Goal: Transaction & Acquisition: Book appointment/travel/reservation

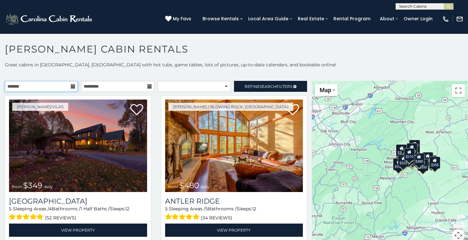
click at [64, 91] on input "text" at bounding box center [41, 86] width 73 height 11
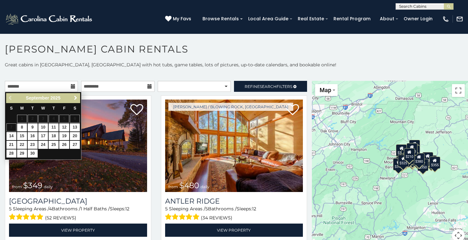
click at [75, 101] on link "Next" at bounding box center [76, 98] width 8 height 8
click at [77, 101] on link "Next" at bounding box center [76, 98] width 8 height 8
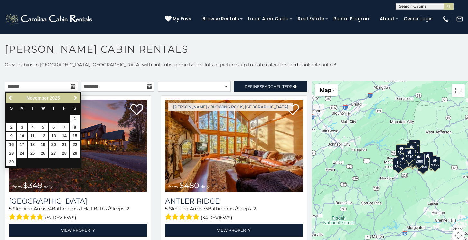
click at [76, 100] on span "Next" at bounding box center [75, 97] width 5 height 5
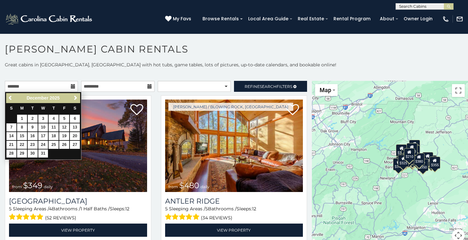
click at [32, 119] on link "2" at bounding box center [33, 119] width 10 height 8
type input "**********"
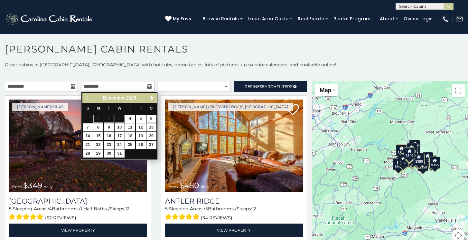
click at [152, 117] on link "6" at bounding box center [152, 119] width 10 height 8
type input "**********"
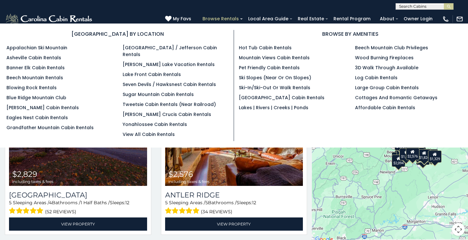
click at [233, 15] on link "Browse Rentals" at bounding box center [220, 19] width 43 height 10
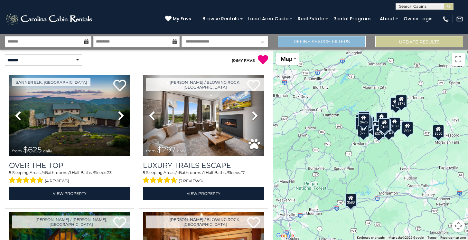
click at [346, 43] on link "Refine Search Filters" at bounding box center [322, 41] width 88 height 11
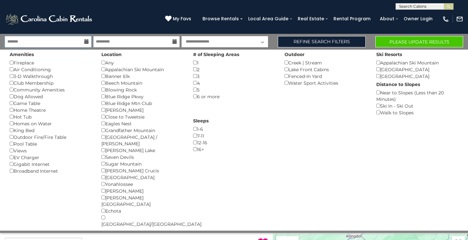
click at [76, 43] on input "text" at bounding box center [48, 41] width 87 height 11
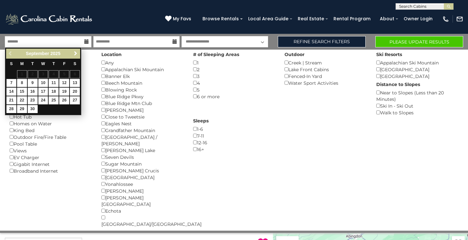
click at [75, 53] on span "Next" at bounding box center [75, 53] width 5 height 5
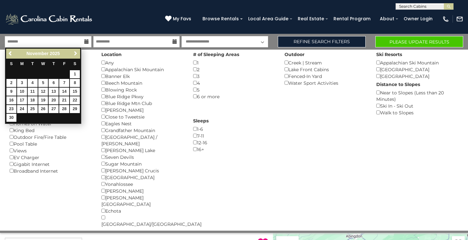
click at [75, 53] on span "Next" at bounding box center [75, 53] width 5 height 5
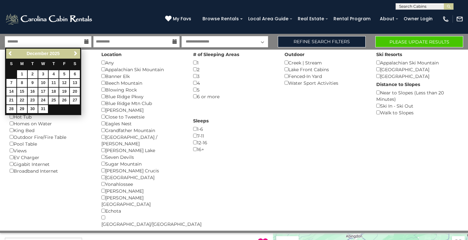
click at [75, 53] on span "Next" at bounding box center [75, 53] width 5 height 5
click at [9, 53] on span "Previous" at bounding box center [10, 53] width 5 height 5
click at [32, 75] on link "2" at bounding box center [33, 74] width 10 height 8
type input "*******"
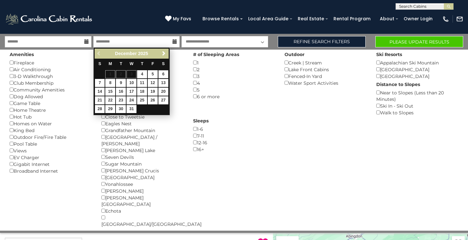
click at [163, 72] on link "6" at bounding box center [164, 74] width 10 height 8
type input "*******"
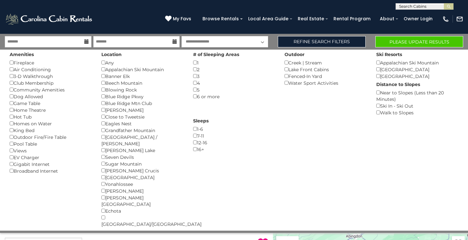
click at [388, 41] on button "Please Update Results" at bounding box center [420, 41] width 88 height 11
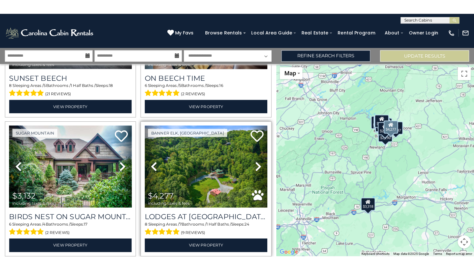
scroll to position [649, 0]
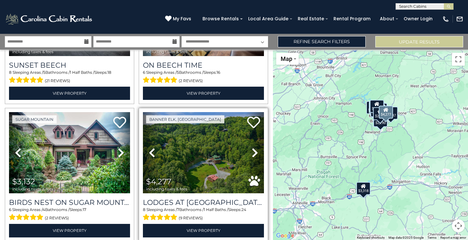
click at [254, 149] on icon at bounding box center [255, 153] width 6 height 10
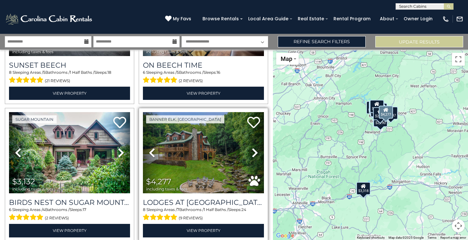
click at [254, 149] on icon at bounding box center [255, 153] width 6 height 10
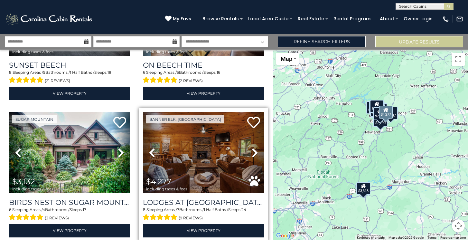
click at [226, 159] on img at bounding box center [203, 152] width 121 height 81
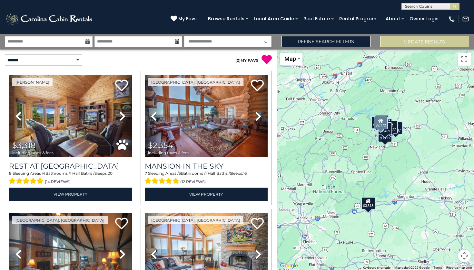
scroll to position [0, 0]
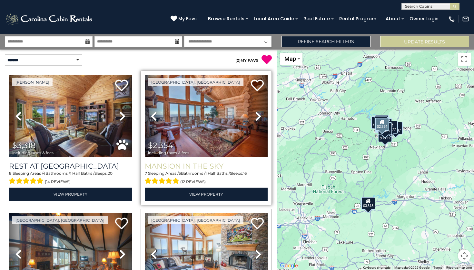
click at [199, 166] on h3 "Mansion In The Sky" at bounding box center [206, 166] width 123 height 9
click at [232, 163] on h3 "Mansion In The Sky" at bounding box center [206, 166] width 123 height 9
click at [202, 168] on h3 "Mansion In The Sky" at bounding box center [206, 166] width 123 height 9
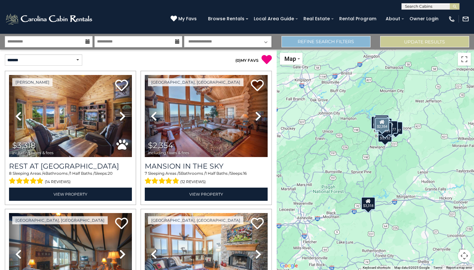
click at [361, 39] on link "Refine Search Filters" at bounding box center [325, 41] width 89 height 11
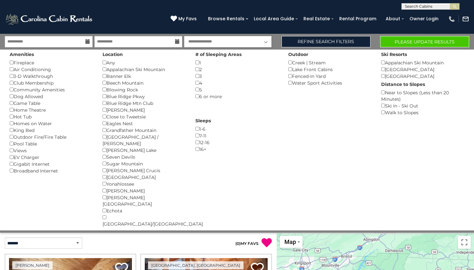
click at [397, 36] on button "Please Update Results" at bounding box center [424, 41] width 89 height 11
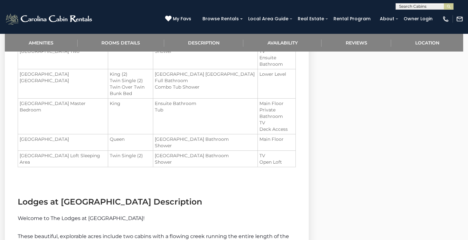
scroll to position [632, 0]
click at [226, 159] on li "Eagle Ridge Creek Main Floor Bathroom" at bounding box center [205, 155] width 101 height 6
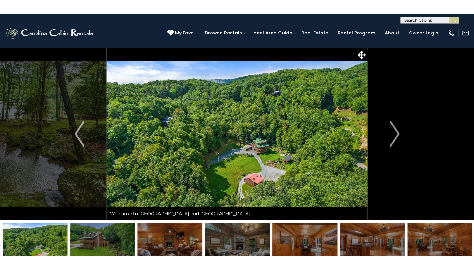
scroll to position [0, 0]
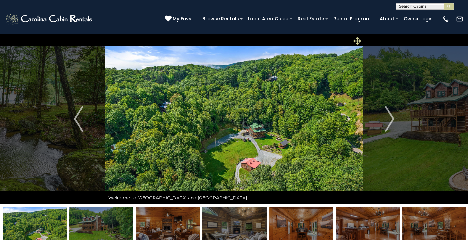
click at [355, 38] on icon at bounding box center [358, 41] width 8 height 8
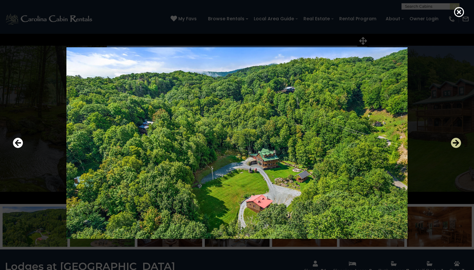
click at [451, 144] on icon "Next" at bounding box center [455, 143] width 10 height 10
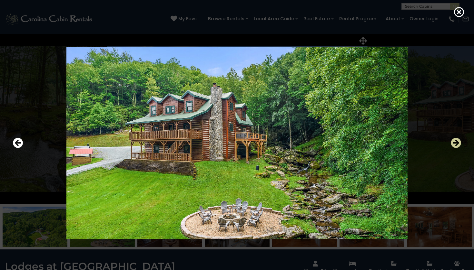
click at [451, 144] on icon "Next" at bounding box center [455, 143] width 10 height 10
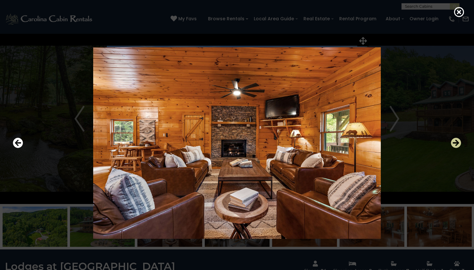
click at [451, 144] on icon "Next" at bounding box center [455, 143] width 10 height 10
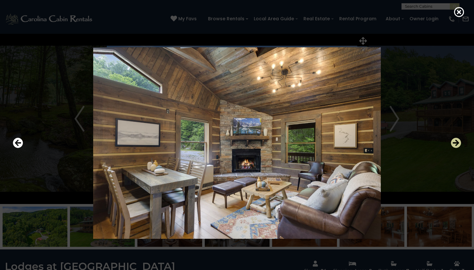
click at [451, 144] on icon "Next" at bounding box center [455, 143] width 10 height 10
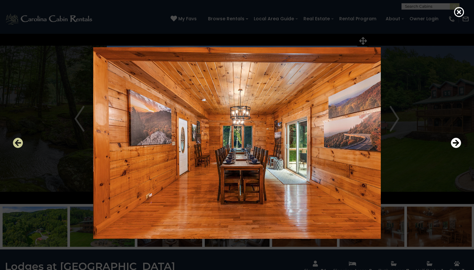
click at [16, 142] on icon "Previous" at bounding box center [18, 143] width 10 height 10
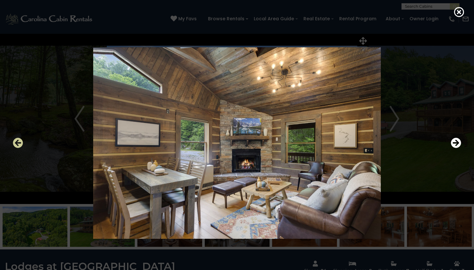
click at [16, 142] on icon "Previous" at bounding box center [18, 143] width 10 height 10
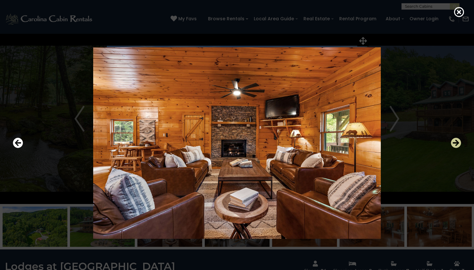
click at [456, 143] on icon "Next" at bounding box center [455, 143] width 10 height 10
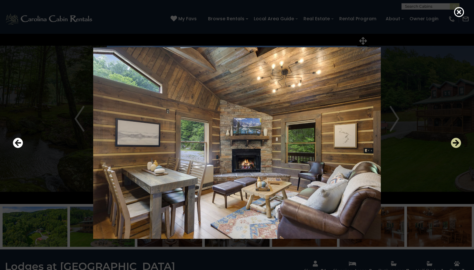
click at [456, 143] on icon "Next" at bounding box center [455, 143] width 10 height 10
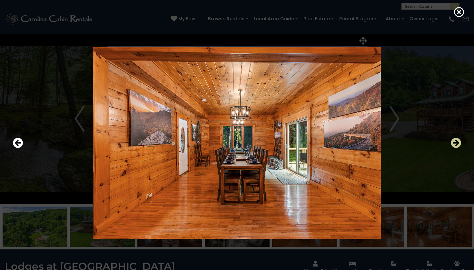
click at [456, 143] on icon "Next" at bounding box center [455, 143] width 10 height 10
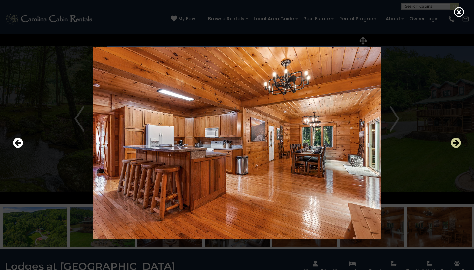
click at [456, 143] on icon "Next" at bounding box center [455, 143] width 10 height 10
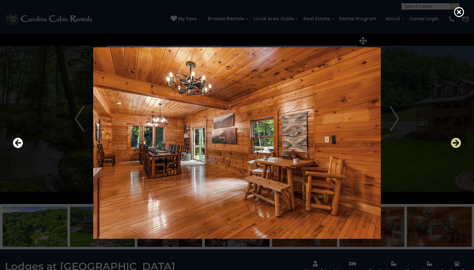
click at [456, 143] on icon "Next" at bounding box center [455, 143] width 10 height 10
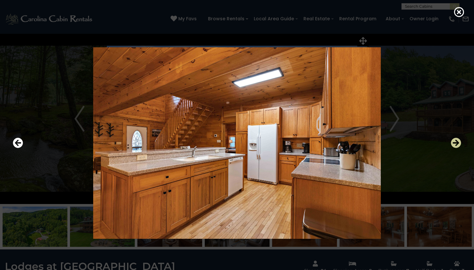
click at [456, 143] on icon "Next" at bounding box center [455, 143] width 10 height 10
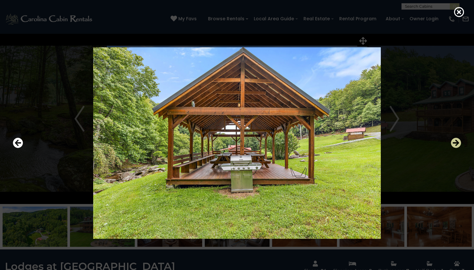
click at [456, 143] on icon "Next" at bounding box center [455, 143] width 10 height 10
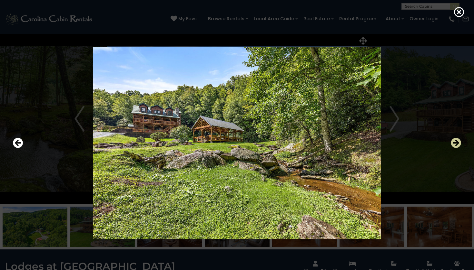
click at [456, 143] on icon "Next" at bounding box center [455, 143] width 10 height 10
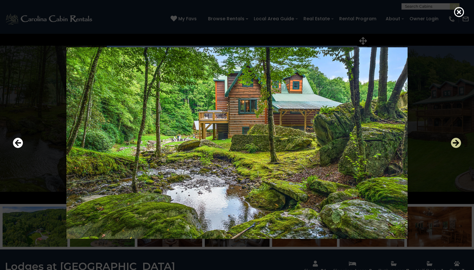
click at [457, 144] on icon "Next" at bounding box center [455, 143] width 10 height 10
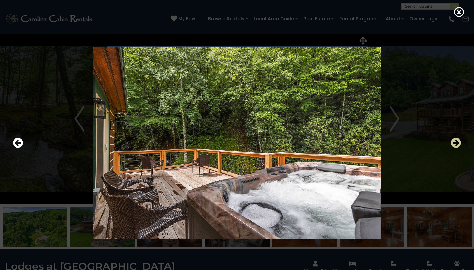
click at [457, 144] on icon "Next" at bounding box center [455, 143] width 10 height 10
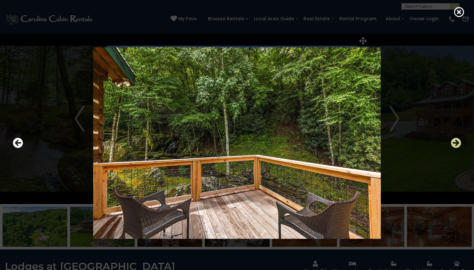
click at [457, 144] on icon "Next" at bounding box center [455, 143] width 10 height 10
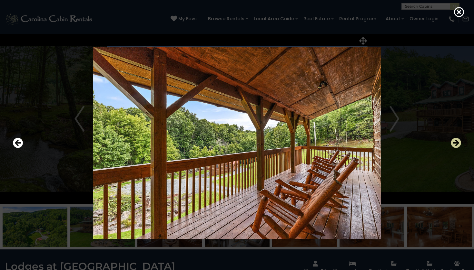
click at [458, 145] on icon "Next" at bounding box center [455, 143] width 10 height 10
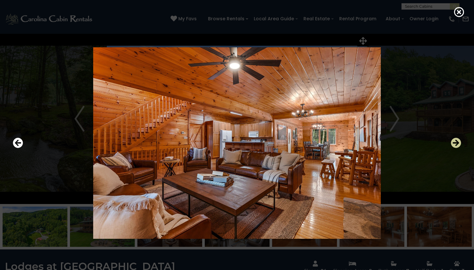
click at [454, 143] on icon "Next" at bounding box center [455, 143] width 10 height 10
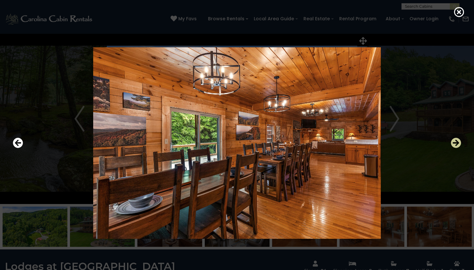
click at [454, 144] on icon "Next" at bounding box center [455, 143] width 10 height 10
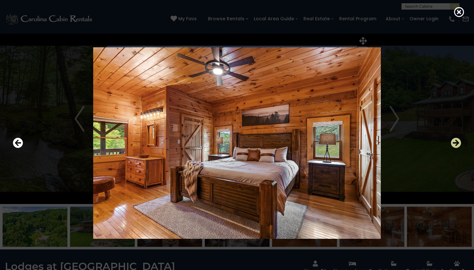
click at [454, 144] on icon "Next" at bounding box center [455, 143] width 10 height 10
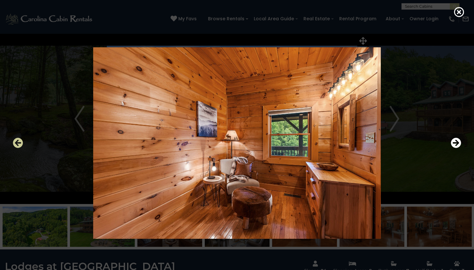
click at [23, 139] on icon "Previous" at bounding box center [18, 143] width 10 height 10
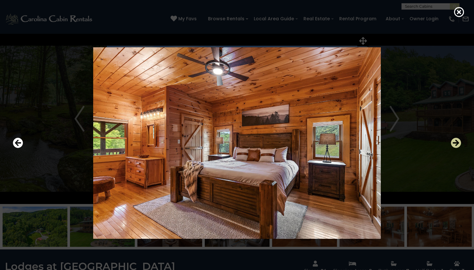
click at [457, 147] on icon "Next" at bounding box center [455, 143] width 10 height 10
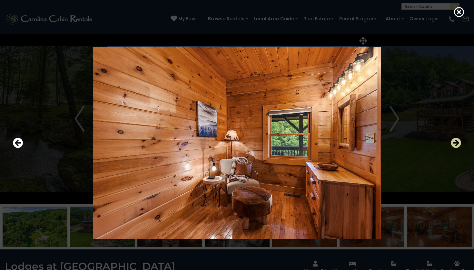
click at [457, 147] on icon "Next" at bounding box center [455, 143] width 10 height 10
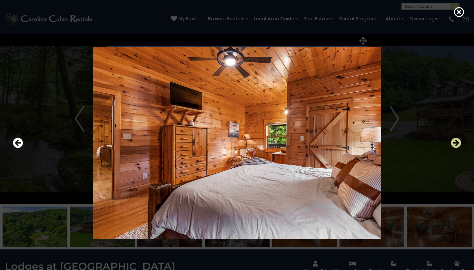
click at [457, 147] on icon "Next" at bounding box center [455, 143] width 10 height 10
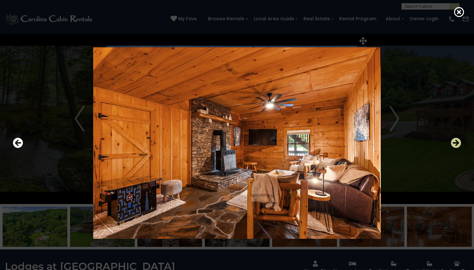
click at [457, 147] on icon "Next" at bounding box center [455, 143] width 10 height 10
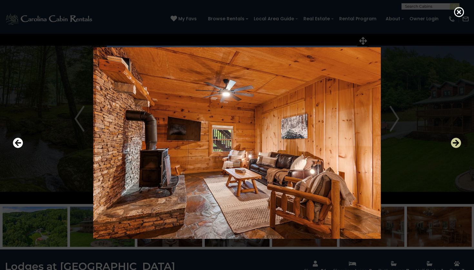
click at [457, 147] on icon "Next" at bounding box center [455, 143] width 10 height 10
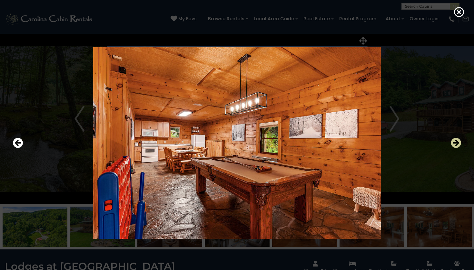
click at [457, 147] on icon "Next" at bounding box center [455, 143] width 10 height 10
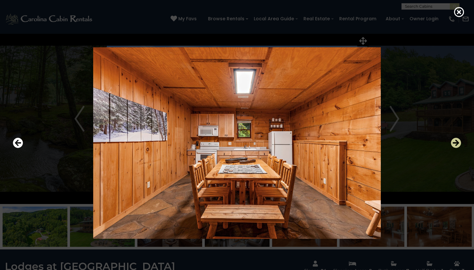
click at [457, 148] on icon "Next" at bounding box center [455, 143] width 10 height 10
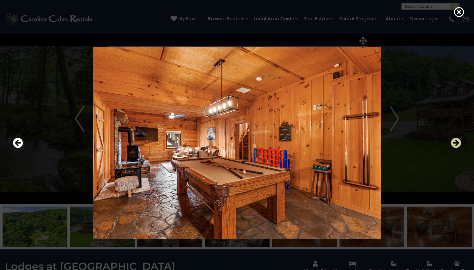
click at [458, 148] on icon "Next" at bounding box center [455, 143] width 10 height 10
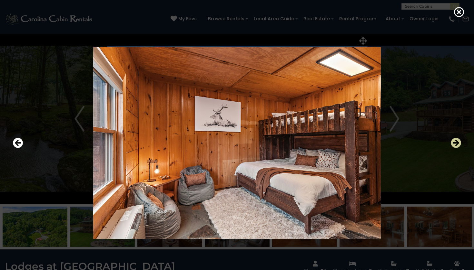
click at [458, 147] on icon "Next" at bounding box center [455, 143] width 10 height 10
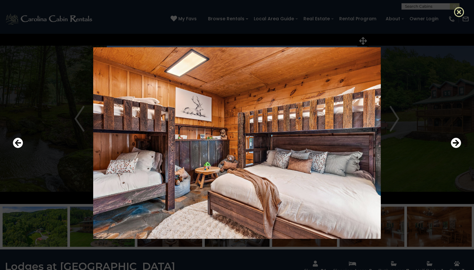
click at [459, 13] on icon at bounding box center [459, 12] width 10 height 10
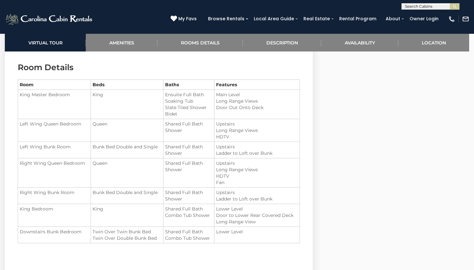
scroll to position [820, 0]
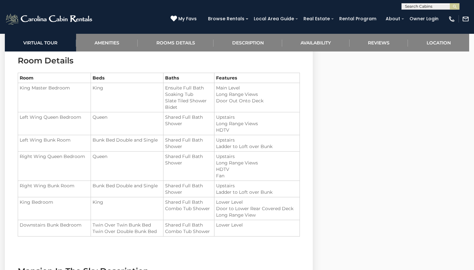
click at [147, 151] on td "Bunk Bed Double and Single" at bounding box center [127, 143] width 72 height 16
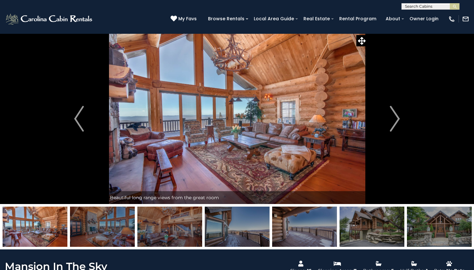
scroll to position [0, 0]
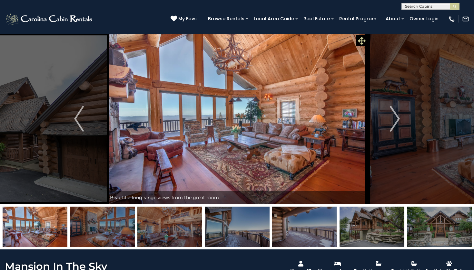
click at [363, 39] on icon at bounding box center [362, 41] width 8 height 8
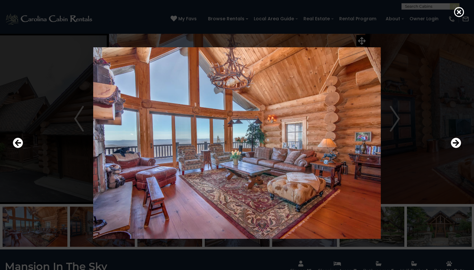
click at [390, 120] on img at bounding box center [236, 143] width 387 height 192
click at [457, 143] on icon "Next" at bounding box center [455, 143] width 10 height 10
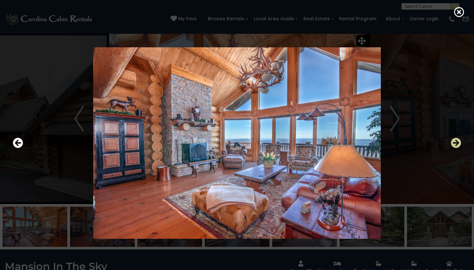
click at [457, 143] on icon "Next" at bounding box center [455, 143] width 10 height 10
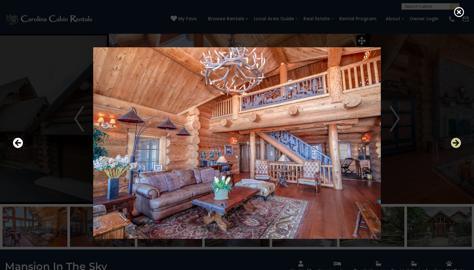
click at [457, 143] on icon "Next" at bounding box center [455, 143] width 10 height 10
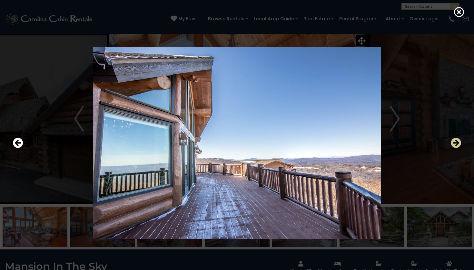
click at [457, 143] on icon "Next" at bounding box center [455, 143] width 10 height 10
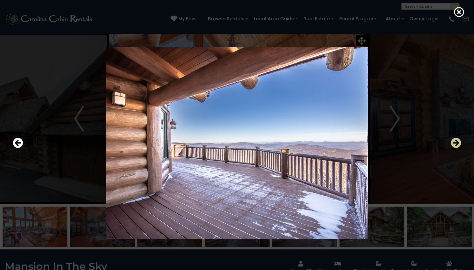
click at [457, 143] on icon "Next" at bounding box center [455, 143] width 10 height 10
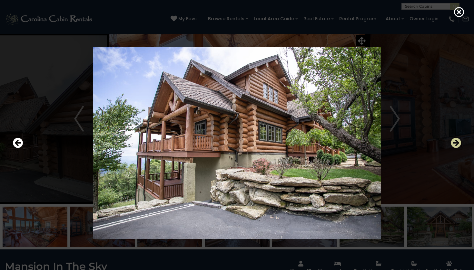
click at [457, 143] on icon "Next" at bounding box center [455, 143] width 10 height 10
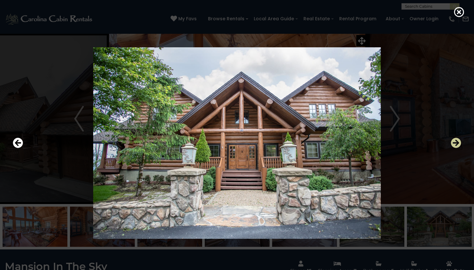
click at [457, 143] on icon "Next" at bounding box center [455, 143] width 10 height 10
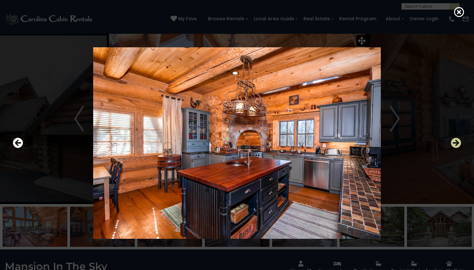
click at [457, 143] on icon "Next" at bounding box center [455, 143] width 10 height 10
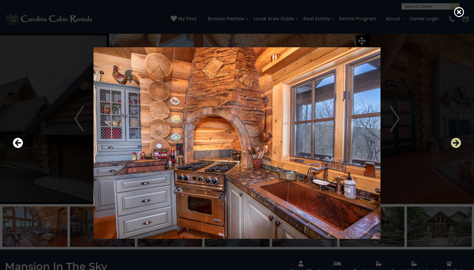
click at [457, 143] on icon "Next" at bounding box center [455, 143] width 10 height 10
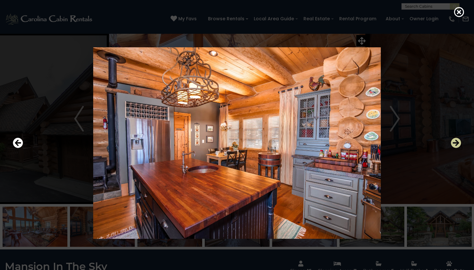
click at [457, 143] on icon "Next" at bounding box center [455, 143] width 10 height 10
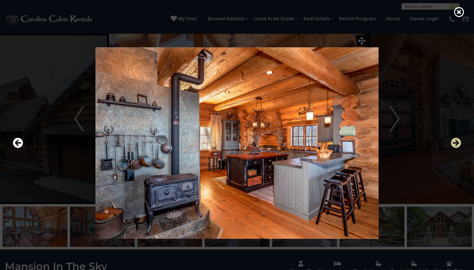
click at [457, 143] on icon "Next" at bounding box center [455, 143] width 10 height 10
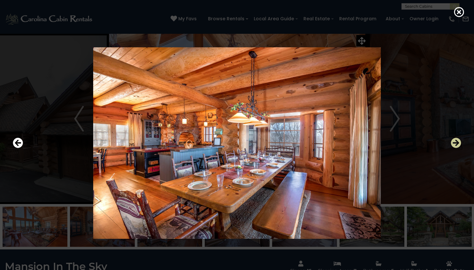
click at [457, 143] on icon "Next" at bounding box center [455, 143] width 10 height 10
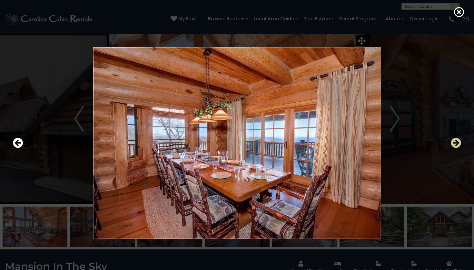
click at [458, 143] on icon "Next" at bounding box center [455, 143] width 10 height 10
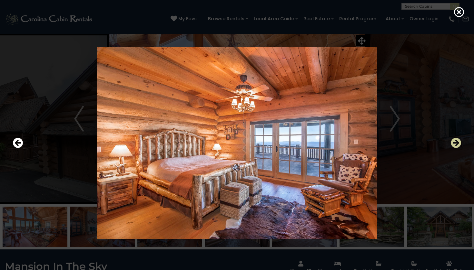
click at [458, 144] on icon "Next" at bounding box center [455, 143] width 10 height 10
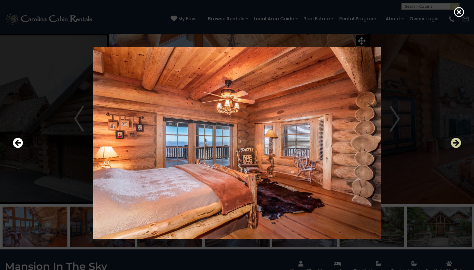
click at [459, 145] on icon "Next" at bounding box center [455, 143] width 10 height 10
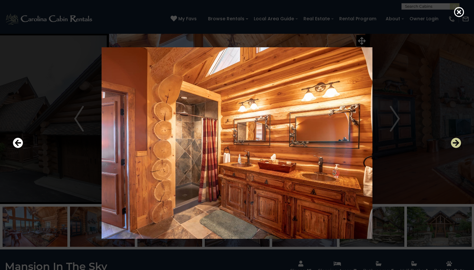
click at [459, 145] on icon "Next" at bounding box center [455, 143] width 10 height 10
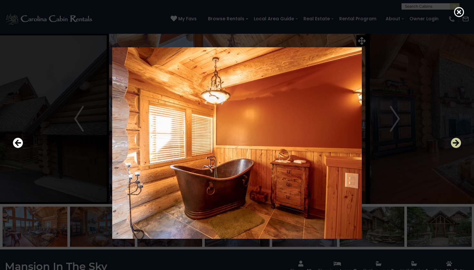
click at [459, 145] on icon "Next" at bounding box center [455, 143] width 10 height 10
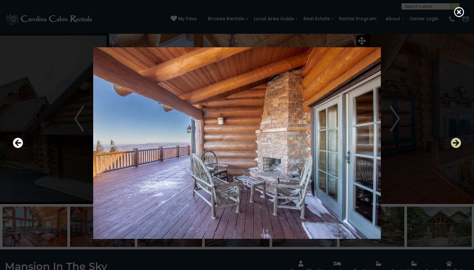
click at [459, 145] on icon "Next" at bounding box center [455, 143] width 10 height 10
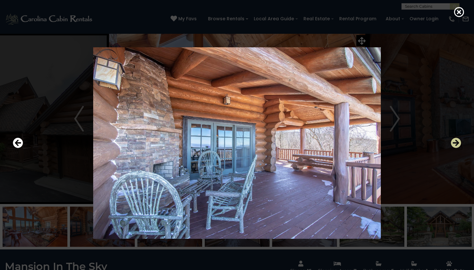
click at [459, 146] on icon "Next" at bounding box center [455, 143] width 10 height 10
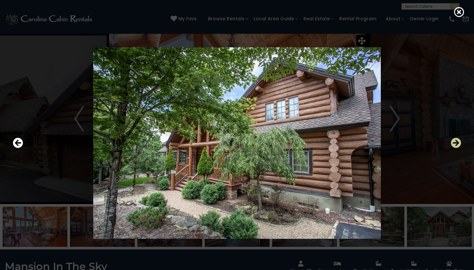
click at [459, 146] on icon "Next" at bounding box center [455, 143] width 10 height 10
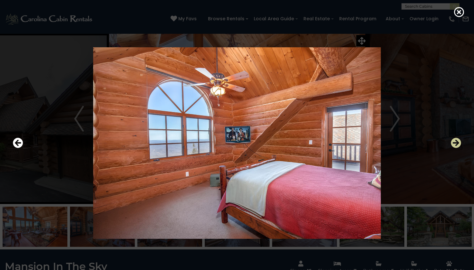
click at [459, 146] on icon "Next" at bounding box center [455, 143] width 10 height 10
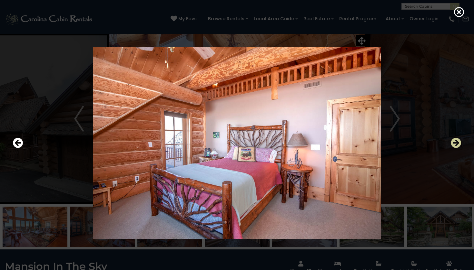
click at [459, 147] on icon "Next" at bounding box center [455, 143] width 10 height 10
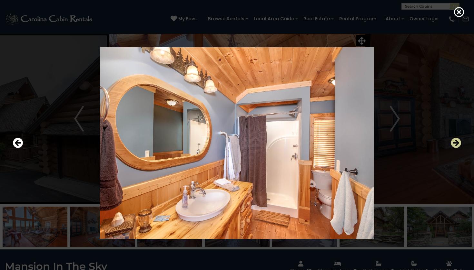
click at [460, 147] on icon "Next" at bounding box center [455, 143] width 10 height 10
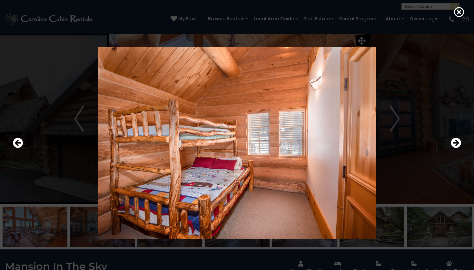
click at [461, 147] on div at bounding box center [237, 143] width 454 height 243
click at [457, 144] on icon "Next" at bounding box center [455, 143] width 10 height 10
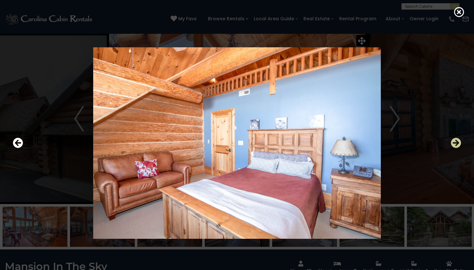
click at [456, 143] on icon "Next" at bounding box center [455, 143] width 10 height 10
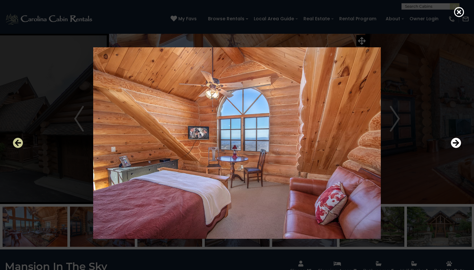
click at [18, 142] on icon "Previous" at bounding box center [18, 143] width 10 height 10
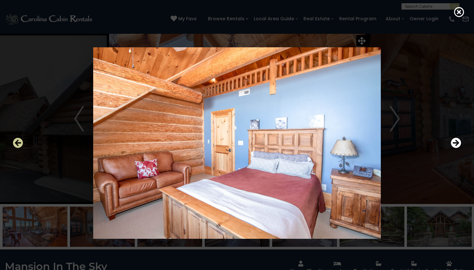
click at [18, 142] on icon "Previous" at bounding box center [18, 143] width 10 height 10
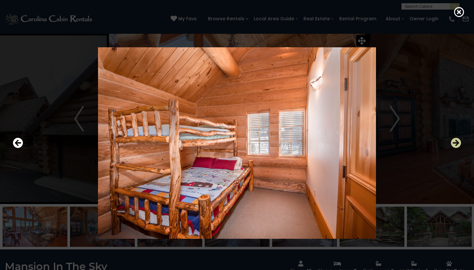
click at [455, 147] on icon "Next" at bounding box center [455, 143] width 10 height 10
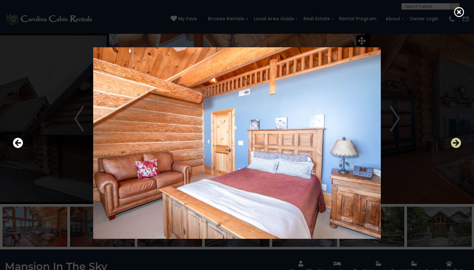
click at [455, 144] on icon "Next" at bounding box center [455, 143] width 10 height 10
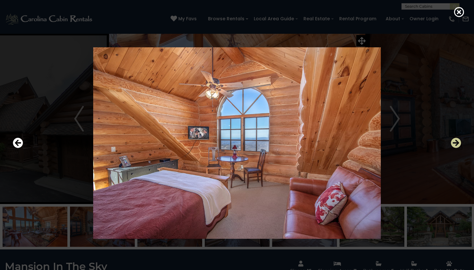
click at [455, 144] on icon "Next" at bounding box center [455, 143] width 10 height 10
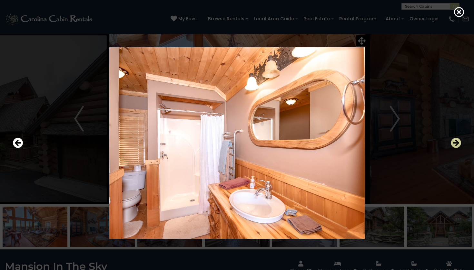
click at [457, 143] on icon "Next" at bounding box center [455, 143] width 10 height 10
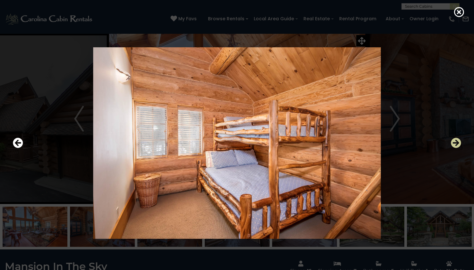
click at [457, 143] on icon "Next" at bounding box center [455, 143] width 10 height 10
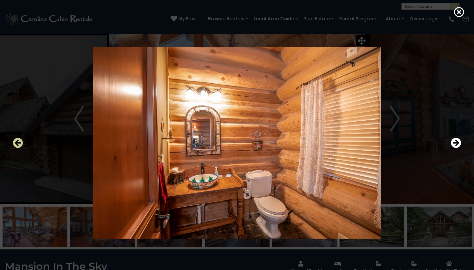
click at [21, 142] on icon "Previous" at bounding box center [18, 143] width 10 height 10
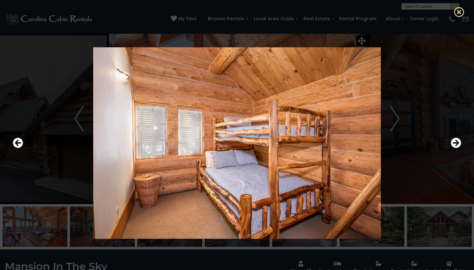
click at [457, 13] on icon at bounding box center [459, 12] width 10 height 10
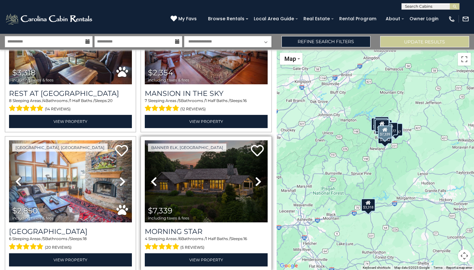
scroll to position [73, 0]
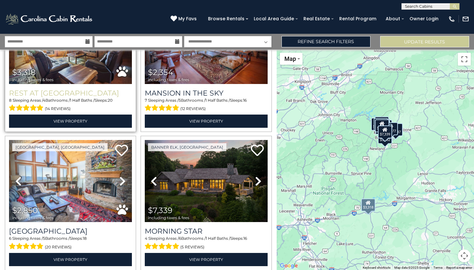
click at [72, 92] on h3 "Rest at [GEOGRAPHIC_DATA]" at bounding box center [70, 93] width 123 height 9
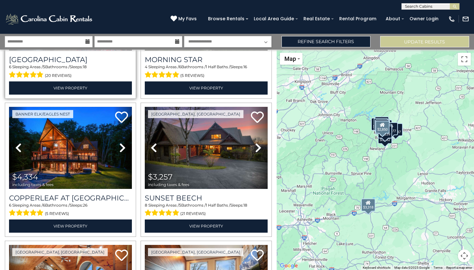
scroll to position [248, 0]
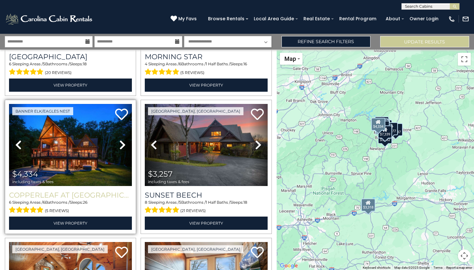
click at [102, 195] on h3 "Copperleaf at [GEOGRAPHIC_DATA]" at bounding box center [70, 195] width 123 height 9
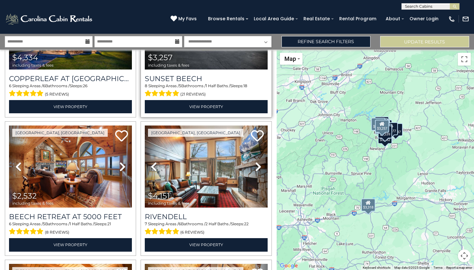
scroll to position [365, 0]
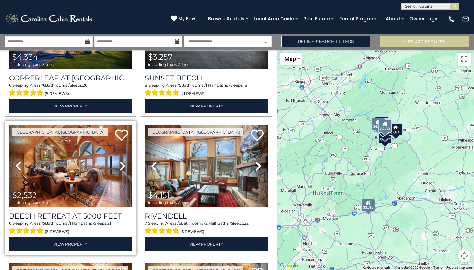
click at [77, 210] on div "Beech Retreat at 5000 Feet 6 Sleeping Areas / 5 Bathrooms / 1 Half Baths / Slee…" at bounding box center [70, 229] width 123 height 44
click at [77, 215] on h3 "Beech Retreat at 5000 Feet" at bounding box center [70, 216] width 123 height 9
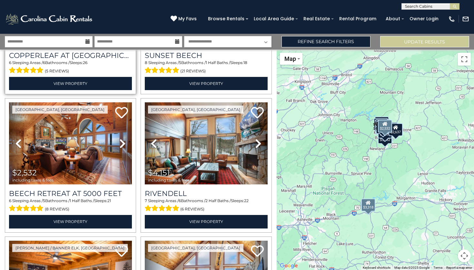
scroll to position [369, 0]
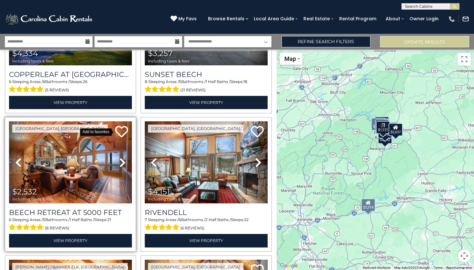
click at [118, 133] on icon at bounding box center [121, 131] width 13 height 13
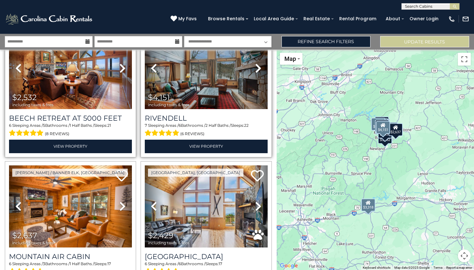
scroll to position [464, 0]
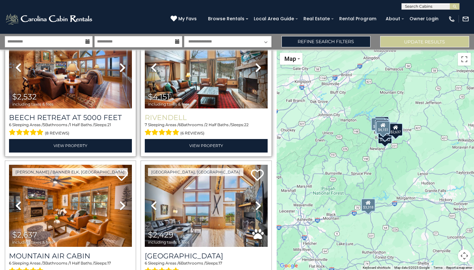
click at [171, 116] on h3 "Rivendell" at bounding box center [206, 117] width 123 height 9
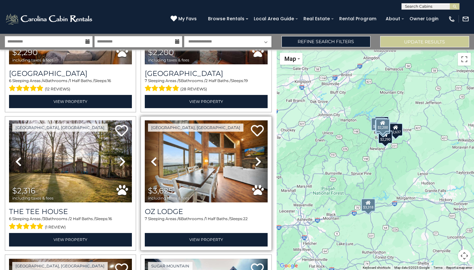
scroll to position [785, 0]
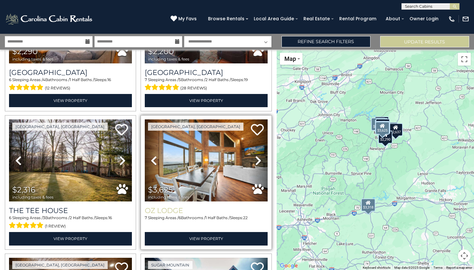
click at [164, 208] on h3 "Oz Lodge" at bounding box center [206, 211] width 123 height 9
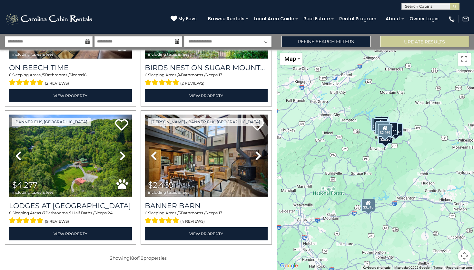
scroll to position [0, 0]
click at [351, 41] on link "Refine Search Filters" at bounding box center [325, 41] width 89 height 11
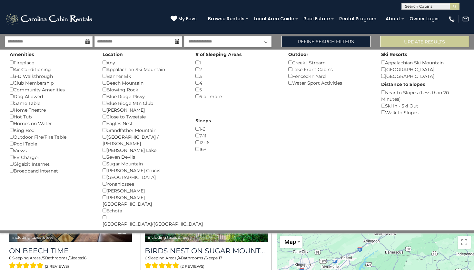
click at [107, 214] on div "[GEOGRAPHIC_DATA]/[GEOGRAPHIC_DATA] ()" at bounding box center [143, 220] width 83 height 13
click at [106, 167] on div "[PERSON_NAME] Crucis ()" at bounding box center [143, 170] width 83 height 7
click at [107, 167] on div "[PERSON_NAME] Crucis ()" at bounding box center [143, 170] width 83 height 7
click at [104, 80] on div "Beech Mountain ()" at bounding box center [143, 83] width 83 height 7
click at [105, 71] on div "Appalachian Ski Mountain ()" at bounding box center [143, 69] width 83 height 7
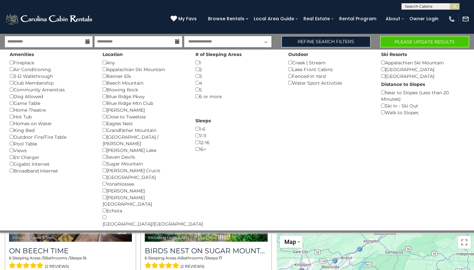
click at [392, 41] on button "Please Update Results" at bounding box center [424, 41] width 89 height 11
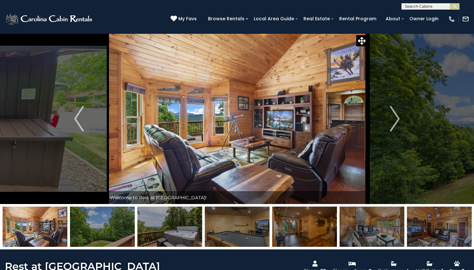
click at [362, 43] on icon at bounding box center [362, 41] width 8 height 8
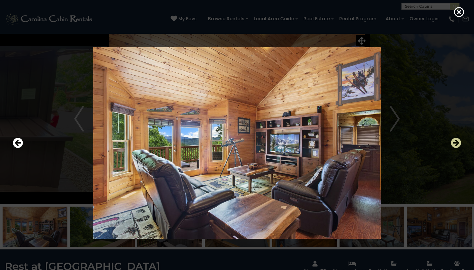
click at [456, 142] on icon "Next" at bounding box center [455, 143] width 10 height 10
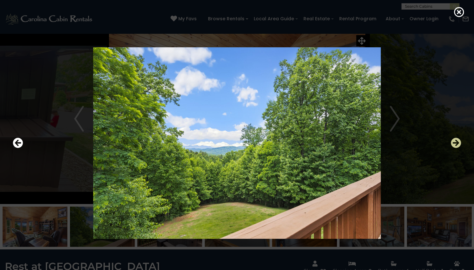
click at [456, 143] on icon "Next" at bounding box center [455, 143] width 10 height 10
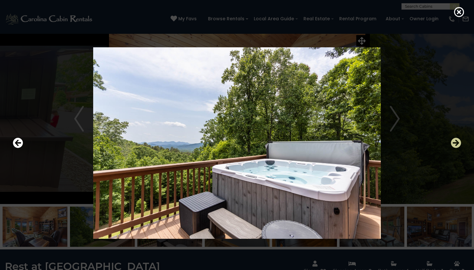
click at [456, 143] on icon "Next" at bounding box center [455, 143] width 10 height 10
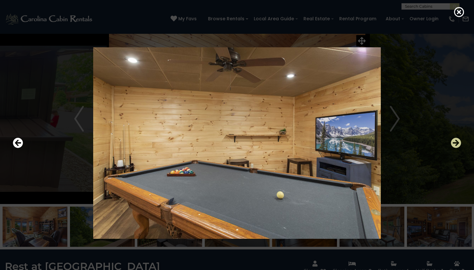
click at [456, 143] on icon "Next" at bounding box center [455, 143] width 10 height 10
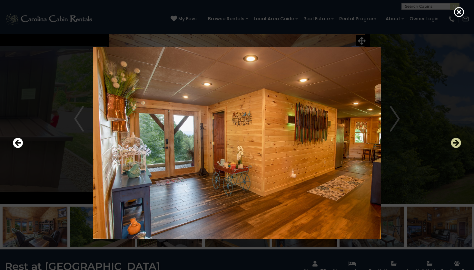
click at [456, 143] on icon "Next" at bounding box center [455, 143] width 10 height 10
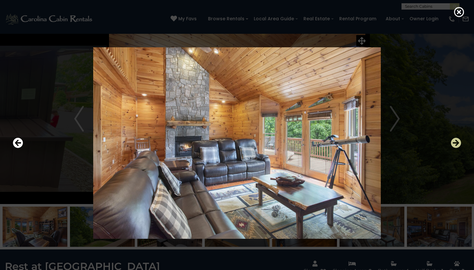
click at [456, 143] on icon "Next" at bounding box center [455, 143] width 10 height 10
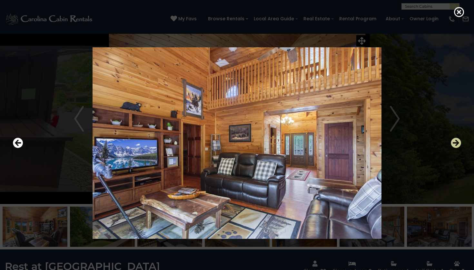
click at [456, 143] on icon "Next" at bounding box center [455, 143] width 10 height 10
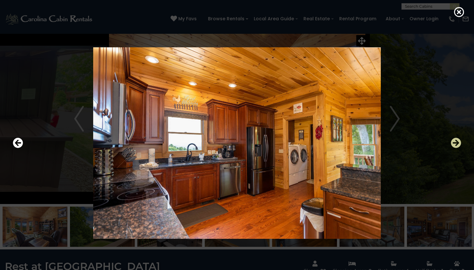
click at [456, 145] on icon "Next" at bounding box center [455, 143] width 10 height 10
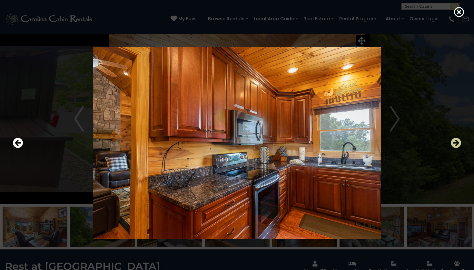
click at [456, 145] on icon "Next" at bounding box center [455, 143] width 10 height 10
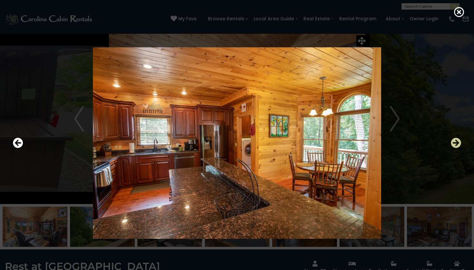
click at [456, 145] on icon "Next" at bounding box center [455, 143] width 10 height 10
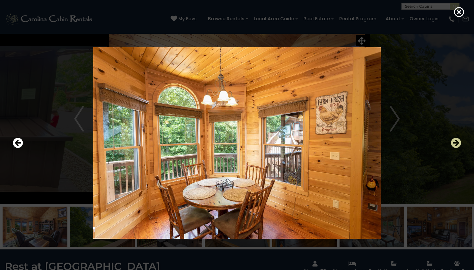
click at [457, 145] on icon "Next" at bounding box center [455, 143] width 10 height 10
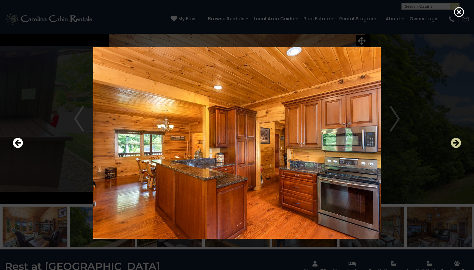
click at [457, 145] on icon "Next" at bounding box center [455, 143] width 10 height 10
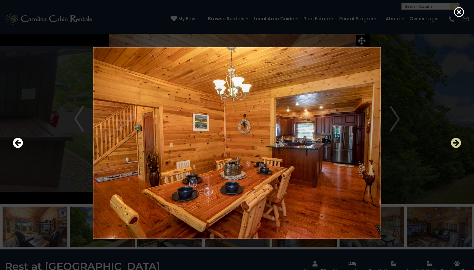
click at [456, 146] on icon "Next" at bounding box center [455, 143] width 10 height 10
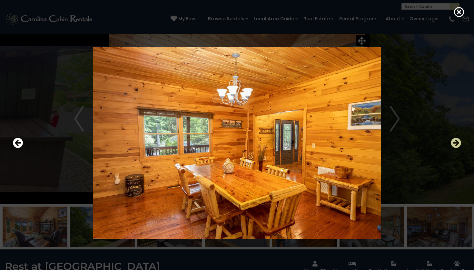
click at [456, 146] on icon "Next" at bounding box center [455, 143] width 10 height 10
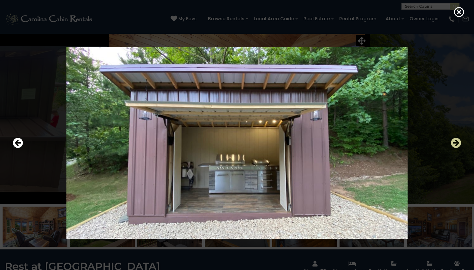
click at [456, 147] on icon "Next" at bounding box center [455, 143] width 10 height 10
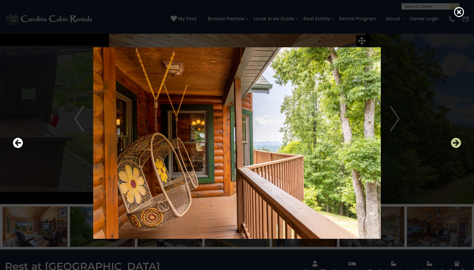
click at [456, 147] on icon "Next" at bounding box center [455, 143] width 10 height 10
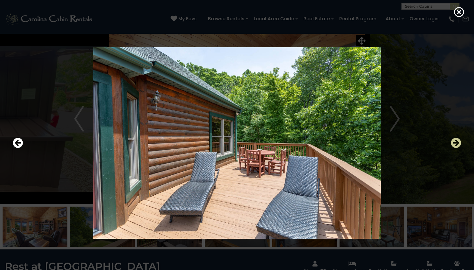
click at [456, 148] on icon "Next" at bounding box center [455, 143] width 10 height 10
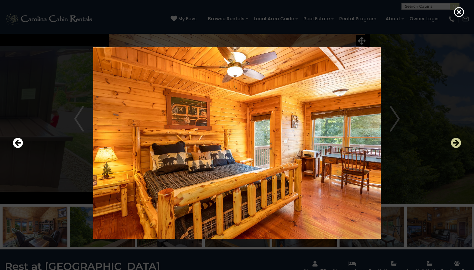
click at [456, 147] on icon "Next" at bounding box center [455, 143] width 10 height 10
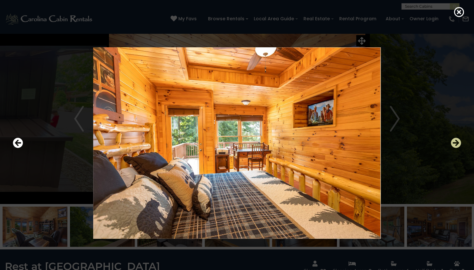
click at [456, 148] on icon "Next" at bounding box center [455, 143] width 10 height 10
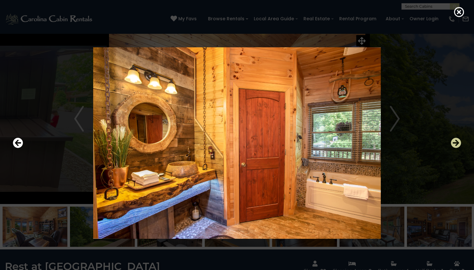
click at [456, 148] on icon "Next" at bounding box center [455, 143] width 10 height 10
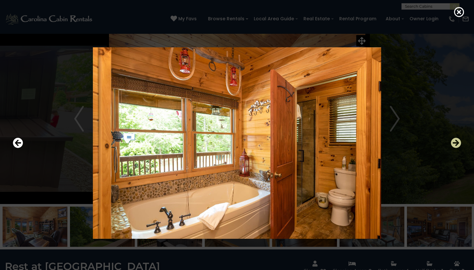
click at [456, 148] on icon "Next" at bounding box center [455, 143] width 10 height 10
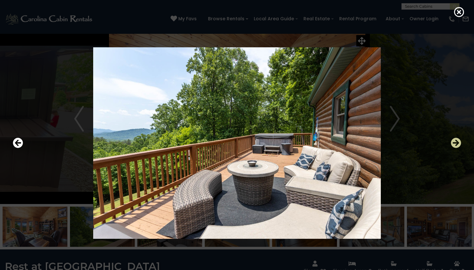
click at [457, 149] on button "Next" at bounding box center [455, 143] width 10 height 15
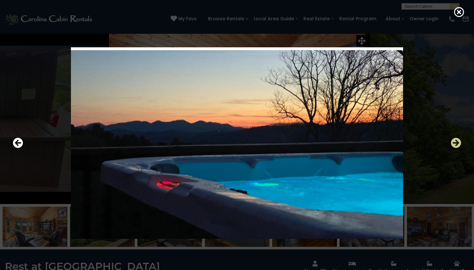
click at [457, 150] on button "Next" at bounding box center [455, 143] width 10 height 15
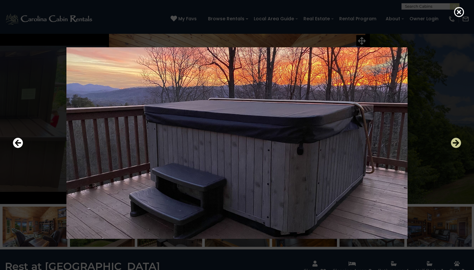
click at [457, 150] on button "Next" at bounding box center [455, 143] width 10 height 15
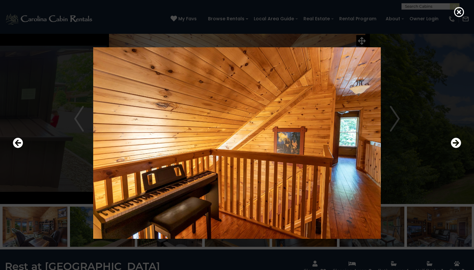
click at [457, 151] on div at bounding box center [237, 143] width 454 height 243
click at [458, 152] on div at bounding box center [237, 143] width 454 height 243
click at [456, 142] on icon "Next" at bounding box center [455, 143] width 10 height 10
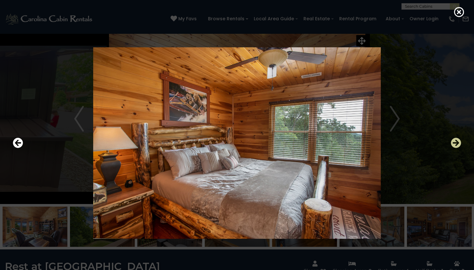
click at [456, 142] on icon "Next" at bounding box center [455, 143] width 10 height 10
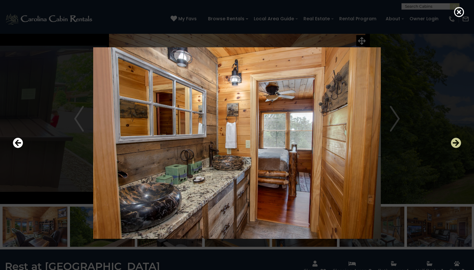
click at [456, 142] on icon "Next" at bounding box center [455, 143] width 10 height 10
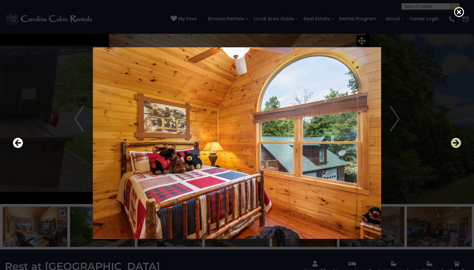
click at [456, 142] on icon "Next" at bounding box center [455, 143] width 10 height 10
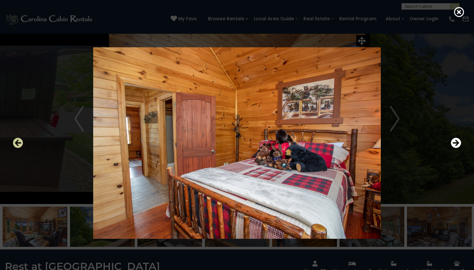
click at [19, 144] on icon "Previous" at bounding box center [18, 143] width 10 height 10
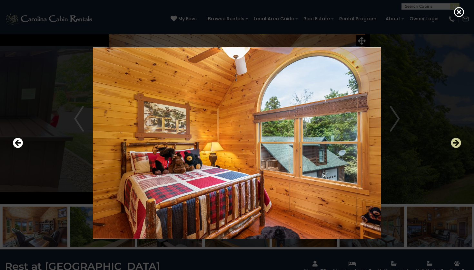
click at [455, 143] on icon "Next" at bounding box center [455, 143] width 10 height 10
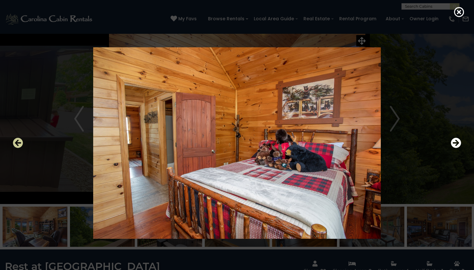
click at [19, 141] on icon "Previous" at bounding box center [18, 143] width 10 height 10
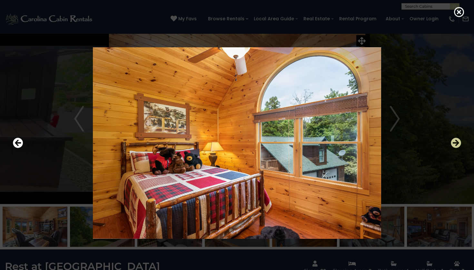
click at [456, 142] on icon "Next" at bounding box center [455, 143] width 10 height 10
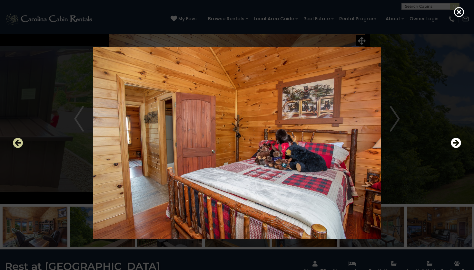
click at [14, 142] on icon "Previous" at bounding box center [18, 143] width 10 height 10
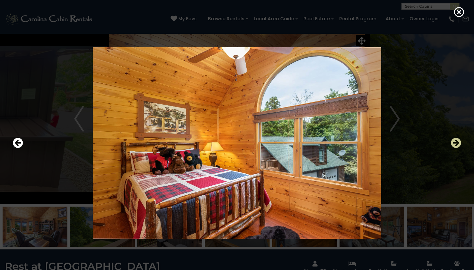
click at [455, 148] on icon "Next" at bounding box center [455, 143] width 10 height 10
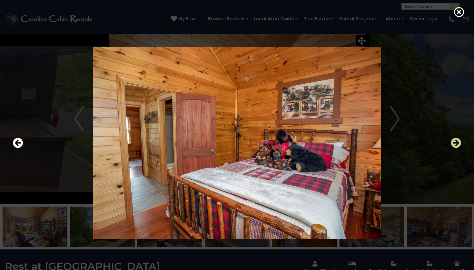
click at [455, 147] on icon "Next" at bounding box center [455, 143] width 10 height 10
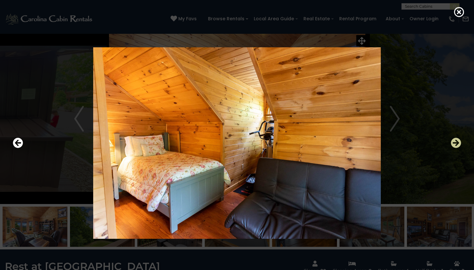
click at [455, 147] on icon "Next" at bounding box center [455, 143] width 10 height 10
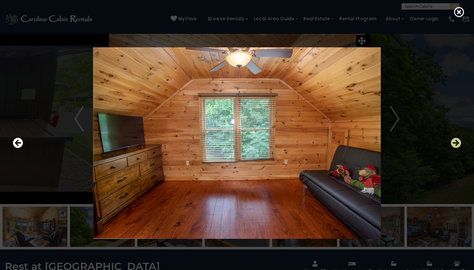
click at [455, 147] on icon "Next" at bounding box center [455, 143] width 10 height 10
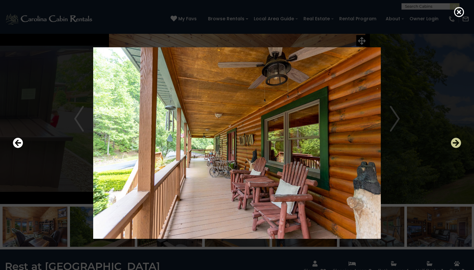
click at [455, 147] on icon "Next" at bounding box center [455, 143] width 10 height 10
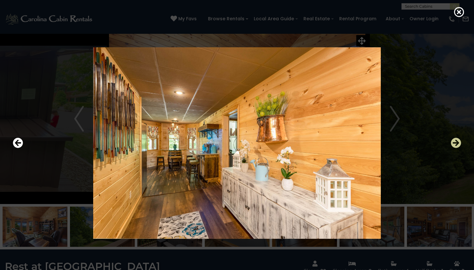
click at [455, 147] on icon "Next" at bounding box center [455, 143] width 10 height 10
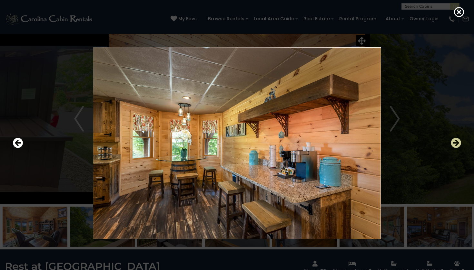
click at [455, 147] on icon "Next" at bounding box center [455, 143] width 10 height 10
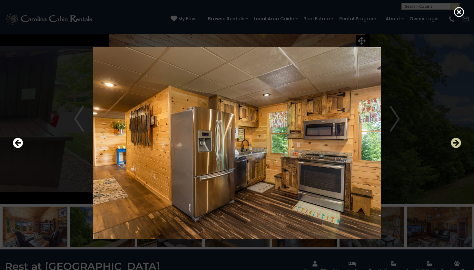
click at [455, 147] on icon "Next" at bounding box center [455, 143] width 10 height 10
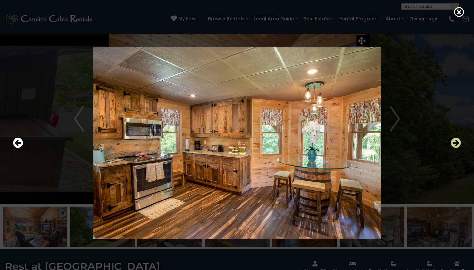
click at [455, 147] on icon "Next" at bounding box center [455, 143] width 10 height 10
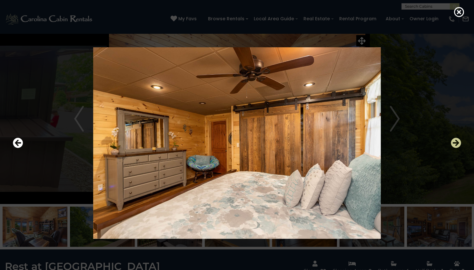
click at [455, 147] on icon "Next" at bounding box center [455, 143] width 10 height 10
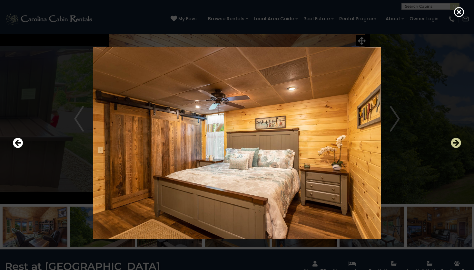
click at [455, 147] on icon "Next" at bounding box center [455, 143] width 10 height 10
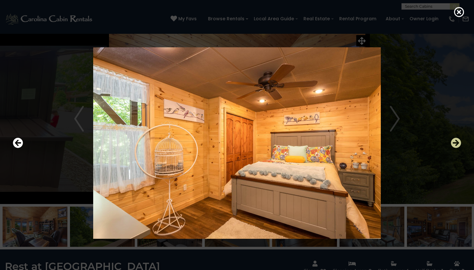
click at [455, 147] on icon "Next" at bounding box center [455, 143] width 10 height 10
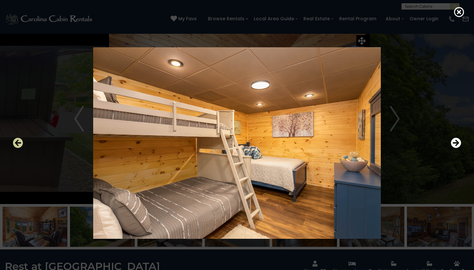
click at [16, 148] on icon "Previous" at bounding box center [18, 143] width 10 height 10
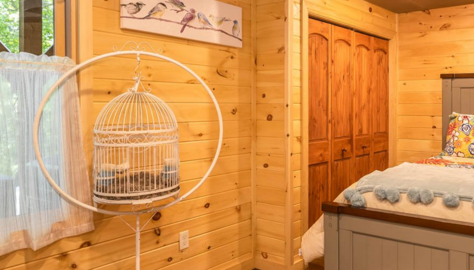
scroll to position [7, 0]
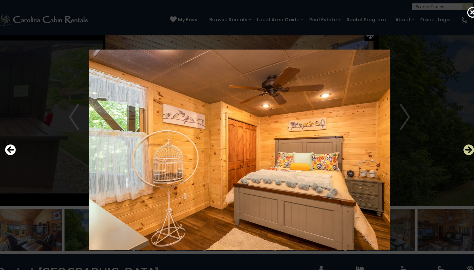
click at [450, 142] on icon "Next" at bounding box center [455, 143] width 10 height 10
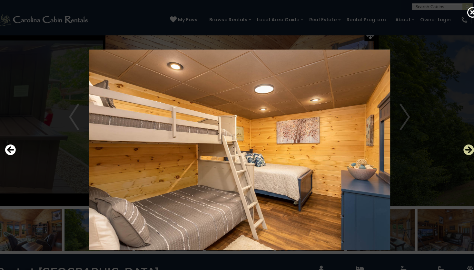
click at [450, 142] on icon "Next" at bounding box center [455, 143] width 10 height 10
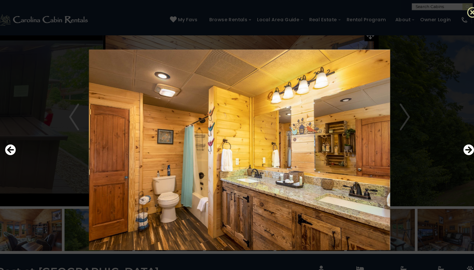
click at [454, 12] on icon at bounding box center [459, 12] width 10 height 10
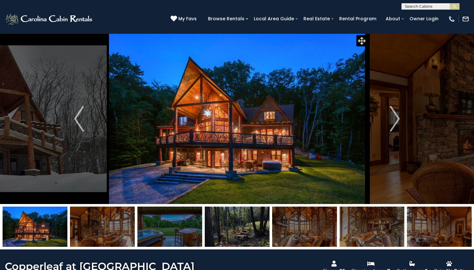
click at [362, 38] on icon at bounding box center [362, 41] width 8 height 8
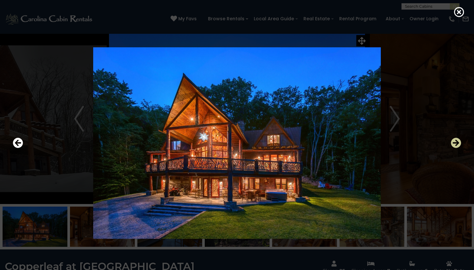
click at [457, 147] on icon "Next" at bounding box center [455, 143] width 10 height 10
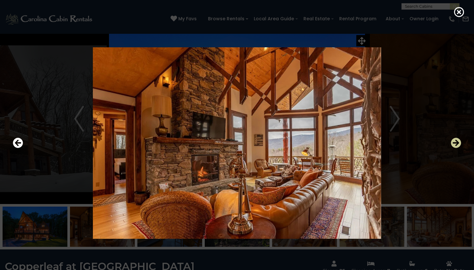
click at [458, 145] on icon "Next" at bounding box center [455, 143] width 10 height 10
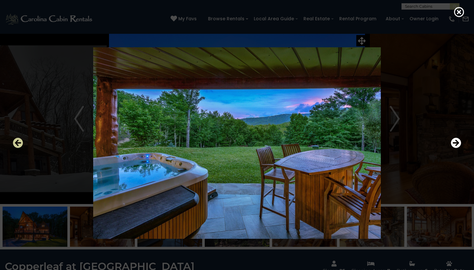
click at [20, 144] on icon "Previous" at bounding box center [18, 143] width 10 height 10
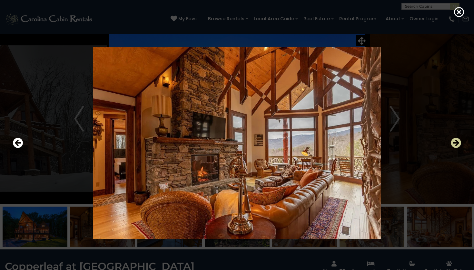
click at [458, 147] on icon "Next" at bounding box center [455, 143] width 10 height 10
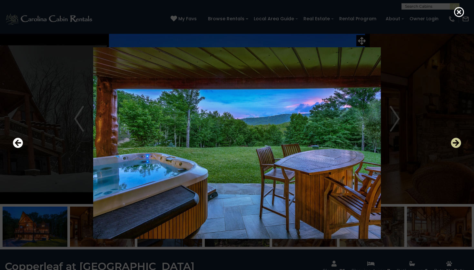
click at [458, 149] on button "Next" at bounding box center [455, 143] width 10 height 15
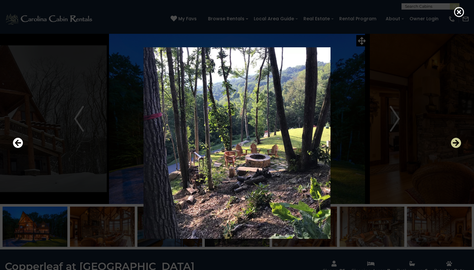
click at [458, 148] on icon "Next" at bounding box center [455, 143] width 10 height 10
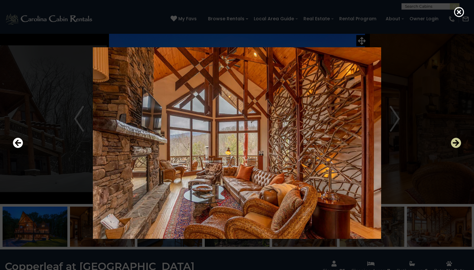
click at [458, 148] on icon "Next" at bounding box center [455, 143] width 10 height 10
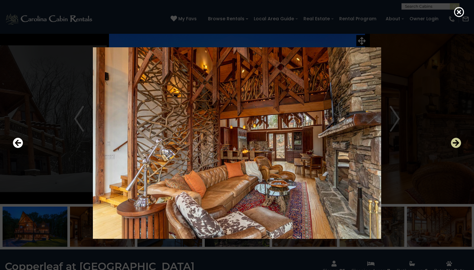
click at [458, 149] on button "Next" at bounding box center [455, 143] width 10 height 15
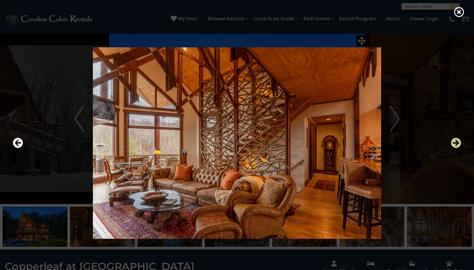
click at [458, 149] on button "Next" at bounding box center [455, 143] width 10 height 15
click at [459, 149] on button "Next" at bounding box center [455, 143] width 10 height 15
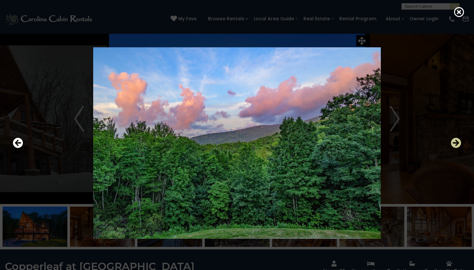
click at [459, 149] on button "Next" at bounding box center [455, 143] width 10 height 15
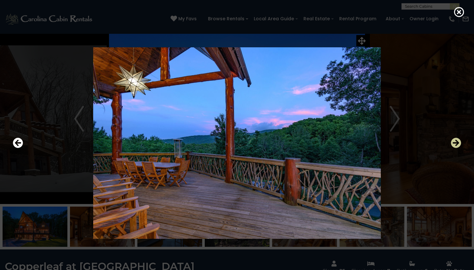
click at [458, 150] on button "Next" at bounding box center [455, 143] width 10 height 15
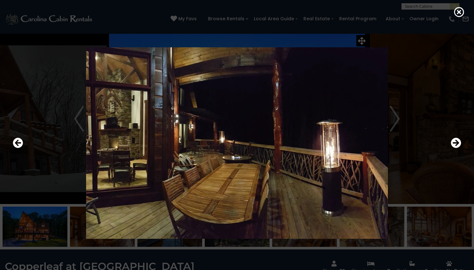
click at [458, 151] on div at bounding box center [237, 143] width 454 height 243
click at [457, 143] on icon "Next" at bounding box center [455, 143] width 10 height 10
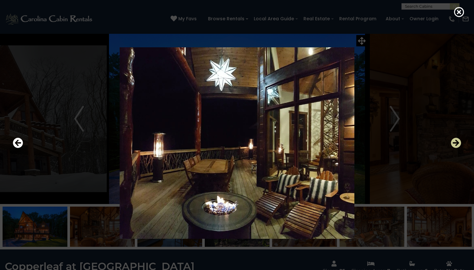
click at [457, 143] on icon "Next" at bounding box center [455, 143] width 10 height 10
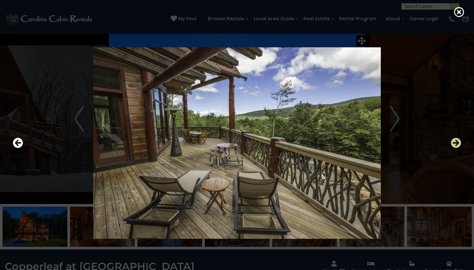
click at [457, 144] on icon "Next" at bounding box center [455, 143] width 10 height 10
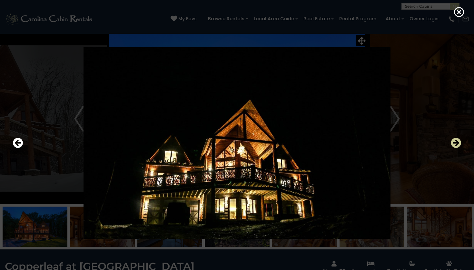
click at [458, 146] on icon "Next" at bounding box center [455, 143] width 10 height 10
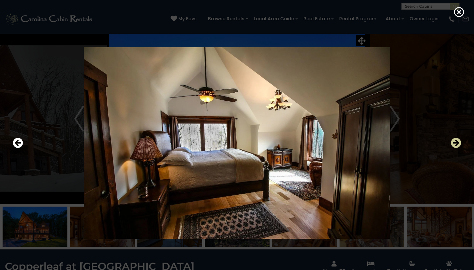
click at [458, 147] on icon "Next" at bounding box center [455, 143] width 10 height 10
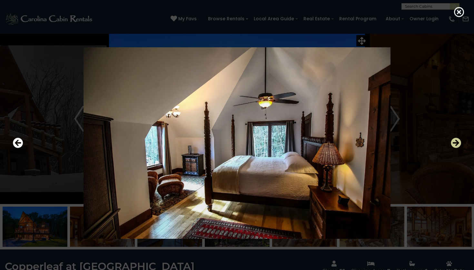
click at [459, 148] on icon "Next" at bounding box center [455, 143] width 10 height 10
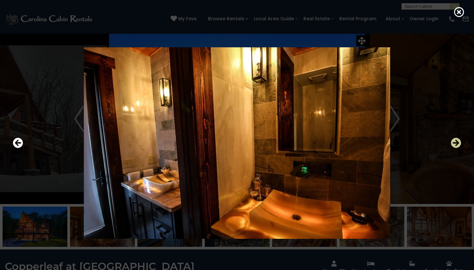
click at [459, 149] on button "Next" at bounding box center [455, 143] width 10 height 15
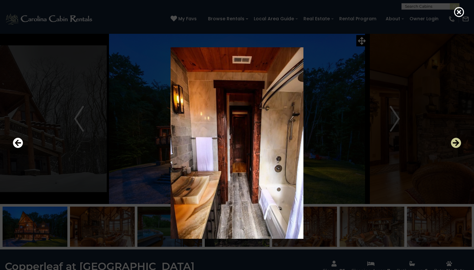
click at [459, 149] on button "Next" at bounding box center [455, 143] width 10 height 15
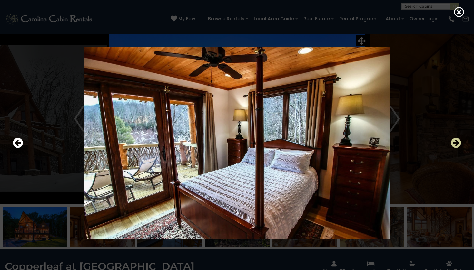
click at [459, 149] on button "Next" at bounding box center [455, 143] width 10 height 15
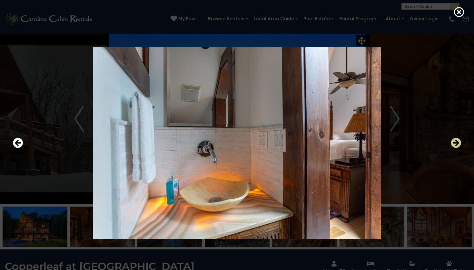
click at [459, 149] on button "Next" at bounding box center [455, 143] width 10 height 15
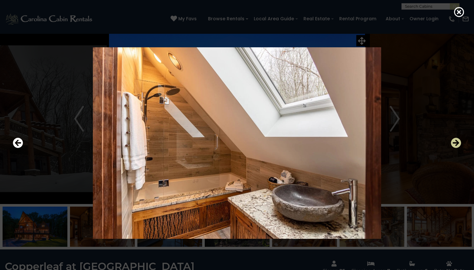
click at [459, 149] on button "Next" at bounding box center [455, 143] width 10 height 15
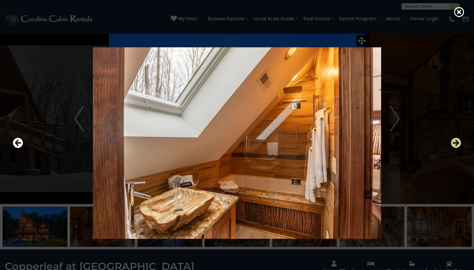
click at [460, 150] on button "Next" at bounding box center [455, 143] width 10 height 15
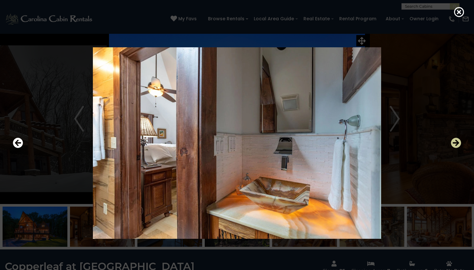
click at [454, 140] on icon "Next" at bounding box center [455, 143] width 10 height 10
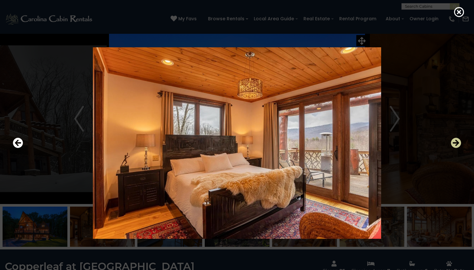
click at [454, 140] on icon "Next" at bounding box center [455, 143] width 10 height 10
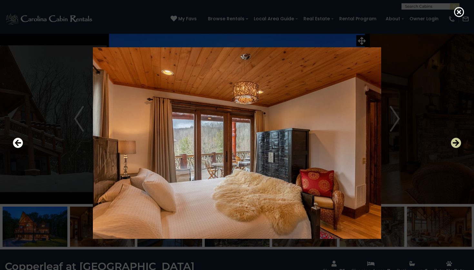
click at [454, 140] on icon "Next" at bounding box center [455, 143] width 10 height 10
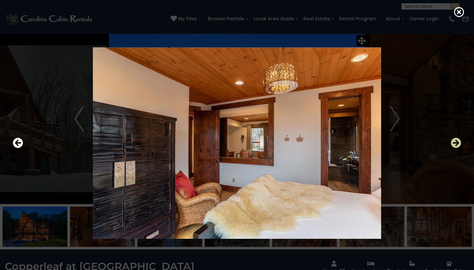
click at [454, 140] on icon "Next" at bounding box center [455, 143] width 10 height 10
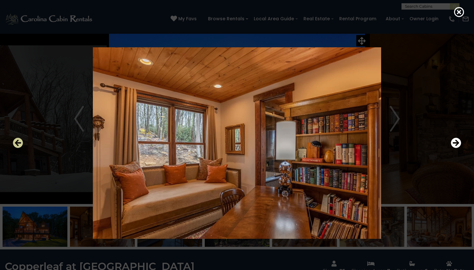
click at [21, 142] on icon "Previous" at bounding box center [18, 143] width 10 height 10
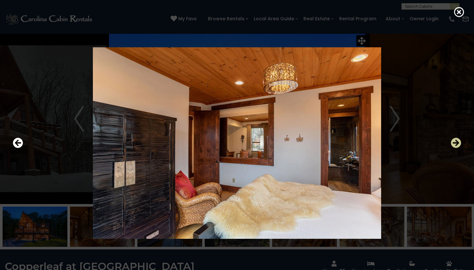
click at [456, 143] on icon "Next" at bounding box center [455, 143] width 10 height 10
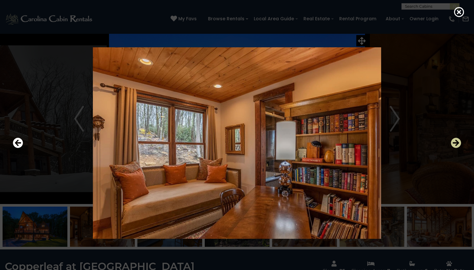
click at [456, 143] on icon "Next" at bounding box center [455, 143] width 10 height 10
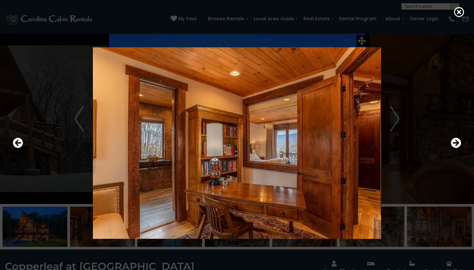
click at [461, 144] on div at bounding box center [237, 143] width 454 height 243
click at [458, 144] on icon "Next" at bounding box center [455, 143] width 10 height 10
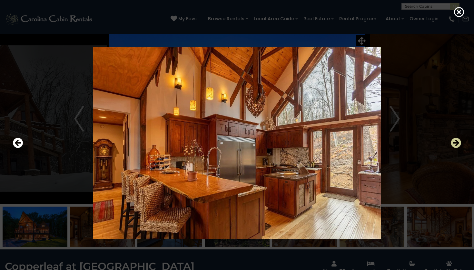
click at [458, 143] on icon "Next" at bounding box center [455, 143] width 10 height 10
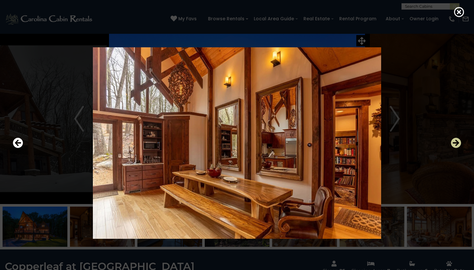
click at [459, 146] on icon "Next" at bounding box center [455, 143] width 10 height 10
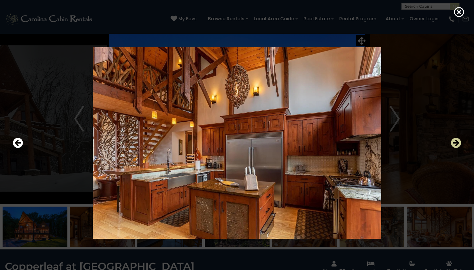
click at [459, 146] on icon "Next" at bounding box center [455, 143] width 10 height 10
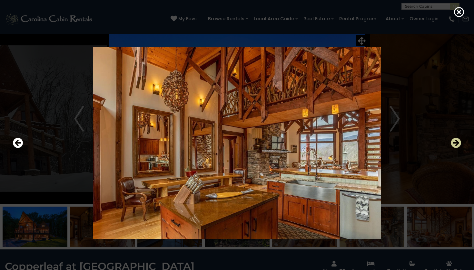
click at [459, 147] on icon "Next" at bounding box center [455, 143] width 10 height 10
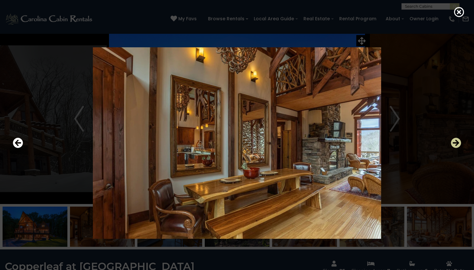
click at [459, 147] on icon "Next" at bounding box center [455, 143] width 10 height 10
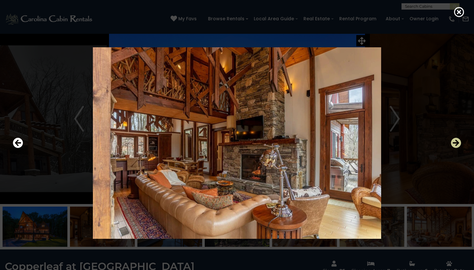
click at [459, 148] on icon "Next" at bounding box center [455, 143] width 10 height 10
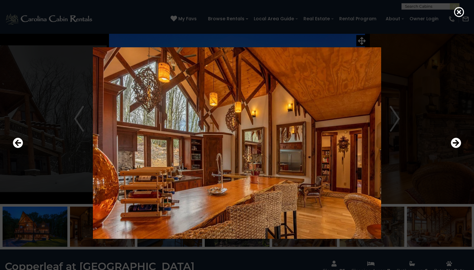
click at [459, 151] on div at bounding box center [237, 143] width 454 height 243
click at [458, 145] on icon "Next" at bounding box center [455, 143] width 10 height 10
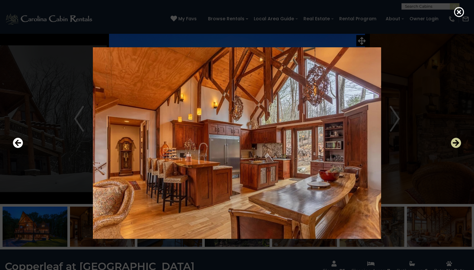
click at [456, 143] on icon "Next" at bounding box center [455, 143] width 10 height 10
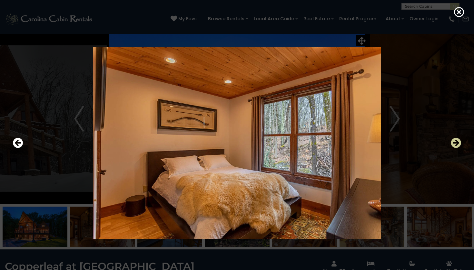
click at [456, 143] on icon "Next" at bounding box center [455, 143] width 10 height 10
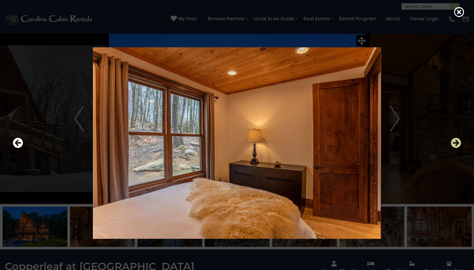
click at [456, 144] on icon "Next" at bounding box center [455, 143] width 10 height 10
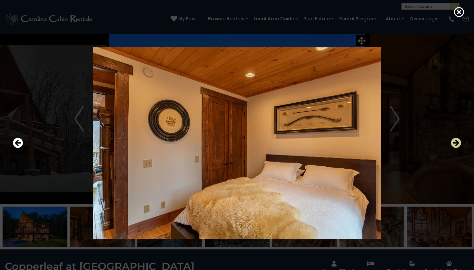
click at [456, 144] on icon "Next" at bounding box center [455, 143] width 10 height 10
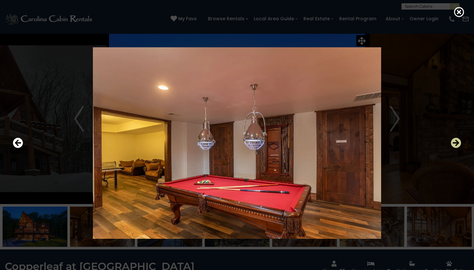
click at [456, 144] on icon "Next" at bounding box center [455, 143] width 10 height 10
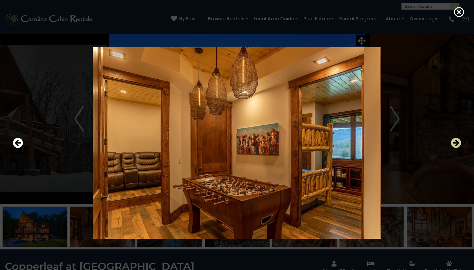
click at [456, 144] on icon "Next" at bounding box center [455, 143] width 10 height 10
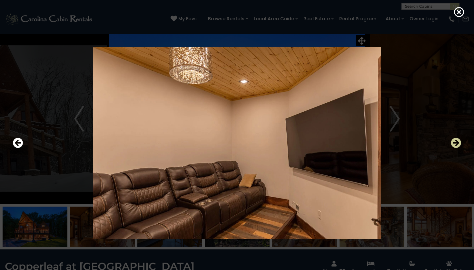
click at [455, 144] on icon "Next" at bounding box center [455, 143] width 10 height 10
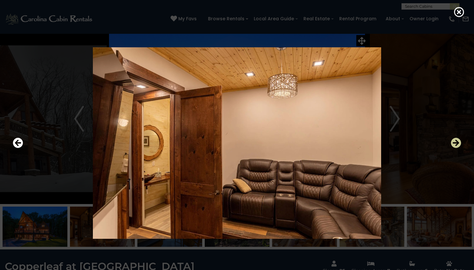
click at [456, 145] on icon "Next" at bounding box center [455, 143] width 10 height 10
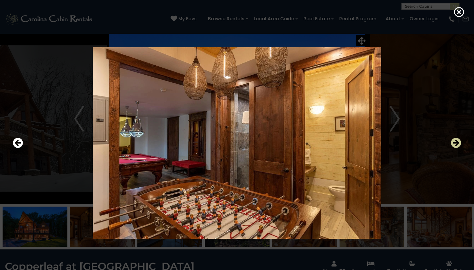
click at [456, 147] on icon "Next" at bounding box center [455, 143] width 10 height 10
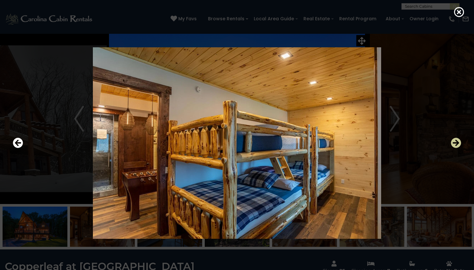
click at [457, 146] on icon "Next" at bounding box center [455, 143] width 10 height 10
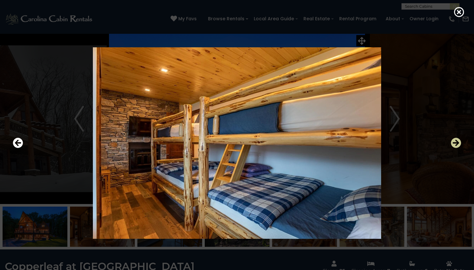
click at [457, 146] on icon "Next" at bounding box center [455, 143] width 10 height 10
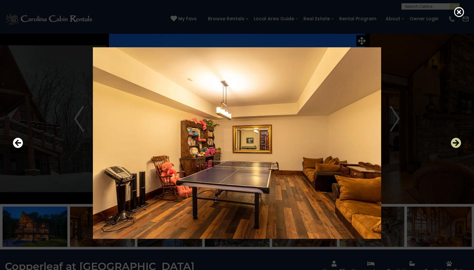
click at [457, 147] on icon "Next" at bounding box center [455, 143] width 10 height 10
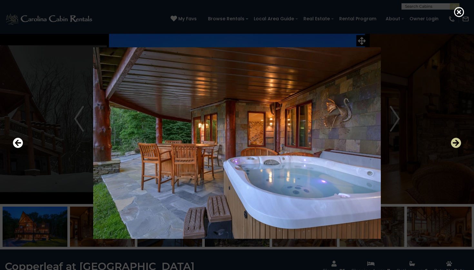
click at [457, 147] on icon "Next" at bounding box center [455, 143] width 10 height 10
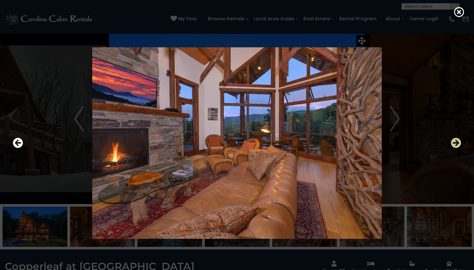
click at [457, 148] on icon "Next" at bounding box center [455, 143] width 10 height 10
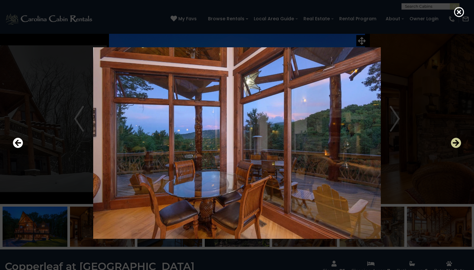
click at [457, 148] on icon "Next" at bounding box center [455, 143] width 10 height 10
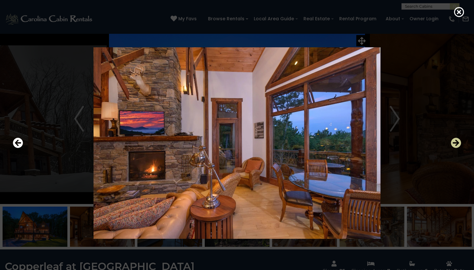
click at [457, 149] on button "Next" at bounding box center [455, 143] width 10 height 15
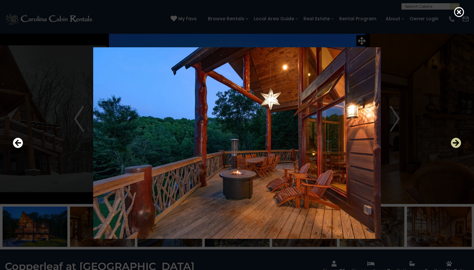
click at [457, 149] on button "Next" at bounding box center [455, 143] width 10 height 15
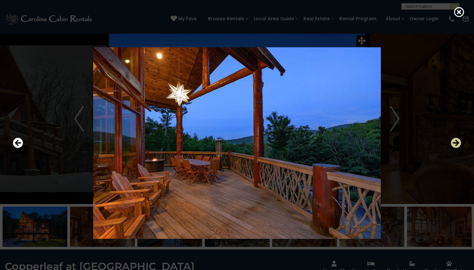
click at [457, 149] on button "Next" at bounding box center [455, 143] width 10 height 15
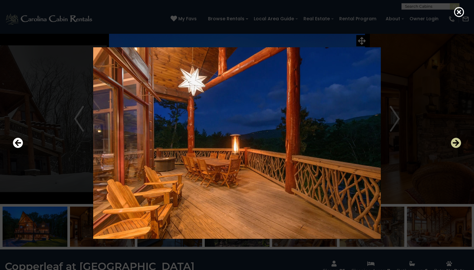
click at [457, 149] on button "Next" at bounding box center [455, 143] width 10 height 15
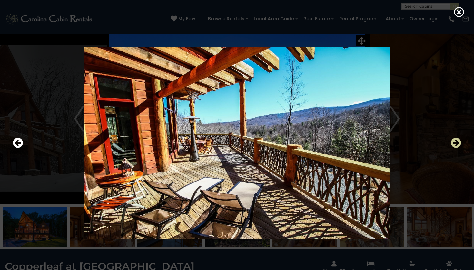
click at [458, 150] on button "Next" at bounding box center [455, 143] width 10 height 15
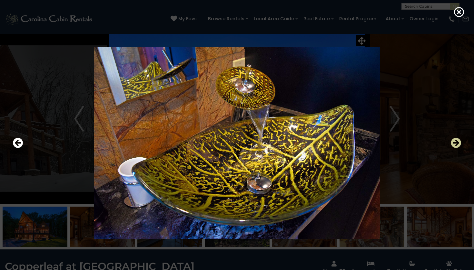
click at [458, 150] on button "Next" at bounding box center [455, 143] width 10 height 15
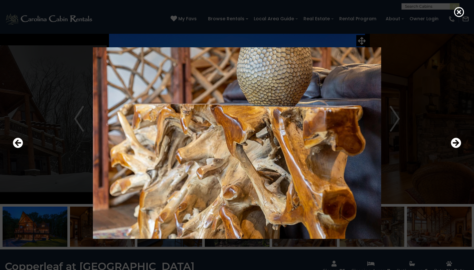
click at [458, 151] on div at bounding box center [237, 143] width 454 height 243
click at [456, 142] on icon "Next" at bounding box center [455, 143] width 10 height 10
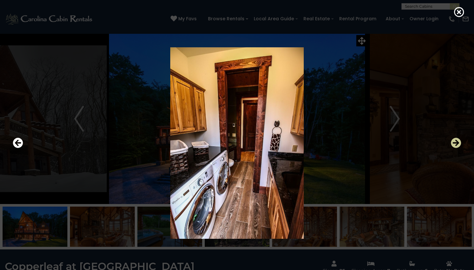
click at [456, 142] on icon "Next" at bounding box center [455, 143] width 10 height 10
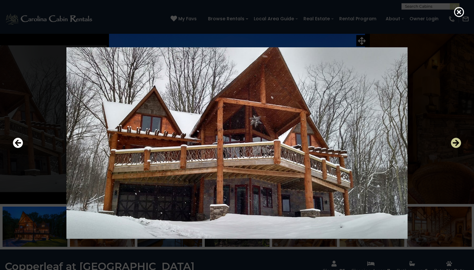
click at [456, 142] on icon "Next" at bounding box center [455, 143] width 10 height 10
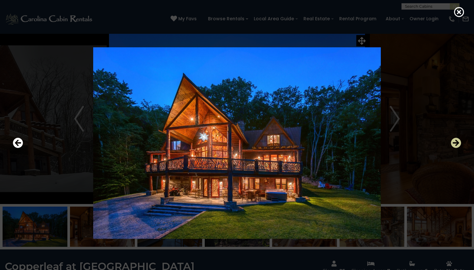
click at [456, 142] on icon "Next" at bounding box center [455, 143] width 10 height 10
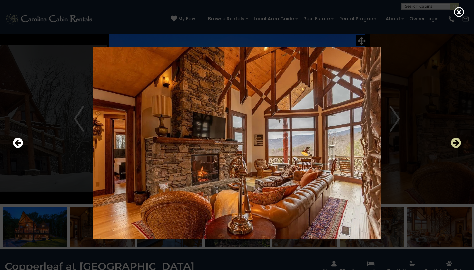
click at [456, 142] on icon "Next" at bounding box center [455, 143] width 10 height 10
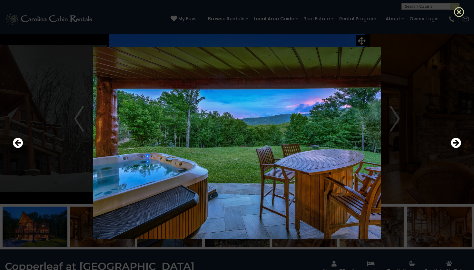
click at [460, 10] on icon at bounding box center [459, 12] width 10 height 10
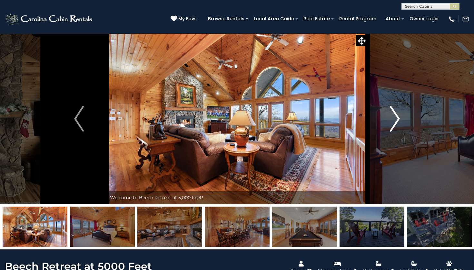
click at [391, 122] on img "Next" at bounding box center [395, 119] width 10 height 26
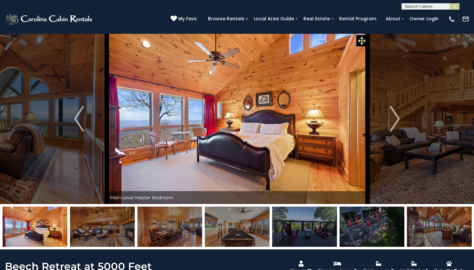
click at [362, 40] on icon at bounding box center [362, 41] width 8 height 8
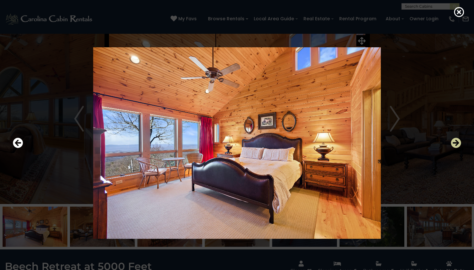
click at [454, 146] on icon "Next" at bounding box center [455, 143] width 10 height 10
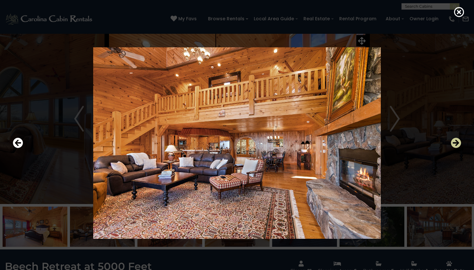
click at [454, 146] on icon "Next" at bounding box center [455, 143] width 10 height 10
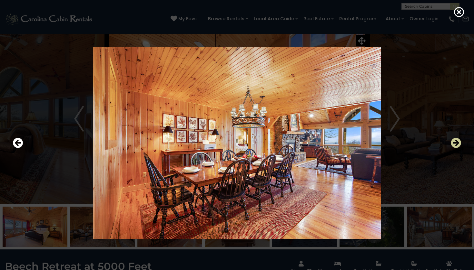
click at [454, 146] on icon "Next" at bounding box center [455, 143] width 10 height 10
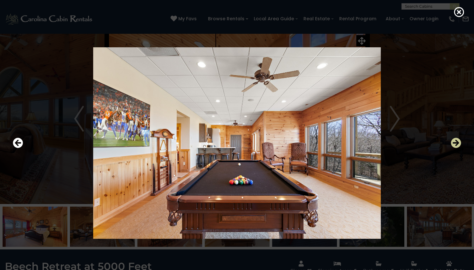
click at [454, 146] on icon "Next" at bounding box center [455, 143] width 10 height 10
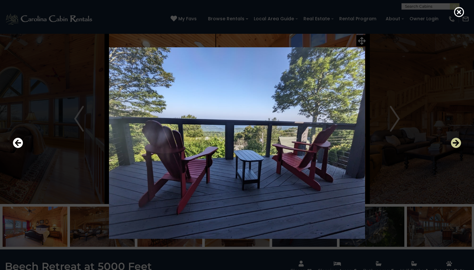
click at [454, 146] on icon "Next" at bounding box center [455, 143] width 10 height 10
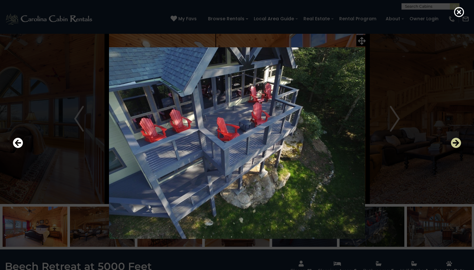
click at [454, 146] on icon "Next" at bounding box center [455, 143] width 10 height 10
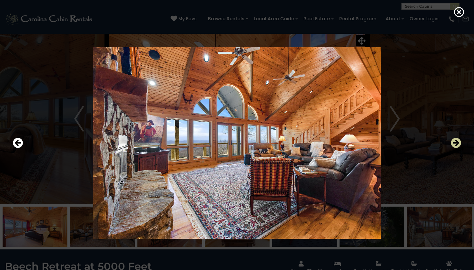
click at [454, 146] on icon "Next" at bounding box center [455, 143] width 10 height 10
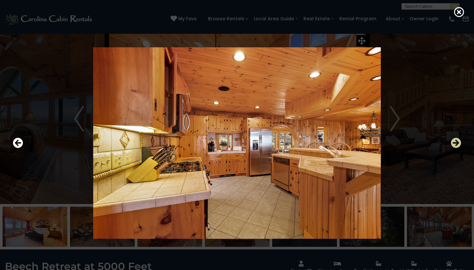
click at [454, 146] on icon "Next" at bounding box center [455, 143] width 10 height 10
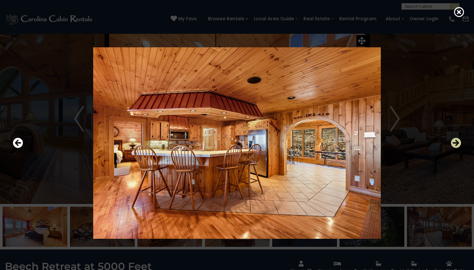
click at [454, 146] on icon "Next" at bounding box center [455, 143] width 10 height 10
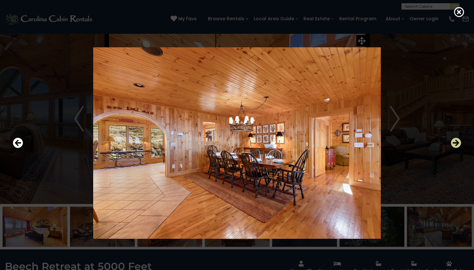
click at [454, 146] on icon "Next" at bounding box center [455, 143] width 10 height 10
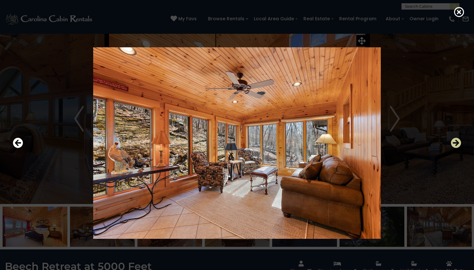
click at [454, 146] on icon "Next" at bounding box center [455, 143] width 10 height 10
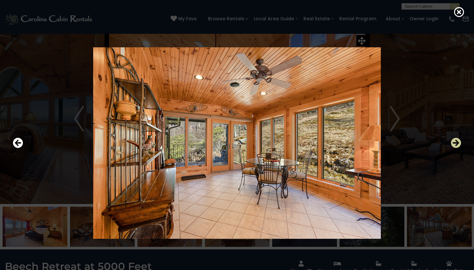
click at [454, 146] on icon "Next" at bounding box center [455, 143] width 10 height 10
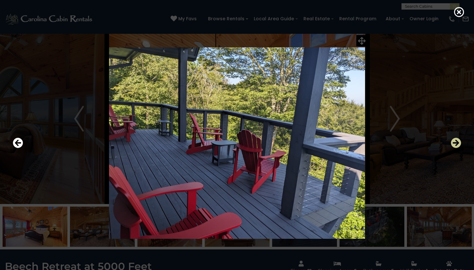
click at [454, 146] on icon "Next" at bounding box center [455, 143] width 10 height 10
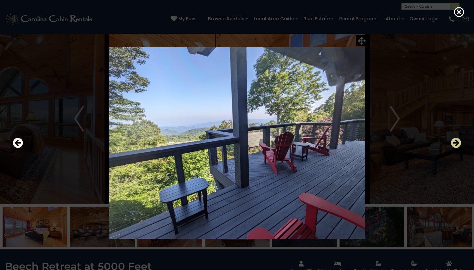
click at [454, 146] on icon "Next" at bounding box center [455, 143] width 10 height 10
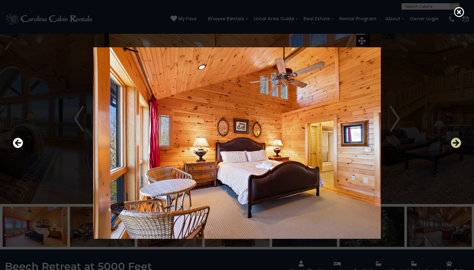
click at [454, 146] on icon "Next" at bounding box center [455, 143] width 10 height 10
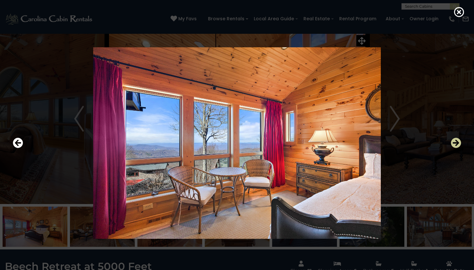
click at [454, 146] on icon "Next" at bounding box center [455, 143] width 10 height 10
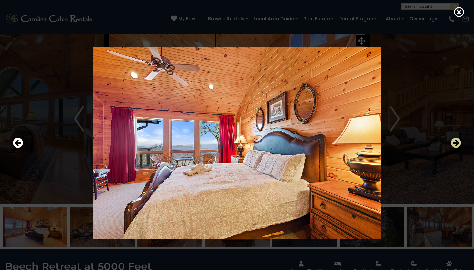
click at [454, 146] on icon "Next" at bounding box center [455, 143] width 10 height 10
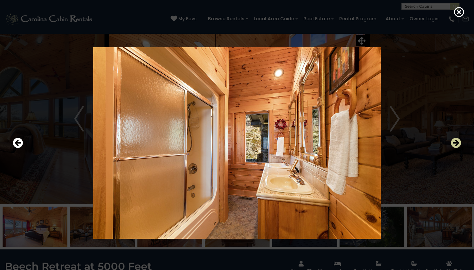
click at [454, 146] on icon "Next" at bounding box center [455, 143] width 10 height 10
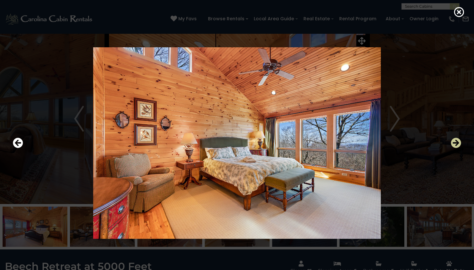
click at [454, 146] on icon "Next" at bounding box center [455, 143] width 10 height 10
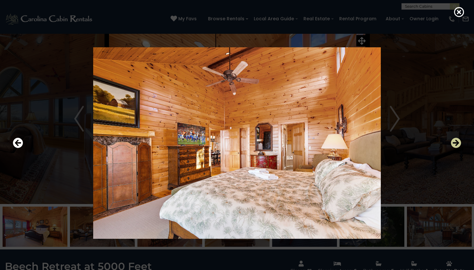
click at [454, 146] on icon "Next" at bounding box center [455, 143] width 10 height 10
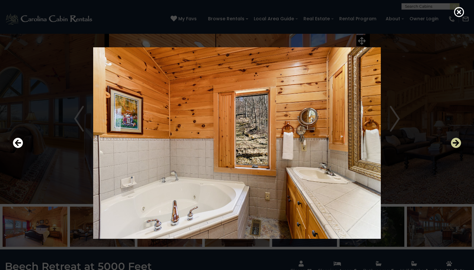
click at [454, 146] on icon "Next" at bounding box center [455, 143] width 10 height 10
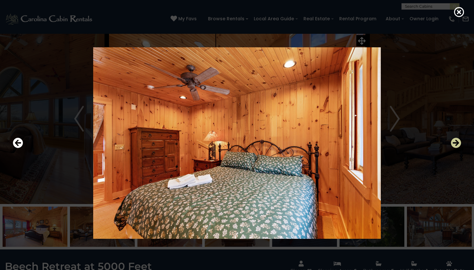
click at [454, 146] on icon "Next" at bounding box center [455, 143] width 10 height 10
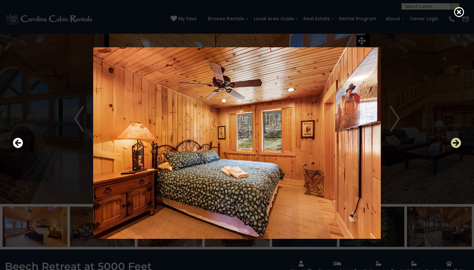
click at [454, 146] on icon "Next" at bounding box center [455, 143] width 10 height 10
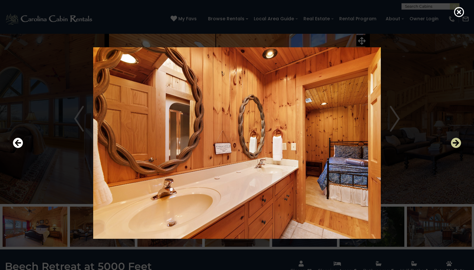
click at [454, 146] on icon "Next" at bounding box center [455, 143] width 10 height 10
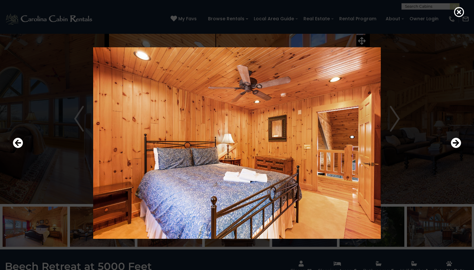
drag, startPoint x: 454, startPoint y: 146, endPoint x: 361, endPoint y: 124, distance: 96.0
click at [361, 124] on div at bounding box center [237, 143] width 454 height 243
click at [17, 141] on icon "Previous" at bounding box center [18, 143] width 10 height 10
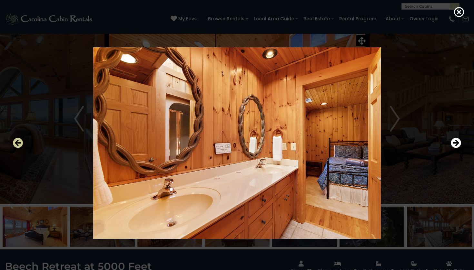
click at [17, 141] on icon "Previous" at bounding box center [18, 143] width 10 height 10
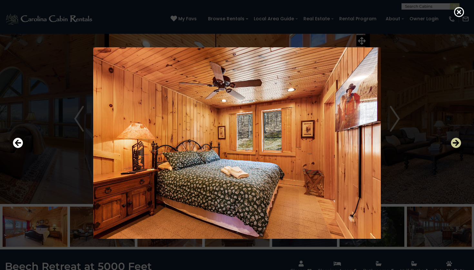
click at [457, 145] on icon "Next" at bounding box center [455, 143] width 10 height 10
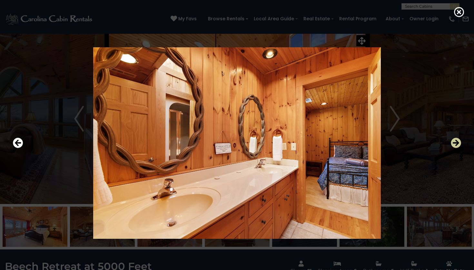
click at [457, 145] on icon "Next" at bounding box center [455, 143] width 10 height 10
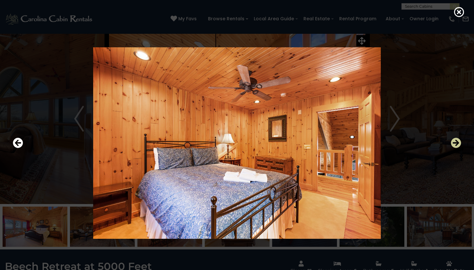
click at [457, 146] on icon "Next" at bounding box center [455, 143] width 10 height 10
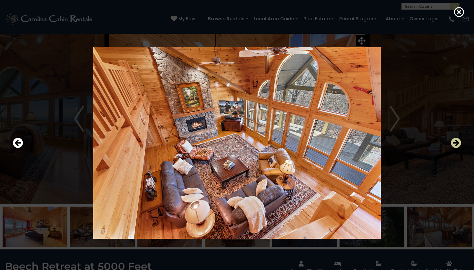
click at [457, 147] on icon "Next" at bounding box center [455, 143] width 10 height 10
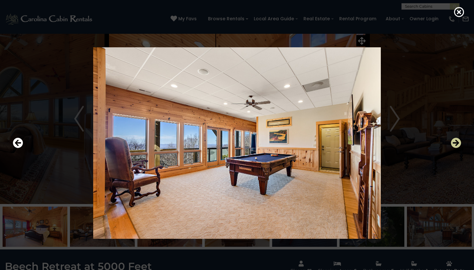
click at [457, 147] on icon "Next" at bounding box center [455, 143] width 10 height 10
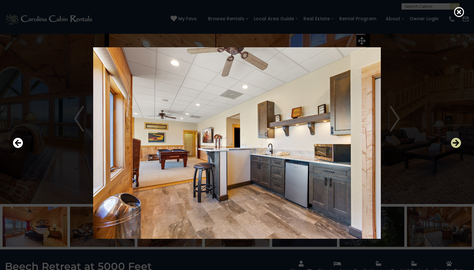
click at [457, 148] on icon "Next" at bounding box center [455, 143] width 10 height 10
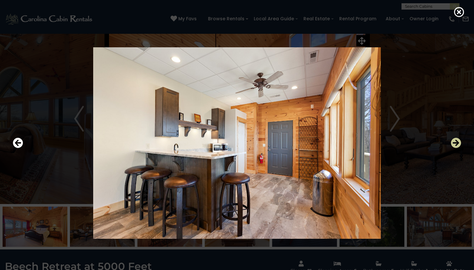
click at [457, 149] on button "Next" at bounding box center [455, 143] width 10 height 15
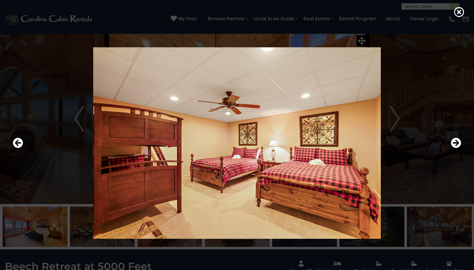
click at [461, 140] on div at bounding box center [237, 143] width 454 height 243
click at [458, 142] on icon "Next" at bounding box center [455, 143] width 10 height 10
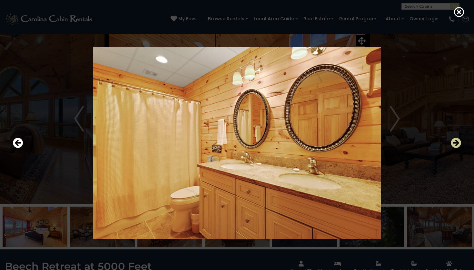
click at [458, 144] on icon "Next" at bounding box center [455, 143] width 10 height 10
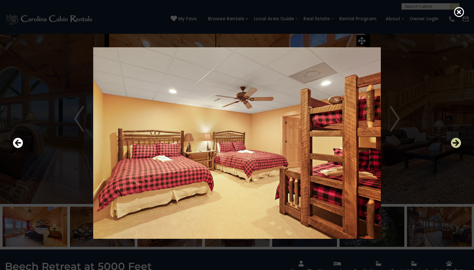
click at [456, 141] on icon "Next" at bounding box center [455, 143] width 10 height 10
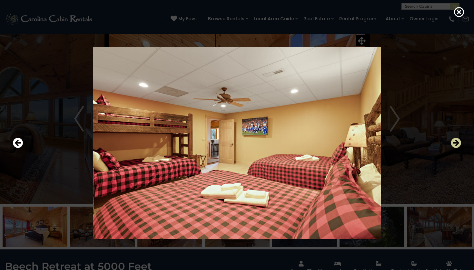
click at [457, 139] on icon "Next" at bounding box center [455, 143] width 10 height 10
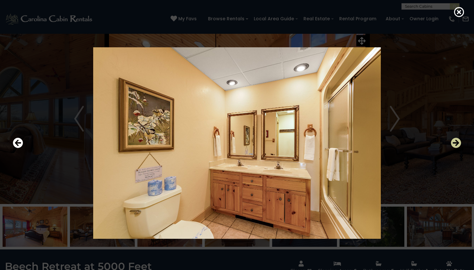
click at [457, 140] on icon "Next" at bounding box center [455, 143] width 10 height 10
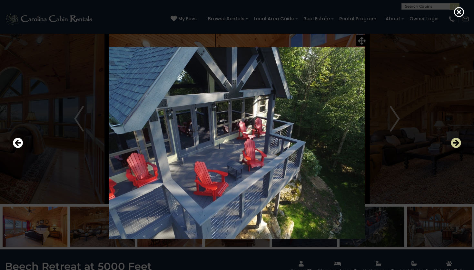
click at [457, 141] on icon "Next" at bounding box center [455, 143] width 10 height 10
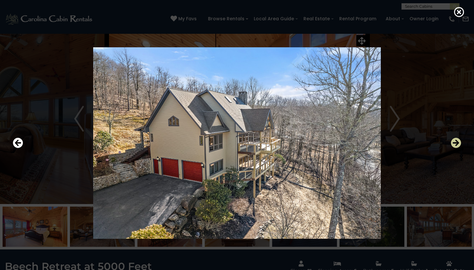
click at [457, 142] on icon "Next" at bounding box center [455, 143] width 10 height 10
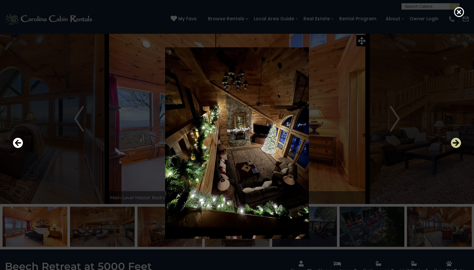
click at [457, 142] on icon "Next" at bounding box center [455, 143] width 10 height 10
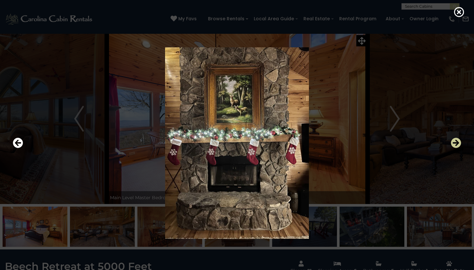
click at [457, 143] on icon "Next" at bounding box center [455, 143] width 10 height 10
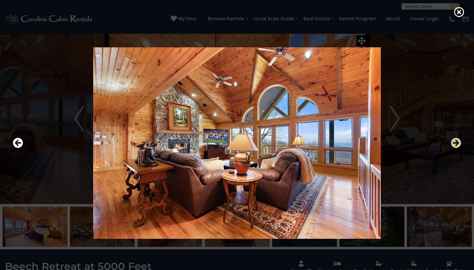
click at [457, 144] on icon "Next" at bounding box center [455, 143] width 10 height 10
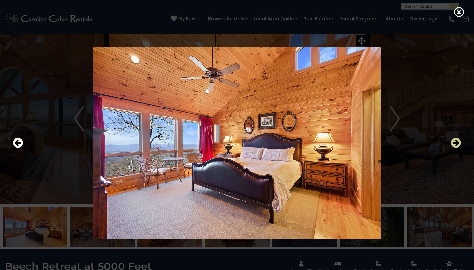
click at [457, 144] on icon "Next" at bounding box center [455, 143] width 10 height 10
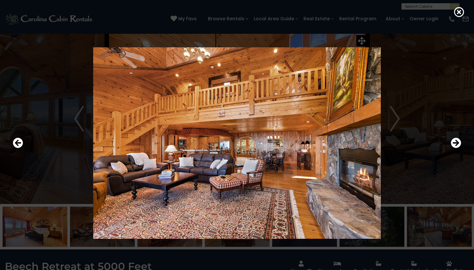
click at [456, 18] on div at bounding box center [237, 135] width 474 height 270
click at [456, 14] on icon at bounding box center [459, 12] width 10 height 10
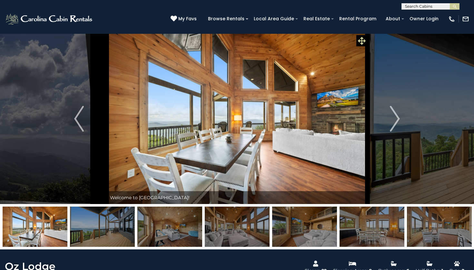
click at [356, 40] on span at bounding box center [361, 40] width 11 height 11
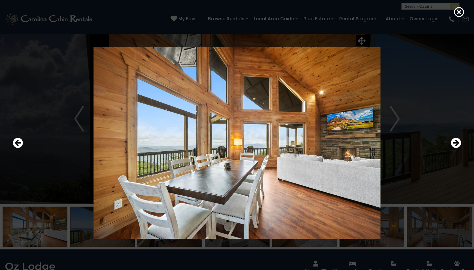
click at [394, 123] on img at bounding box center [236, 143] width 387 height 192
click at [459, 143] on icon "Next" at bounding box center [455, 143] width 10 height 10
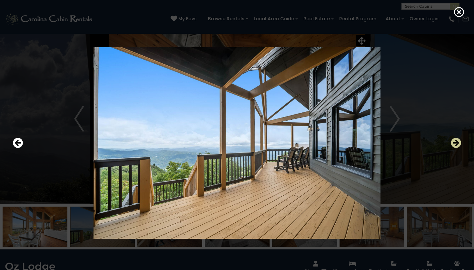
click at [459, 143] on icon "Next" at bounding box center [455, 143] width 10 height 10
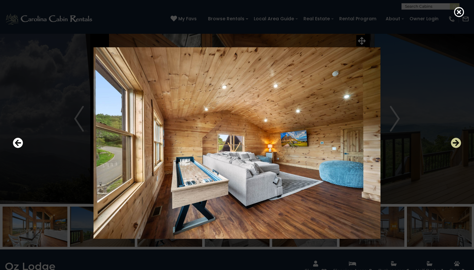
click at [452, 145] on icon "Next" at bounding box center [455, 143] width 10 height 10
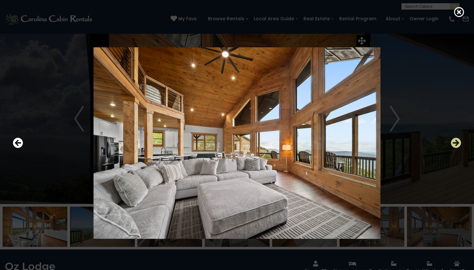
click at [452, 145] on icon "Next" at bounding box center [455, 143] width 10 height 10
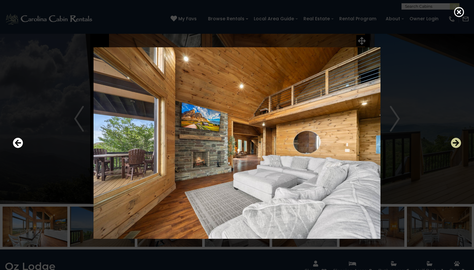
click at [452, 145] on icon "Next" at bounding box center [455, 143] width 10 height 10
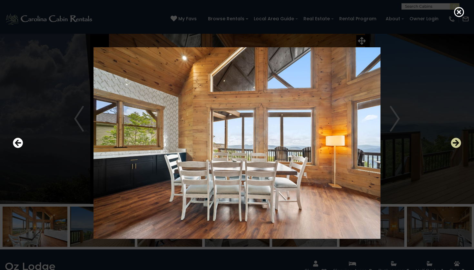
click at [452, 145] on icon "Next" at bounding box center [455, 143] width 10 height 10
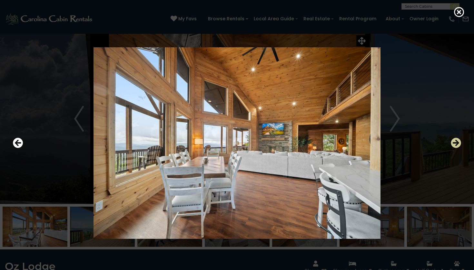
click at [452, 145] on icon "Next" at bounding box center [455, 143] width 10 height 10
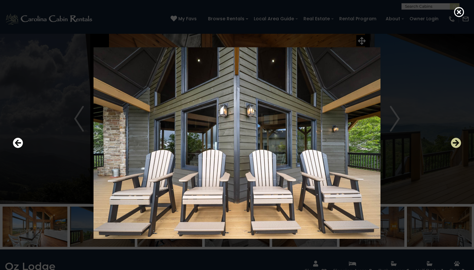
click at [452, 145] on icon "Next" at bounding box center [455, 143] width 10 height 10
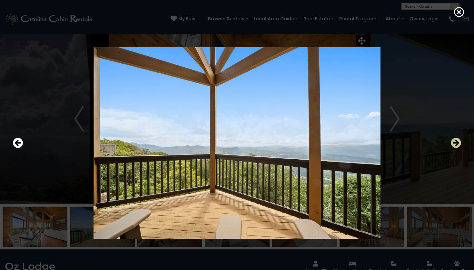
click at [452, 145] on icon "Next" at bounding box center [455, 143] width 10 height 10
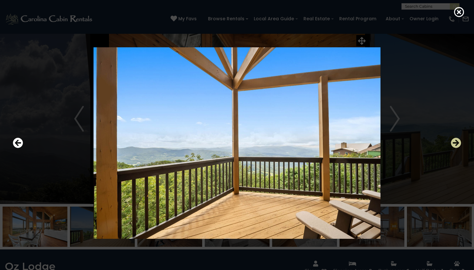
click at [452, 145] on icon "Next" at bounding box center [455, 143] width 10 height 10
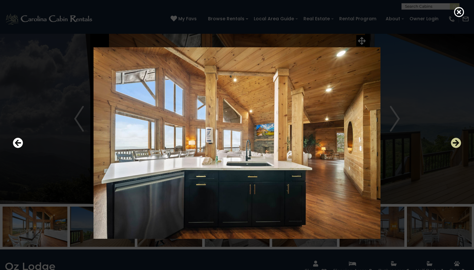
click at [452, 145] on icon "Next" at bounding box center [455, 143] width 10 height 10
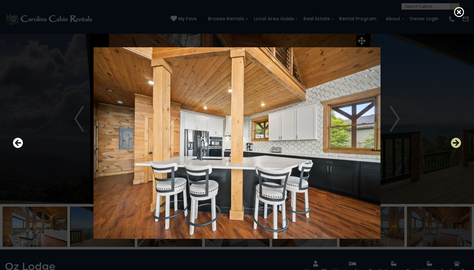
click at [452, 145] on icon "Next" at bounding box center [455, 143] width 10 height 10
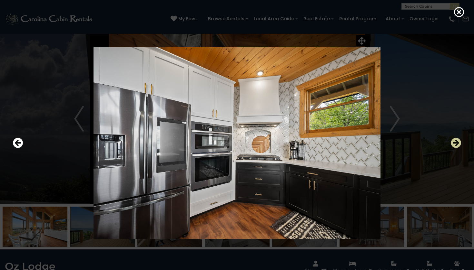
click at [452, 145] on icon "Next" at bounding box center [455, 143] width 10 height 10
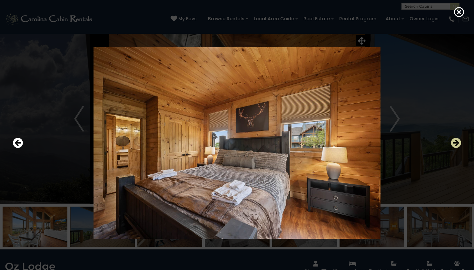
click at [452, 145] on icon "Next" at bounding box center [455, 143] width 10 height 10
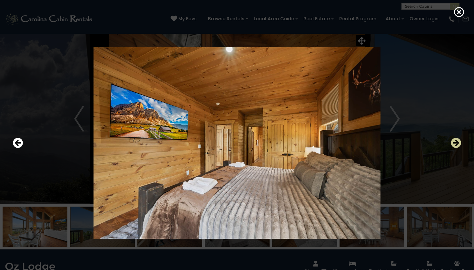
click at [457, 143] on icon "Next" at bounding box center [455, 143] width 10 height 10
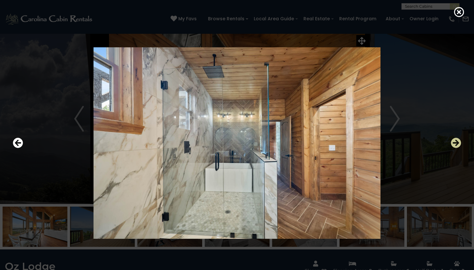
click at [457, 143] on icon "Next" at bounding box center [455, 143] width 10 height 10
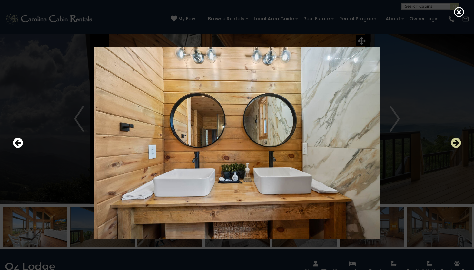
click at [457, 143] on icon "Next" at bounding box center [455, 143] width 10 height 10
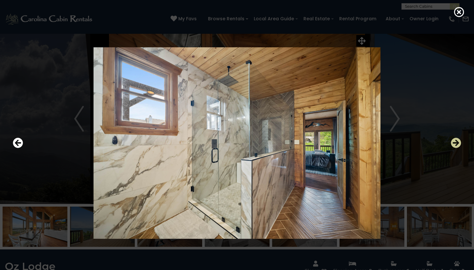
click at [457, 143] on icon "Next" at bounding box center [455, 143] width 10 height 10
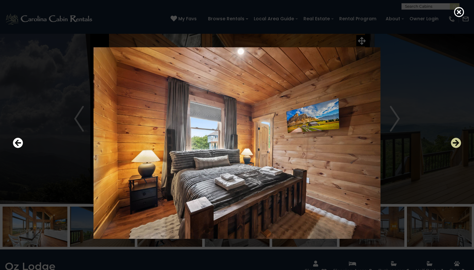
click at [454, 142] on icon "Next" at bounding box center [455, 143] width 10 height 10
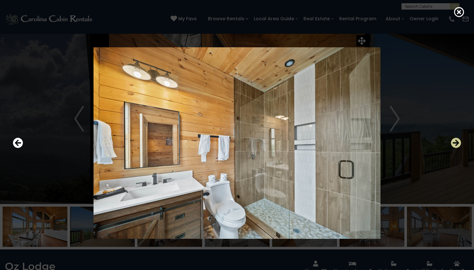
click at [454, 142] on icon "Next" at bounding box center [455, 143] width 10 height 10
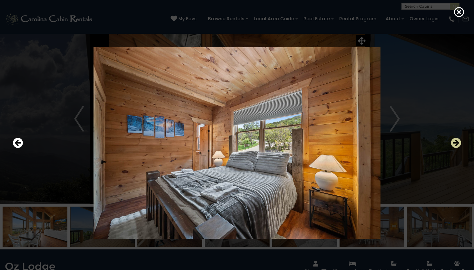
click at [455, 142] on icon "Next" at bounding box center [455, 143] width 10 height 10
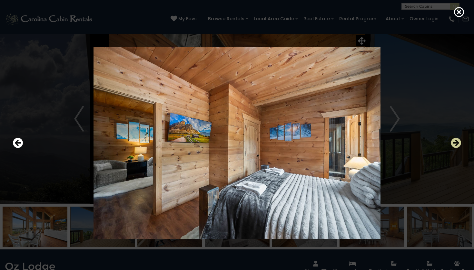
click at [456, 143] on icon "Next" at bounding box center [455, 143] width 10 height 10
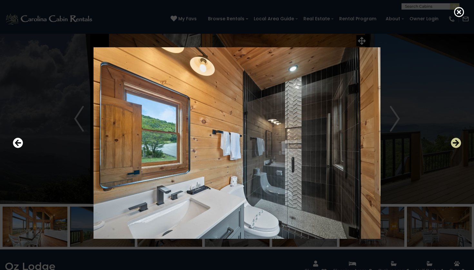
click at [456, 144] on icon "Next" at bounding box center [455, 143] width 10 height 10
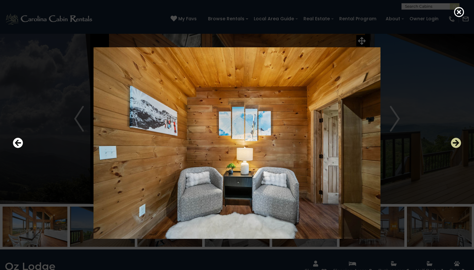
click at [457, 144] on icon "Next" at bounding box center [455, 143] width 10 height 10
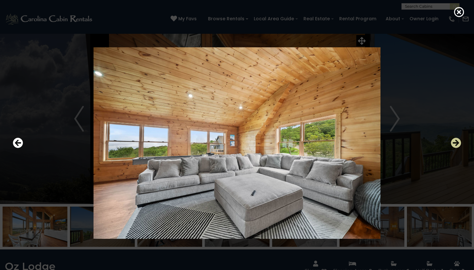
click at [457, 144] on icon "Next" at bounding box center [455, 143] width 10 height 10
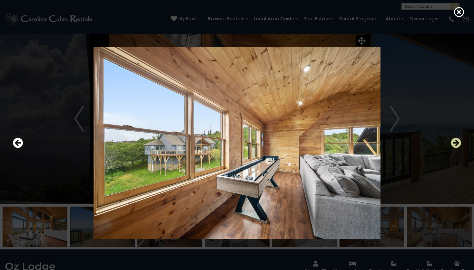
click at [457, 144] on icon "Next" at bounding box center [455, 143] width 10 height 10
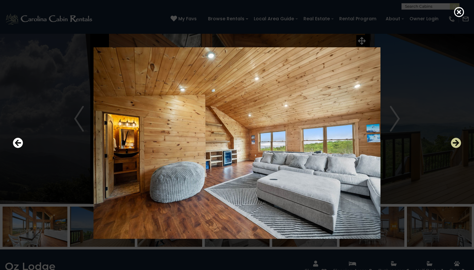
click at [457, 144] on icon "Next" at bounding box center [455, 143] width 10 height 10
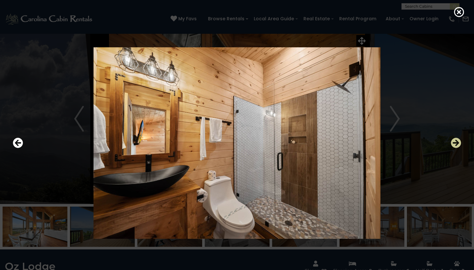
click at [457, 144] on icon "Next" at bounding box center [455, 143] width 10 height 10
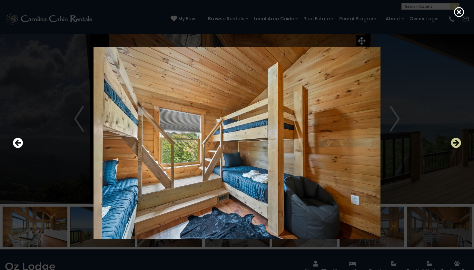
click at [457, 144] on icon "Next" at bounding box center [455, 143] width 10 height 10
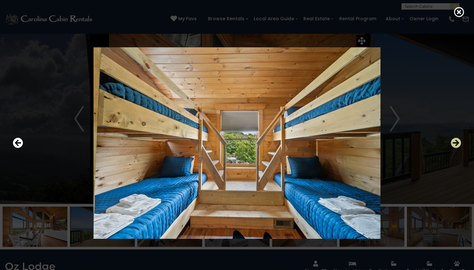
click at [457, 144] on icon "Next" at bounding box center [455, 143] width 10 height 10
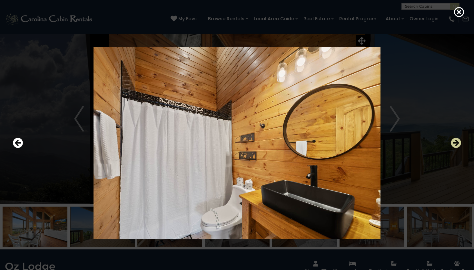
click at [457, 144] on icon "Next" at bounding box center [455, 143] width 10 height 10
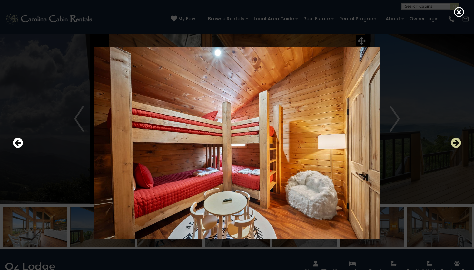
click at [457, 144] on icon "Next" at bounding box center [455, 143] width 10 height 10
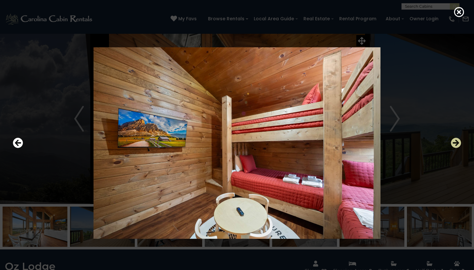
click at [458, 145] on icon "Next" at bounding box center [455, 143] width 10 height 10
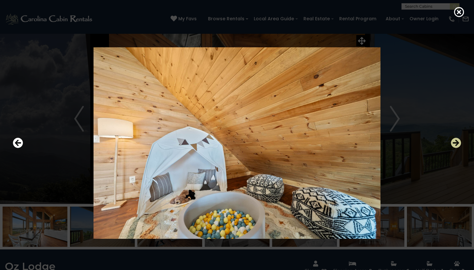
click at [458, 148] on icon "Next" at bounding box center [455, 143] width 10 height 10
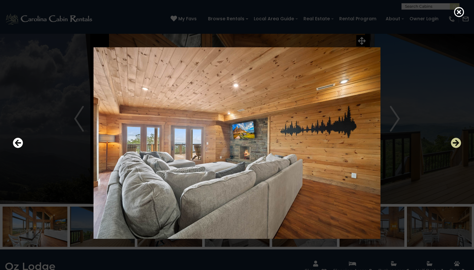
click at [458, 148] on icon "Next" at bounding box center [455, 143] width 10 height 10
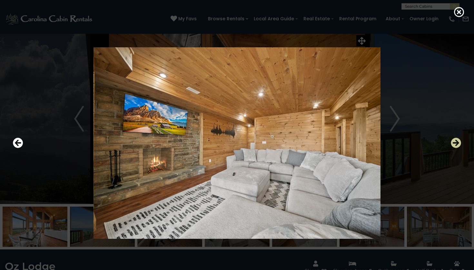
click at [458, 148] on icon "Next" at bounding box center [455, 143] width 10 height 10
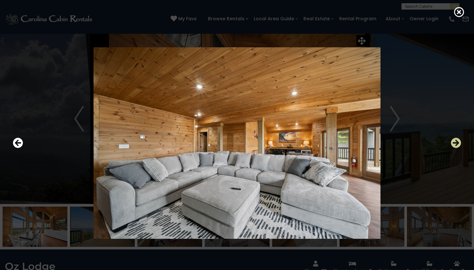
click at [458, 148] on icon "Next" at bounding box center [455, 143] width 10 height 10
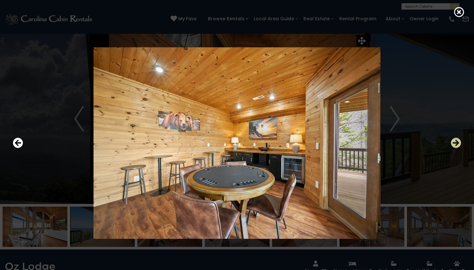
click at [459, 149] on button "Next" at bounding box center [455, 143] width 10 height 15
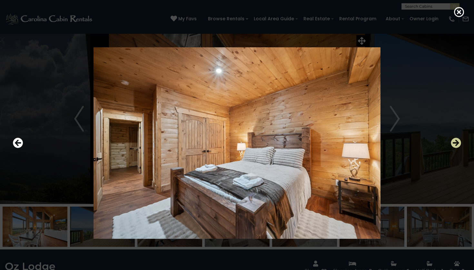
click at [459, 150] on button "Next" at bounding box center [455, 143] width 10 height 15
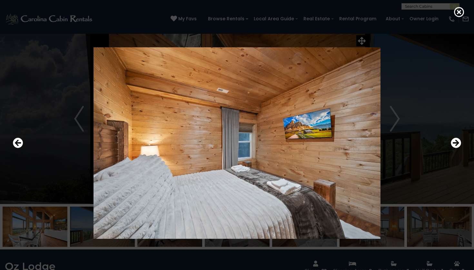
click at [460, 151] on div at bounding box center [237, 143] width 454 height 243
click at [459, 146] on icon "Next" at bounding box center [455, 143] width 10 height 10
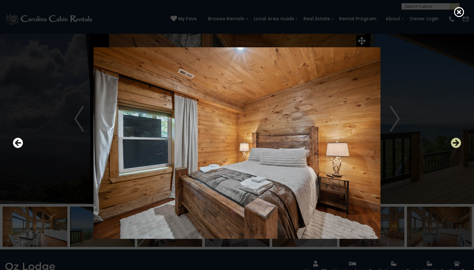
click at [459, 145] on icon "Next" at bounding box center [455, 143] width 10 height 10
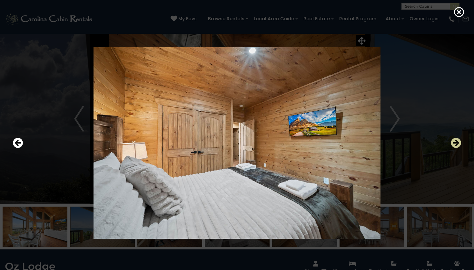
click at [459, 145] on icon "Next" at bounding box center [455, 143] width 10 height 10
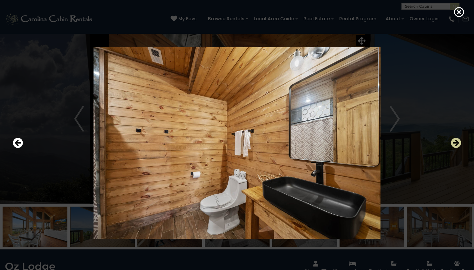
click at [459, 145] on icon "Next" at bounding box center [455, 143] width 10 height 10
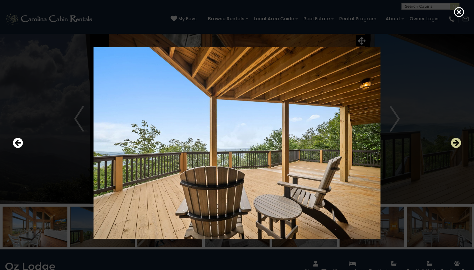
click at [459, 145] on icon "Next" at bounding box center [455, 143] width 10 height 10
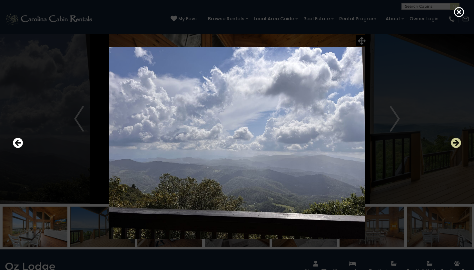
click at [459, 145] on icon "Next" at bounding box center [455, 143] width 10 height 10
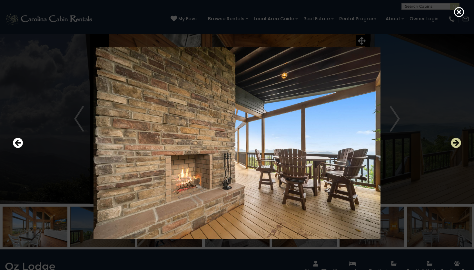
click at [459, 145] on icon "Next" at bounding box center [455, 143] width 10 height 10
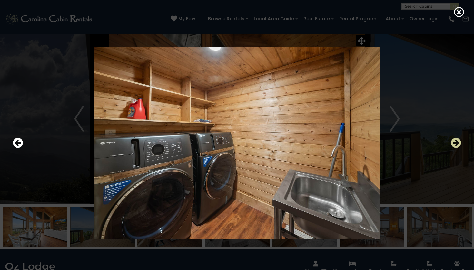
click at [459, 145] on icon "Next" at bounding box center [455, 143] width 10 height 10
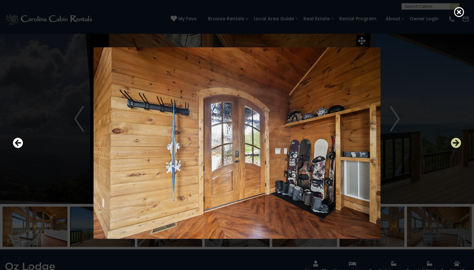
click at [459, 145] on icon "Next" at bounding box center [455, 143] width 10 height 10
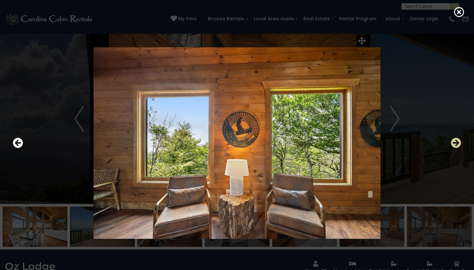
click at [459, 145] on icon "Next" at bounding box center [455, 143] width 10 height 10
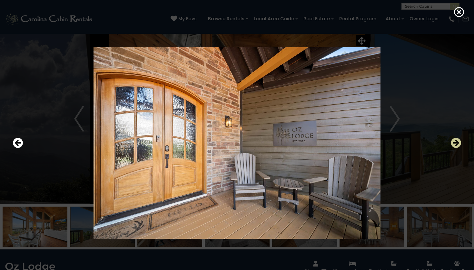
click at [459, 145] on icon "Next" at bounding box center [455, 143] width 10 height 10
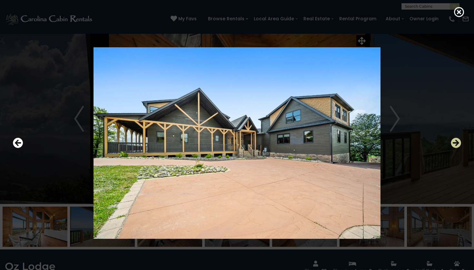
click at [459, 145] on icon "Next" at bounding box center [455, 143] width 10 height 10
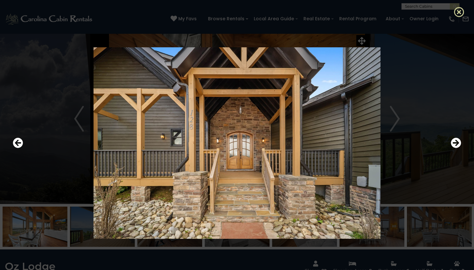
click at [459, 14] on icon at bounding box center [459, 12] width 10 height 10
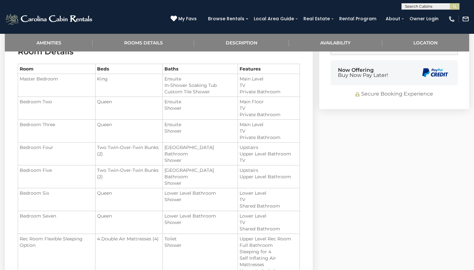
scroll to position [523, 0]
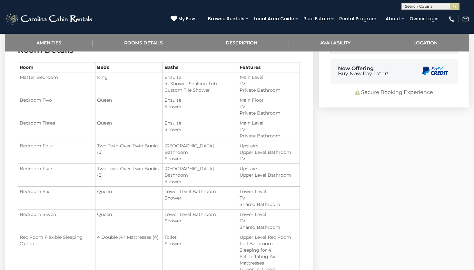
click at [140, 129] on td "Queen" at bounding box center [129, 129] width 68 height 23
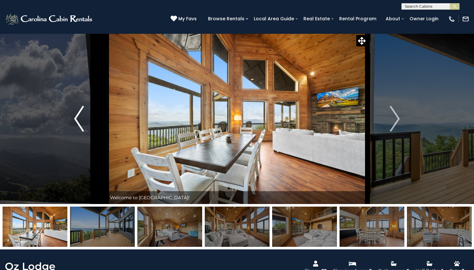
scroll to position [0, 0]
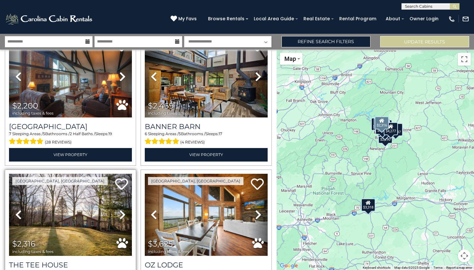
scroll to position [868, 0]
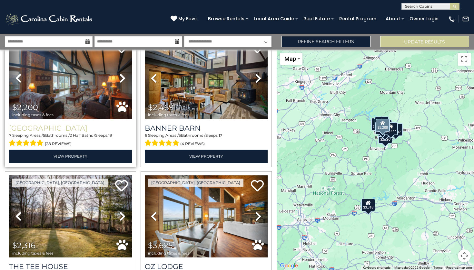
click at [52, 126] on h3 "[GEOGRAPHIC_DATA]" at bounding box center [70, 128] width 123 height 9
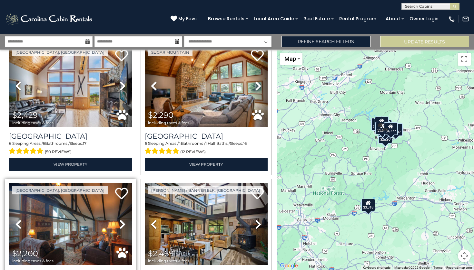
scroll to position [702, 0]
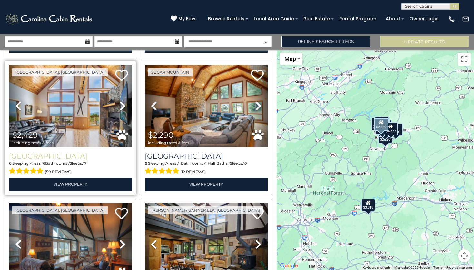
click at [52, 155] on h3 "[GEOGRAPHIC_DATA]" at bounding box center [70, 156] width 123 height 9
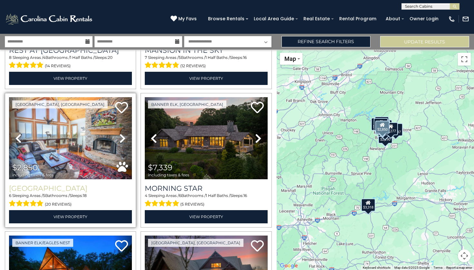
scroll to position [115, 0]
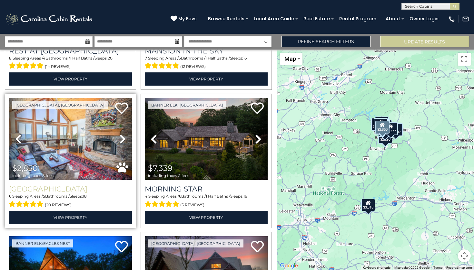
click at [63, 189] on h3 "[GEOGRAPHIC_DATA]" at bounding box center [70, 189] width 123 height 9
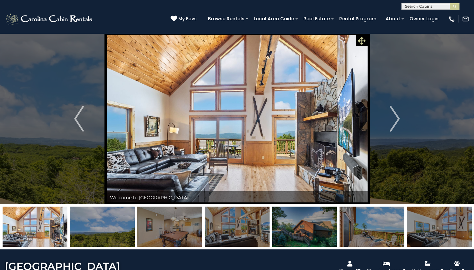
click at [358, 36] on span at bounding box center [361, 40] width 11 height 11
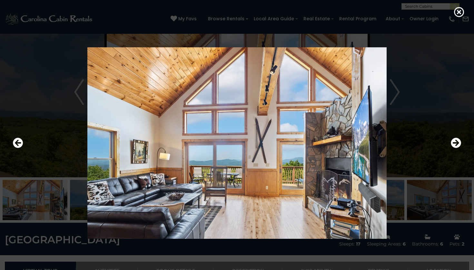
scroll to position [27, 0]
click at [459, 141] on icon "Next" at bounding box center [455, 143] width 10 height 10
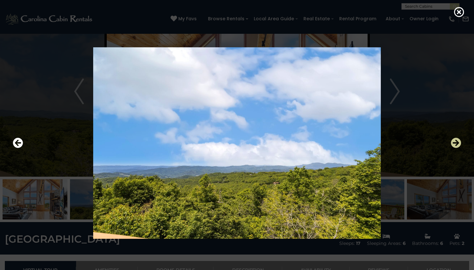
click at [455, 142] on icon "Next" at bounding box center [455, 143] width 10 height 10
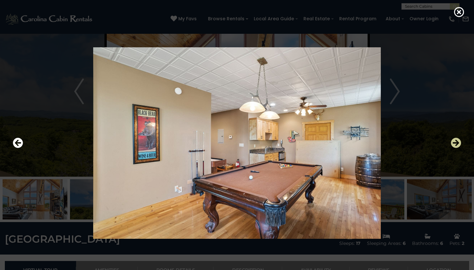
click at [455, 142] on icon "Next" at bounding box center [455, 143] width 10 height 10
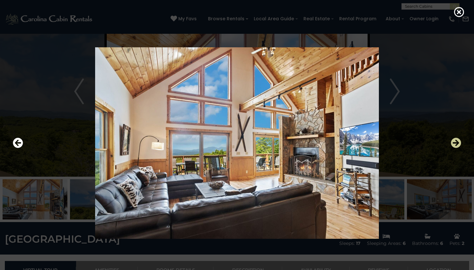
click at [455, 142] on icon "Next" at bounding box center [455, 143] width 10 height 10
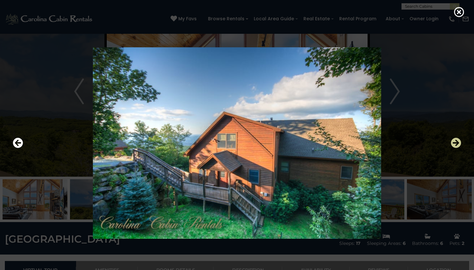
click at [455, 142] on icon "Next" at bounding box center [455, 143] width 10 height 10
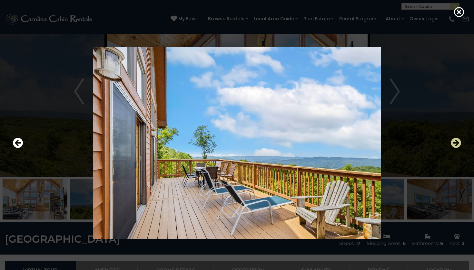
click at [455, 142] on icon "Next" at bounding box center [455, 143] width 10 height 10
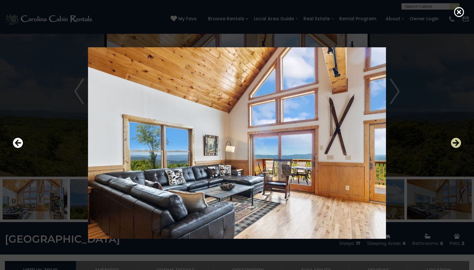
click at [455, 142] on icon "Next" at bounding box center [455, 143] width 10 height 10
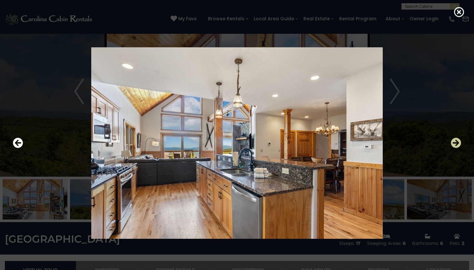
click at [456, 143] on icon "Next" at bounding box center [455, 143] width 10 height 10
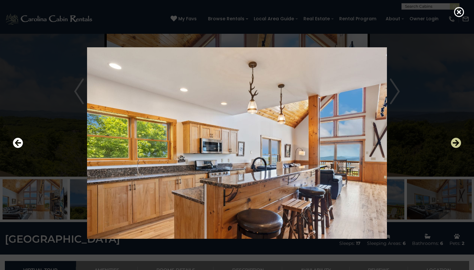
click at [456, 143] on icon "Next" at bounding box center [455, 143] width 10 height 10
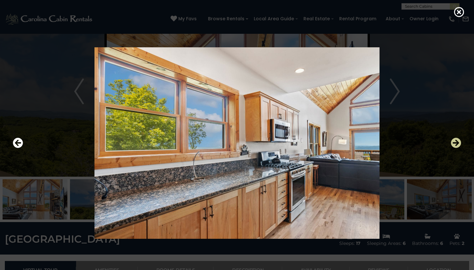
click at [456, 143] on icon "Next" at bounding box center [455, 143] width 10 height 10
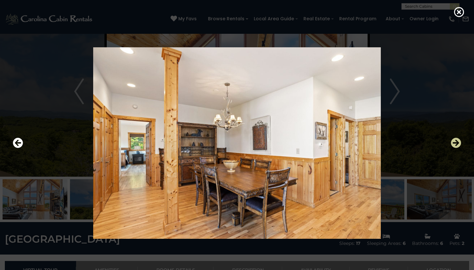
click at [456, 143] on icon "Next" at bounding box center [455, 143] width 10 height 10
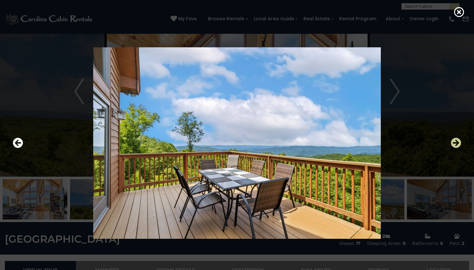
click at [456, 144] on icon "Next" at bounding box center [455, 143] width 10 height 10
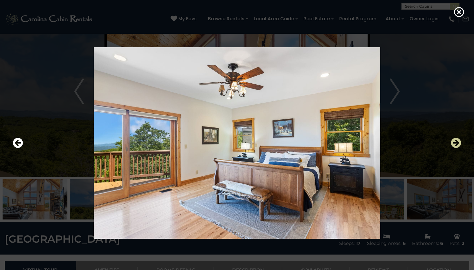
click at [456, 143] on icon "Next" at bounding box center [455, 143] width 10 height 10
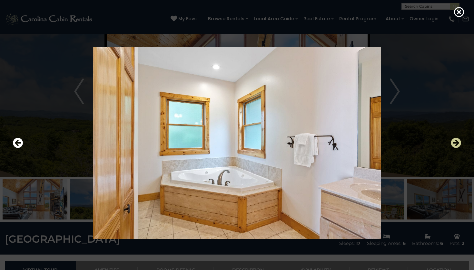
click at [456, 143] on icon "Next" at bounding box center [455, 143] width 10 height 10
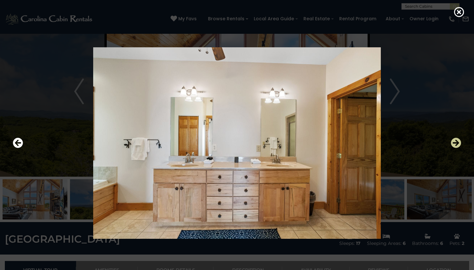
click at [456, 144] on icon "Next" at bounding box center [455, 143] width 10 height 10
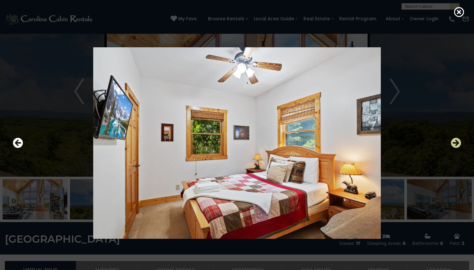
click at [456, 143] on icon "Next" at bounding box center [455, 143] width 10 height 10
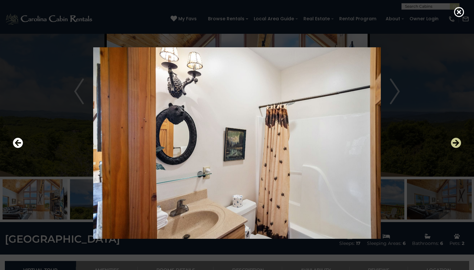
click at [457, 144] on icon "Next" at bounding box center [455, 143] width 10 height 10
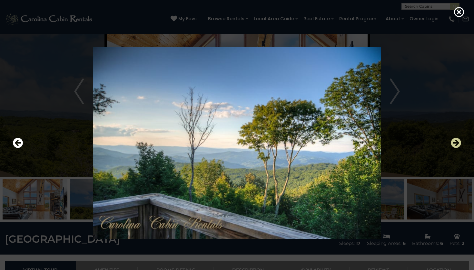
click at [457, 145] on icon "Next" at bounding box center [455, 143] width 10 height 10
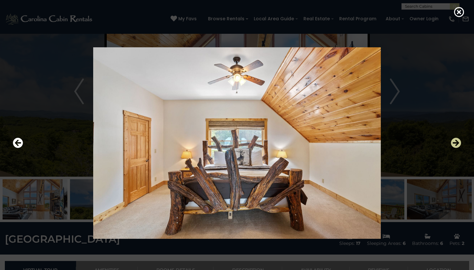
click at [457, 146] on icon "Next" at bounding box center [455, 143] width 10 height 10
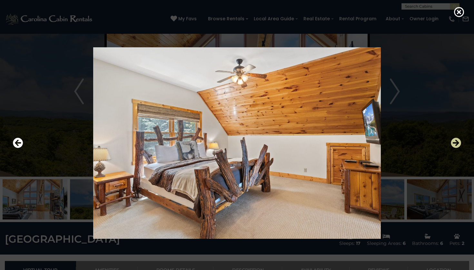
click at [457, 146] on icon "Next" at bounding box center [455, 143] width 10 height 10
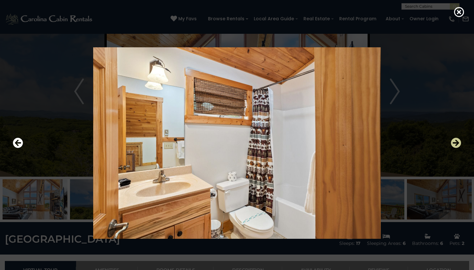
click at [457, 146] on icon "Next" at bounding box center [455, 143] width 10 height 10
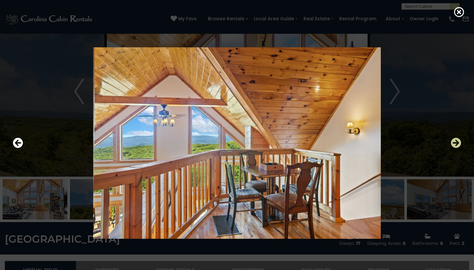
click at [457, 146] on icon "Next" at bounding box center [455, 143] width 10 height 10
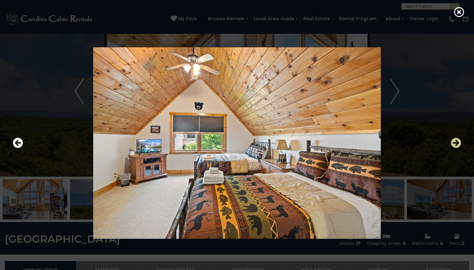
click at [458, 146] on icon "Next" at bounding box center [455, 143] width 10 height 10
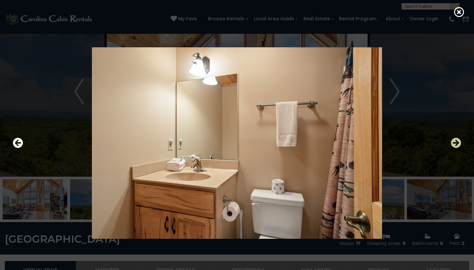
click at [458, 146] on icon "Next" at bounding box center [455, 143] width 10 height 10
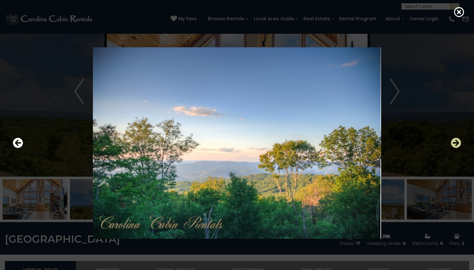
click at [458, 146] on icon "Next" at bounding box center [455, 143] width 10 height 10
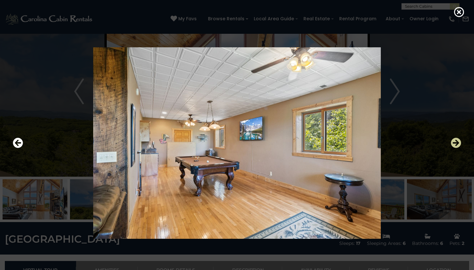
click at [458, 146] on icon "Next" at bounding box center [455, 143] width 10 height 10
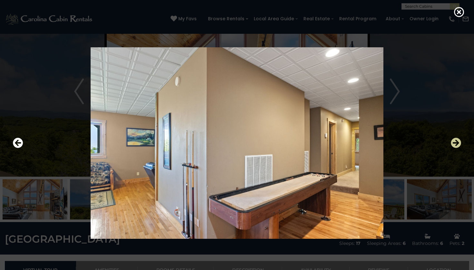
click at [458, 146] on icon "Next" at bounding box center [455, 143] width 10 height 10
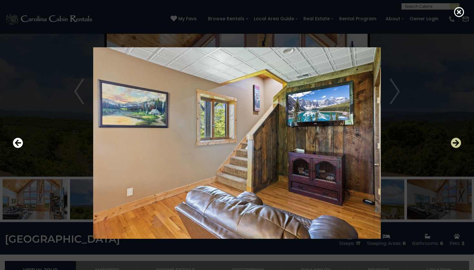
click at [458, 146] on icon "Next" at bounding box center [455, 143] width 10 height 10
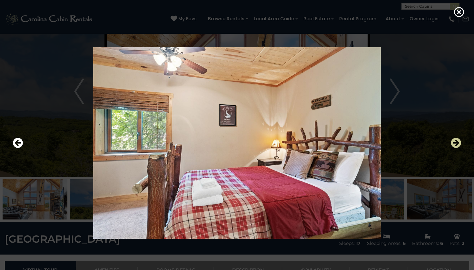
click at [458, 146] on icon "Next" at bounding box center [455, 143] width 10 height 10
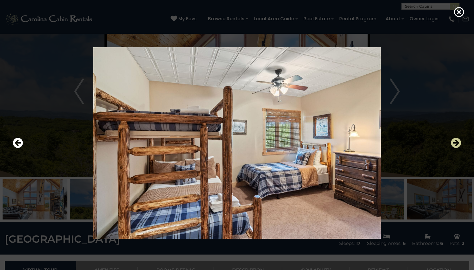
click at [458, 145] on icon "Next" at bounding box center [455, 143] width 10 height 10
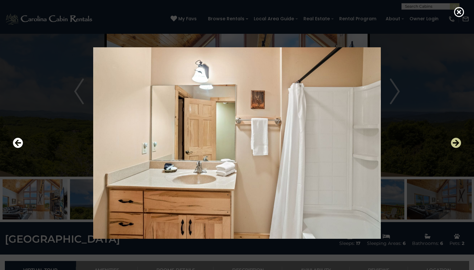
click at [458, 146] on icon "Next" at bounding box center [455, 143] width 10 height 10
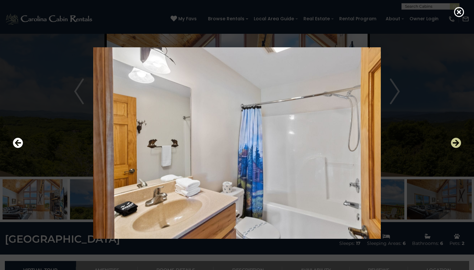
click at [459, 146] on icon "Next" at bounding box center [455, 143] width 10 height 10
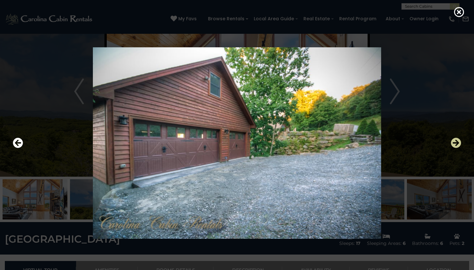
click at [459, 146] on icon "Next" at bounding box center [455, 143] width 10 height 10
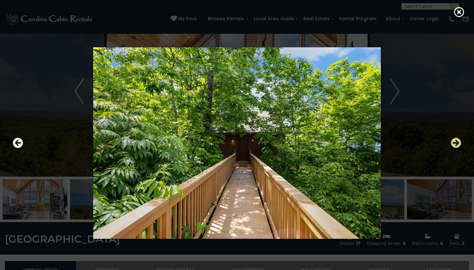
click at [459, 147] on icon "Next" at bounding box center [455, 143] width 10 height 10
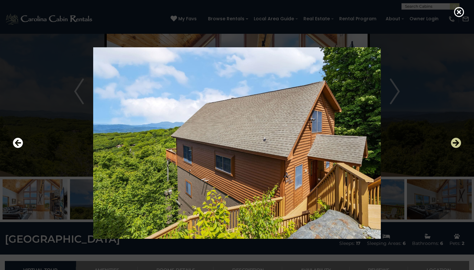
click at [459, 147] on icon "Next" at bounding box center [455, 143] width 10 height 10
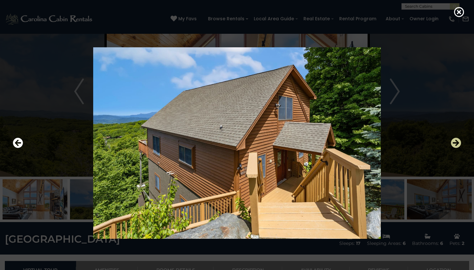
click at [459, 147] on icon "Next" at bounding box center [455, 143] width 10 height 10
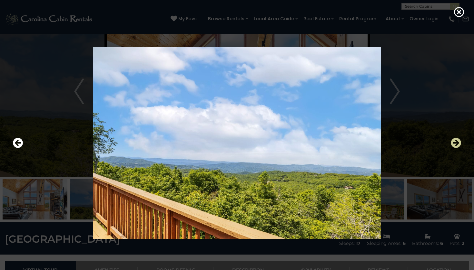
click at [460, 147] on icon "Next" at bounding box center [455, 143] width 10 height 10
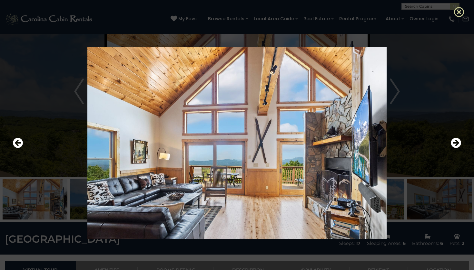
click at [455, 15] on icon at bounding box center [459, 12] width 10 height 10
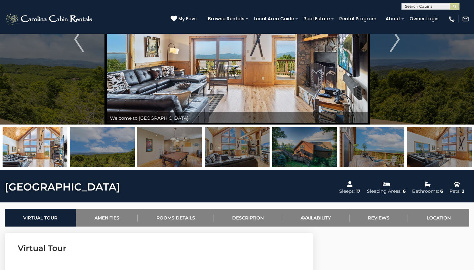
scroll to position [73, 0]
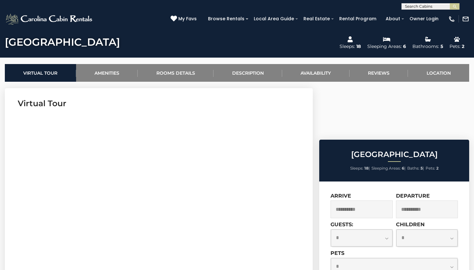
scroll to position [221, 0]
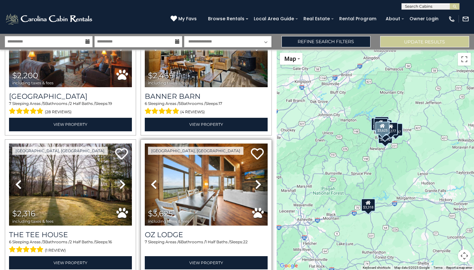
scroll to position [900, 0]
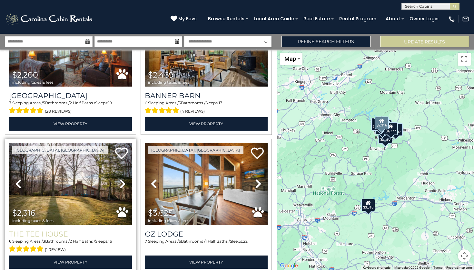
click at [55, 231] on h3 "The Tee House" at bounding box center [70, 234] width 123 height 9
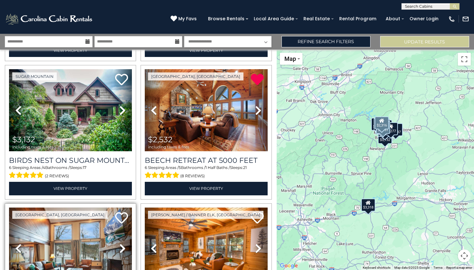
scroll to position [434, 0]
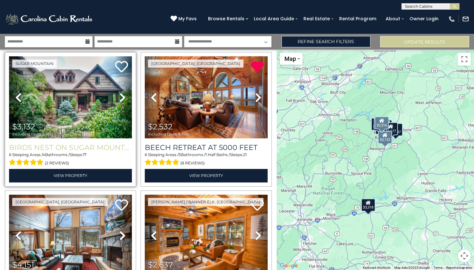
click at [102, 148] on h3 "Birds Nest On Sugar Mountain" at bounding box center [70, 147] width 123 height 9
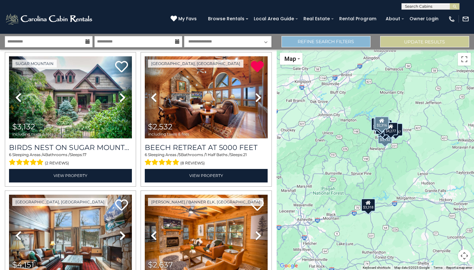
click at [298, 42] on link "Refine Search Filters" at bounding box center [325, 41] width 89 height 11
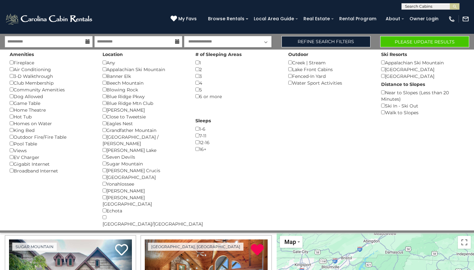
click at [429, 40] on button "Please Update Results" at bounding box center [424, 41] width 89 height 11
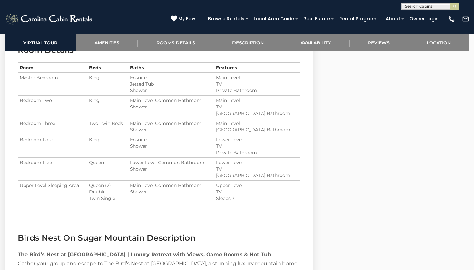
scroll to position [740, 0]
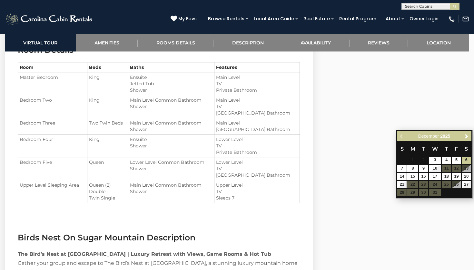
click at [305, 211] on section "Room Details Room Beds Baths Features Master Bedroom King" at bounding box center [159, 129] width 308 height 188
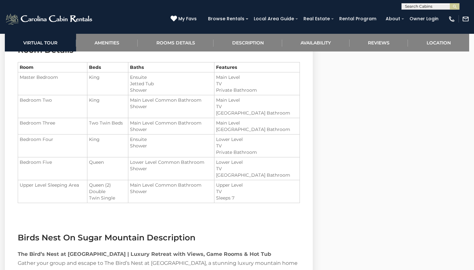
select select "*"
select select "**"
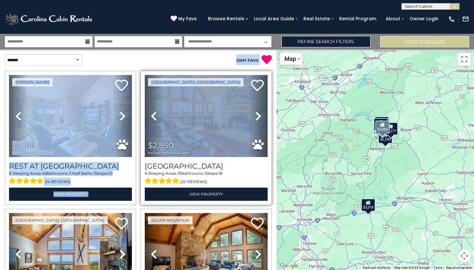
drag, startPoint x: 154, startPoint y: 57, endPoint x: 152, endPoint y: 107, distance: 50.6
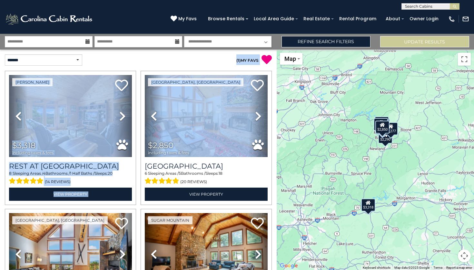
click at [156, 58] on p "( 1 ) MY FAVS" at bounding box center [204, 59] width 133 height 11
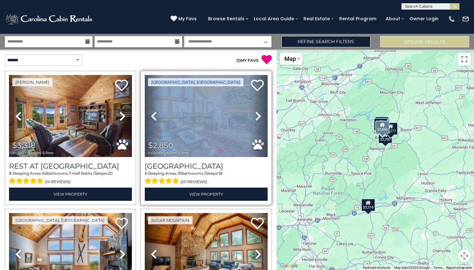
drag, startPoint x: 161, startPoint y: 73, endPoint x: 156, endPoint y: 105, distance: 32.0
click at [156, 105] on div "[GEOGRAPHIC_DATA], [GEOGRAPHIC_DATA] Previous Next" at bounding box center [205, 138] width 131 height 134
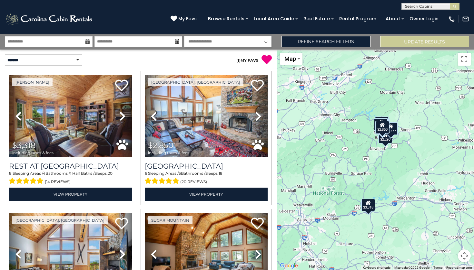
click at [151, 55] on p "( 1 ) MY FAVS" at bounding box center [204, 59] width 133 height 11
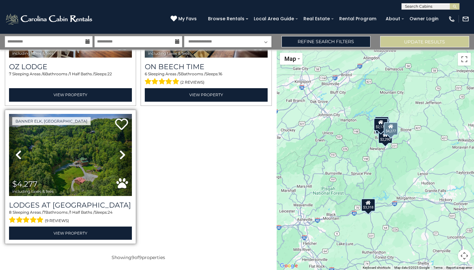
scroll to position [514, 0]
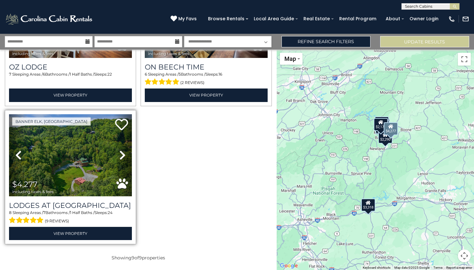
click at [80, 178] on img at bounding box center [70, 155] width 123 height 82
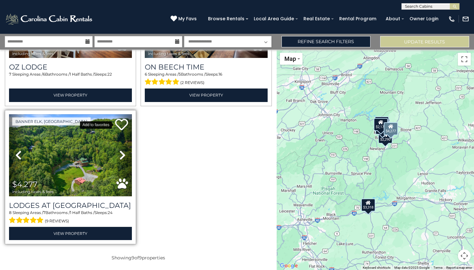
click at [120, 119] on icon at bounding box center [121, 124] width 13 height 13
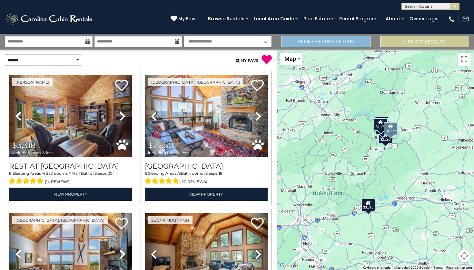
scroll to position [0, 0]
click at [331, 38] on link "Refine Search Filters" at bounding box center [325, 41] width 89 height 11
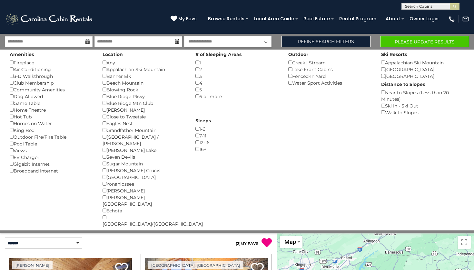
click at [425, 40] on button "Please Update Results" at bounding box center [424, 41] width 89 height 11
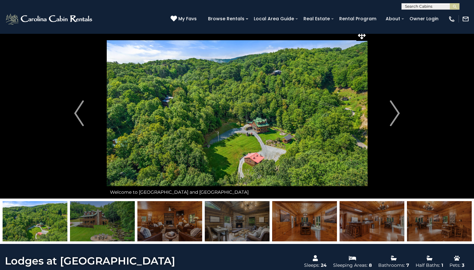
scroll to position [5, 0]
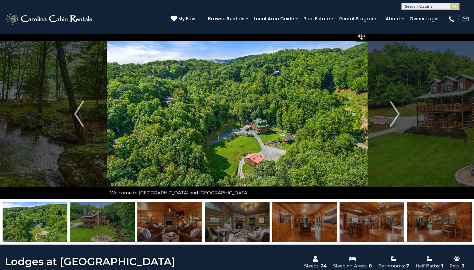
click at [362, 38] on icon at bounding box center [362, 36] width 8 height 8
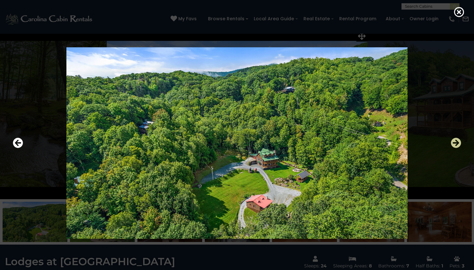
click at [455, 143] on icon "Next" at bounding box center [455, 143] width 10 height 10
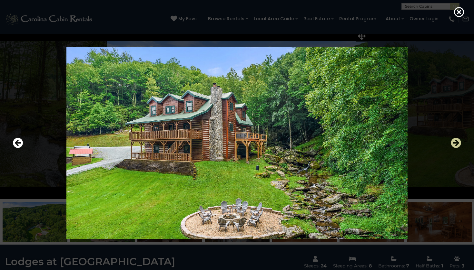
click at [455, 143] on icon "Next" at bounding box center [455, 143] width 10 height 10
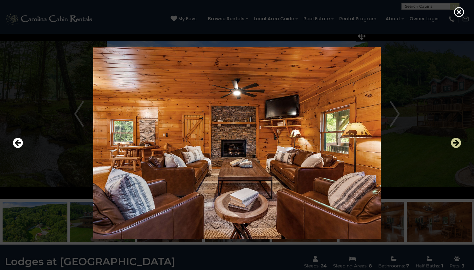
click at [455, 143] on icon "Next" at bounding box center [455, 143] width 10 height 10
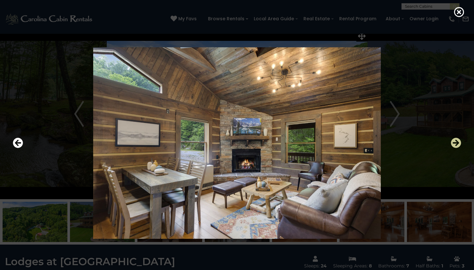
click at [455, 143] on icon "Next" at bounding box center [455, 143] width 10 height 10
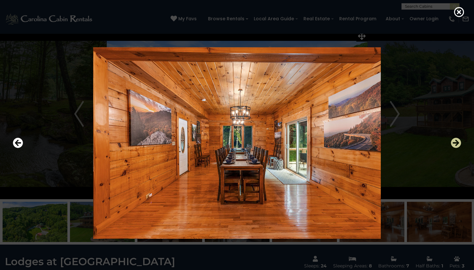
click at [455, 143] on icon "Next" at bounding box center [455, 143] width 10 height 10
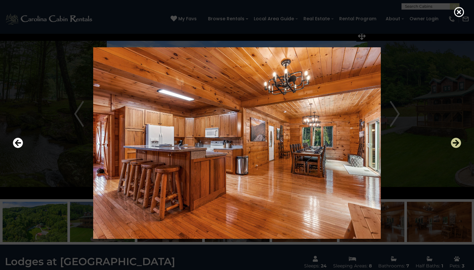
click at [455, 142] on icon "Next" at bounding box center [455, 143] width 10 height 10
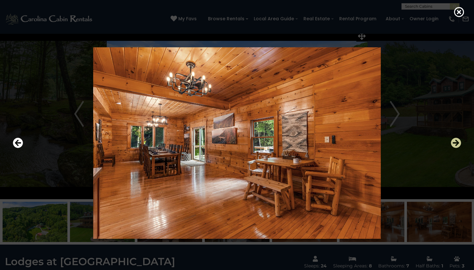
click at [455, 142] on icon "Next" at bounding box center [455, 143] width 10 height 10
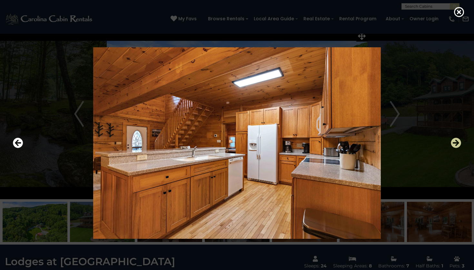
click at [455, 142] on icon "Next" at bounding box center [455, 143] width 10 height 10
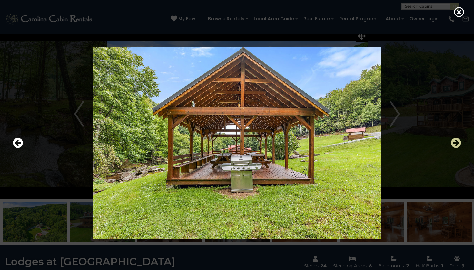
click at [455, 142] on icon "Next" at bounding box center [455, 143] width 10 height 10
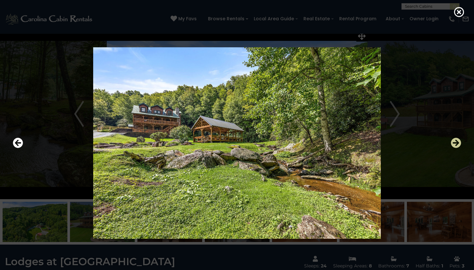
click at [455, 142] on icon "Next" at bounding box center [455, 143] width 10 height 10
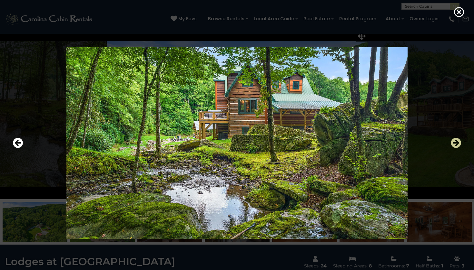
click at [455, 142] on icon "Next" at bounding box center [455, 143] width 10 height 10
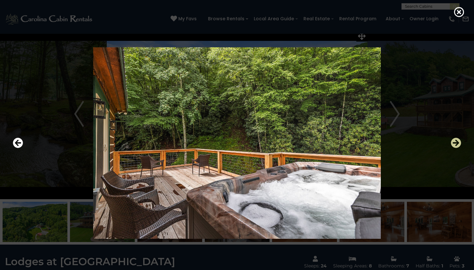
click at [455, 142] on icon "Next" at bounding box center [455, 143] width 10 height 10
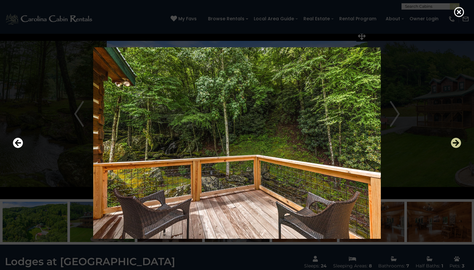
click at [456, 142] on icon "Next" at bounding box center [455, 143] width 10 height 10
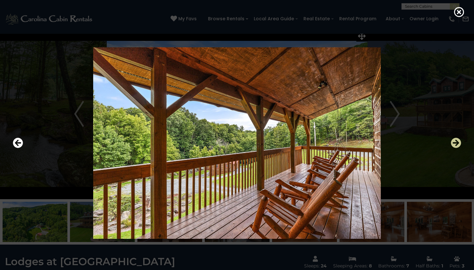
click at [456, 142] on icon "Next" at bounding box center [455, 143] width 10 height 10
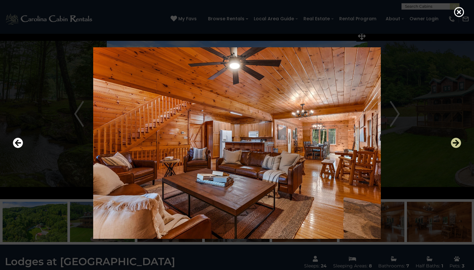
click at [456, 142] on icon "Next" at bounding box center [455, 143] width 10 height 10
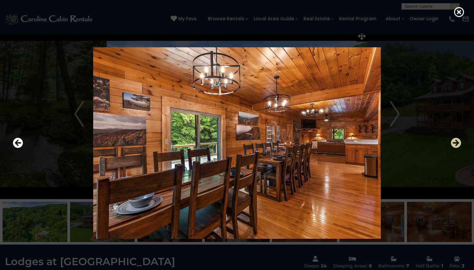
click at [456, 142] on icon "Next" at bounding box center [455, 143] width 10 height 10
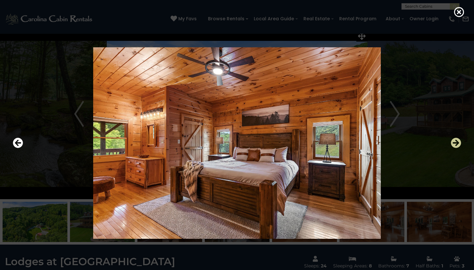
click at [456, 142] on icon "Next" at bounding box center [455, 143] width 10 height 10
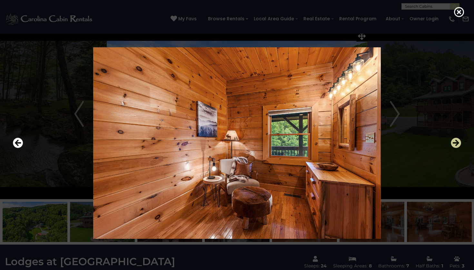
click at [456, 142] on icon "Next" at bounding box center [455, 143] width 10 height 10
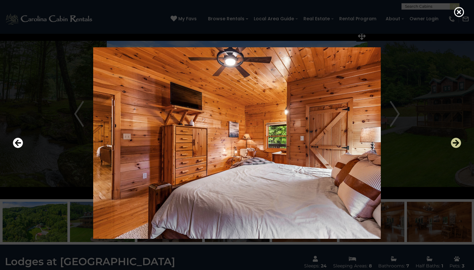
click at [456, 142] on icon "Next" at bounding box center [455, 143] width 10 height 10
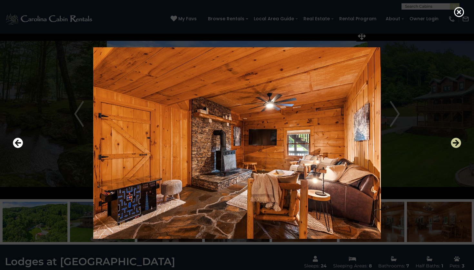
click at [456, 142] on icon "Next" at bounding box center [455, 143] width 10 height 10
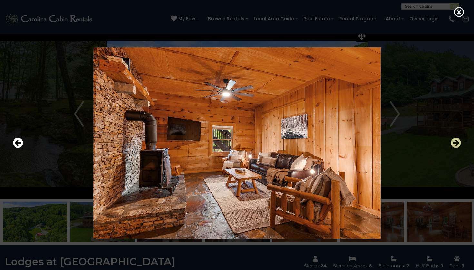
click at [456, 142] on icon "Next" at bounding box center [455, 143] width 10 height 10
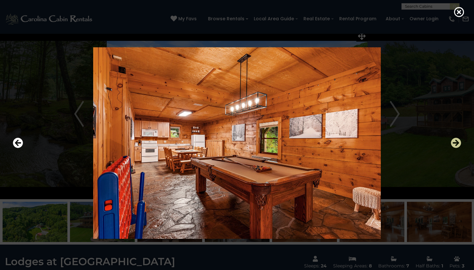
click at [456, 142] on icon "Next" at bounding box center [455, 143] width 10 height 10
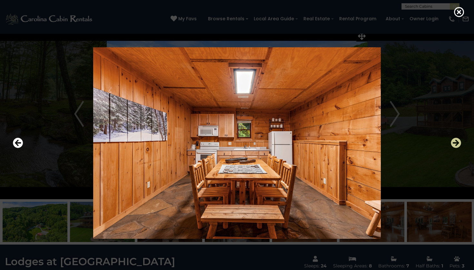
click at [456, 142] on icon "Next" at bounding box center [455, 143] width 10 height 10
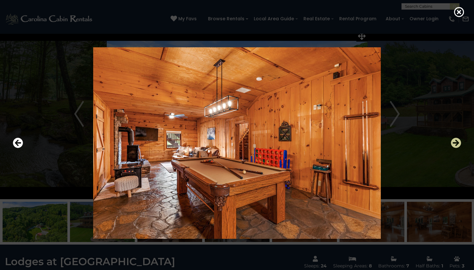
click at [456, 142] on icon "Next" at bounding box center [455, 143] width 10 height 10
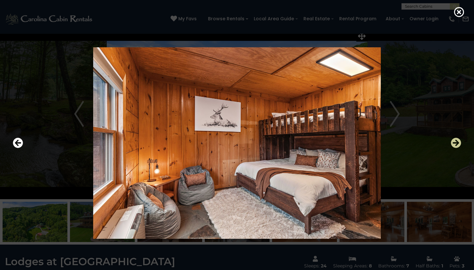
click at [456, 142] on icon "Next" at bounding box center [455, 143] width 10 height 10
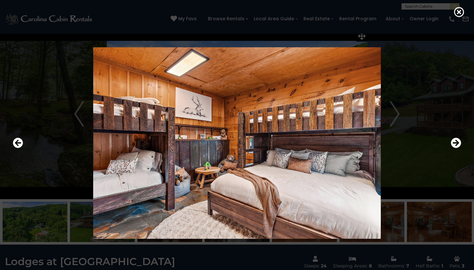
click at [12, 145] on div at bounding box center [237, 143] width 454 height 243
click at [17, 141] on icon "Previous" at bounding box center [18, 143] width 10 height 10
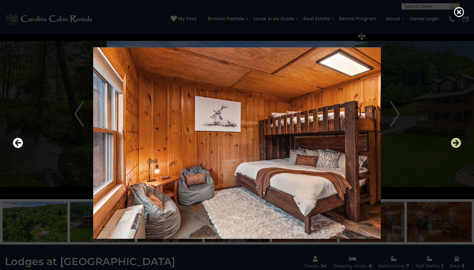
click at [456, 143] on icon "Next" at bounding box center [455, 143] width 10 height 10
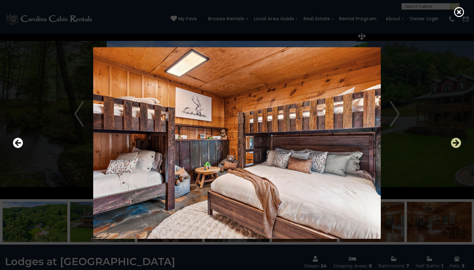
click at [455, 143] on icon "Next" at bounding box center [455, 143] width 10 height 10
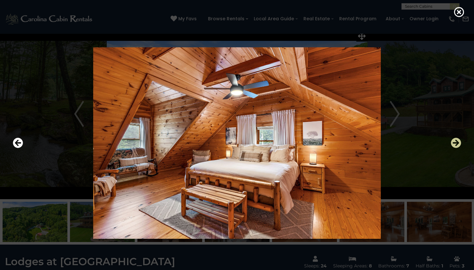
click at [455, 143] on icon "Next" at bounding box center [455, 143] width 10 height 10
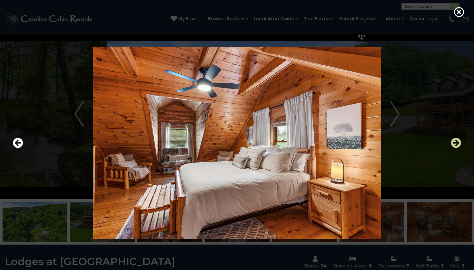
click at [455, 143] on icon "Next" at bounding box center [455, 143] width 10 height 10
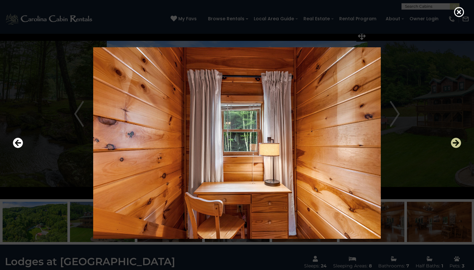
click at [455, 143] on icon "Next" at bounding box center [455, 143] width 10 height 10
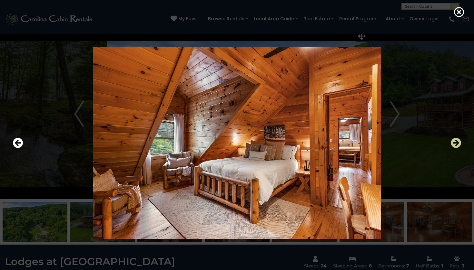
click at [455, 143] on icon "Next" at bounding box center [455, 143] width 10 height 10
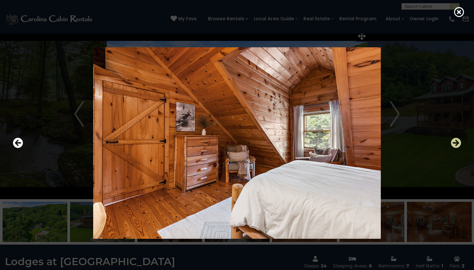
click at [455, 143] on icon "Next" at bounding box center [455, 143] width 10 height 10
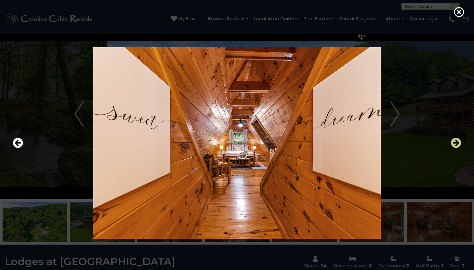
click at [455, 143] on icon "Next" at bounding box center [455, 143] width 10 height 10
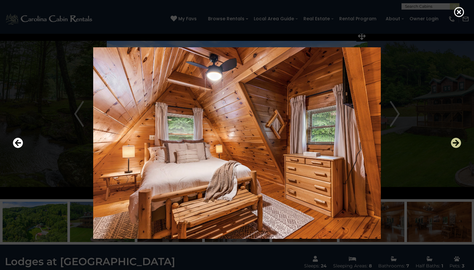
click at [455, 143] on icon "Next" at bounding box center [455, 143] width 10 height 10
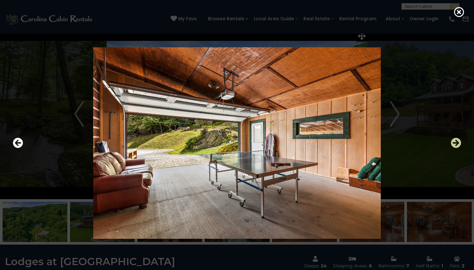
click at [455, 143] on icon "Next" at bounding box center [455, 143] width 10 height 10
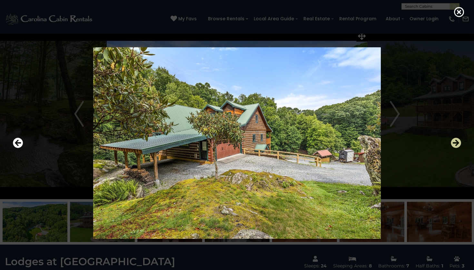
click at [455, 143] on icon "Next" at bounding box center [455, 143] width 10 height 10
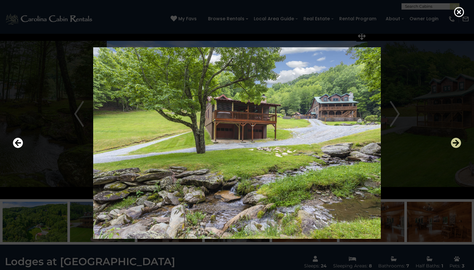
click at [455, 143] on icon "Next" at bounding box center [455, 143] width 10 height 10
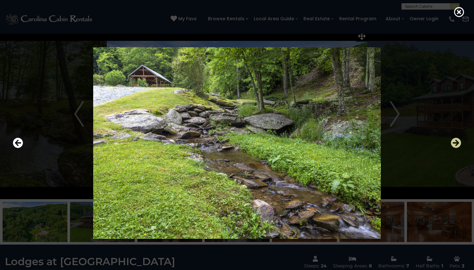
click at [455, 142] on icon "Next" at bounding box center [455, 143] width 10 height 10
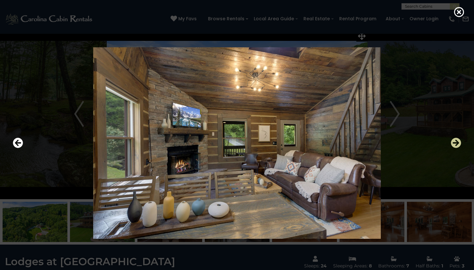
click at [455, 142] on icon "Next" at bounding box center [455, 143] width 10 height 10
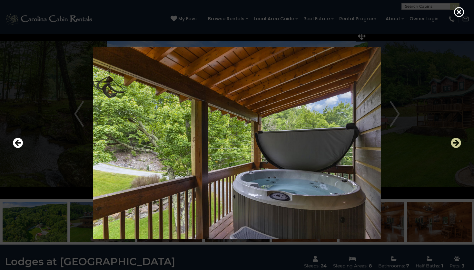
click at [455, 142] on icon "Next" at bounding box center [455, 143] width 10 height 10
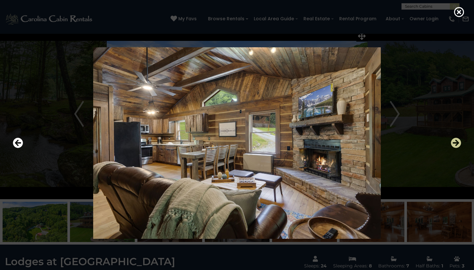
click at [455, 142] on icon "Next" at bounding box center [455, 143] width 10 height 10
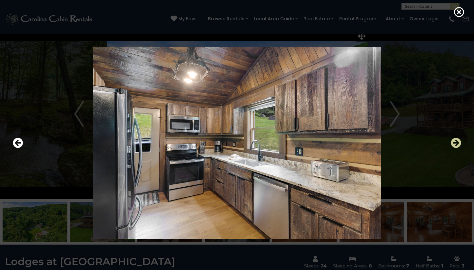
click at [456, 142] on icon "Next" at bounding box center [455, 143] width 10 height 10
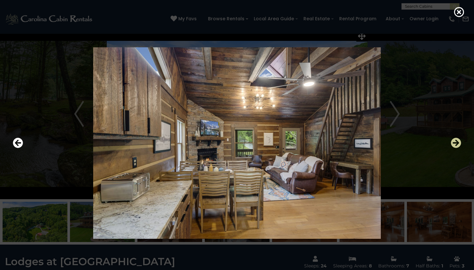
click at [457, 142] on icon "Next" at bounding box center [455, 143] width 10 height 10
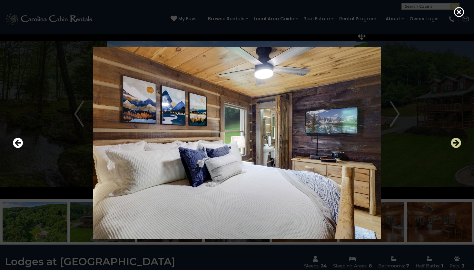
click at [457, 142] on icon "Next" at bounding box center [455, 143] width 10 height 10
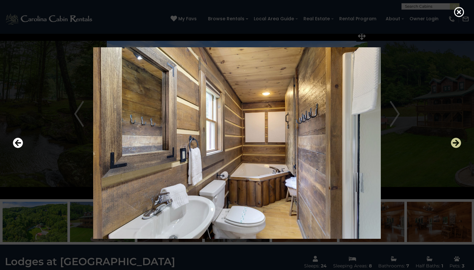
click at [457, 142] on icon "Next" at bounding box center [455, 143] width 10 height 10
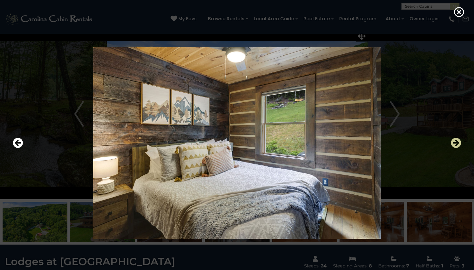
click at [457, 142] on icon "Next" at bounding box center [455, 143] width 10 height 10
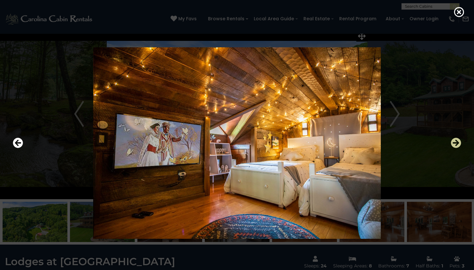
click at [457, 142] on icon "Next" at bounding box center [455, 143] width 10 height 10
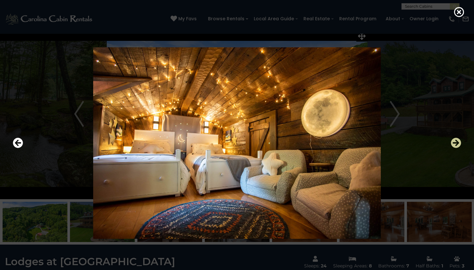
click at [457, 142] on icon "Next" at bounding box center [455, 143] width 10 height 10
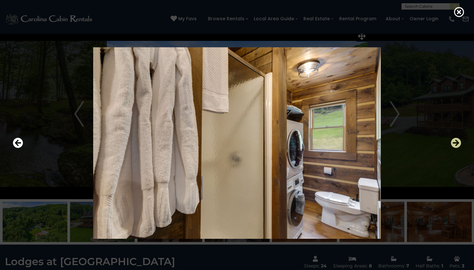
click at [457, 142] on icon "Next" at bounding box center [455, 143] width 10 height 10
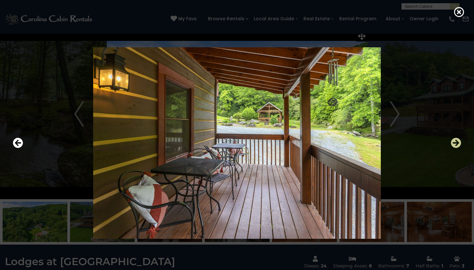
click at [458, 142] on icon "Next" at bounding box center [455, 143] width 10 height 10
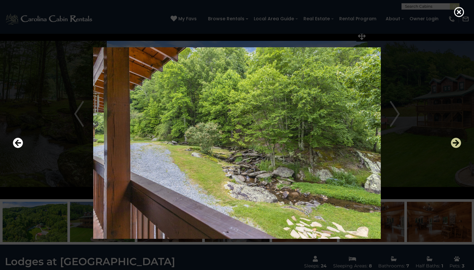
click at [458, 142] on icon "Next" at bounding box center [455, 143] width 10 height 10
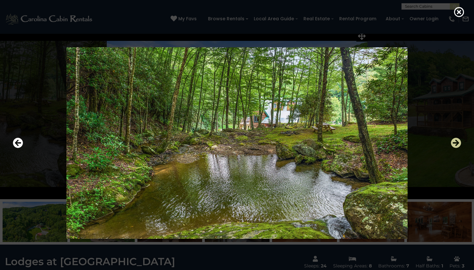
click at [458, 142] on icon "Next" at bounding box center [455, 143] width 10 height 10
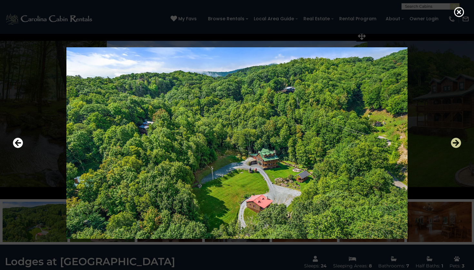
click at [458, 142] on icon "Next" at bounding box center [455, 143] width 10 height 10
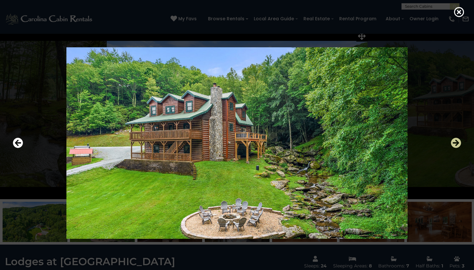
click at [458, 144] on icon "Next" at bounding box center [455, 143] width 10 height 10
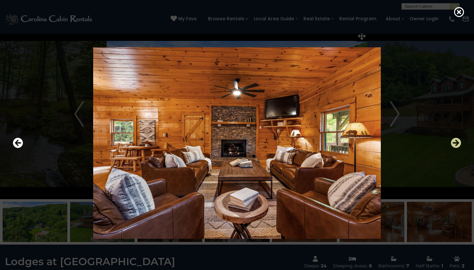
click at [458, 144] on icon "Next" at bounding box center [455, 143] width 10 height 10
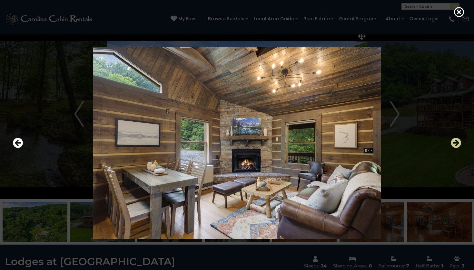
click at [458, 144] on icon "Next" at bounding box center [455, 143] width 10 height 10
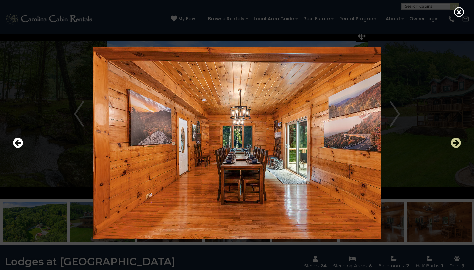
click at [458, 144] on icon "Next" at bounding box center [455, 143] width 10 height 10
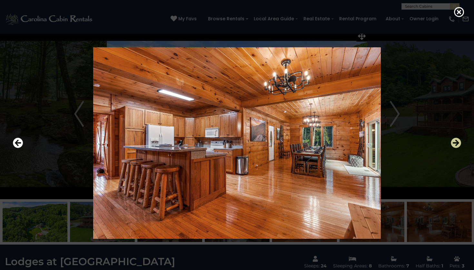
click at [458, 144] on icon "Next" at bounding box center [455, 143] width 10 height 10
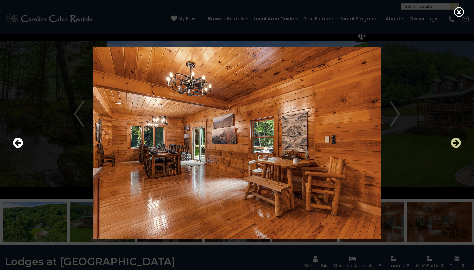
click at [458, 144] on icon "Next" at bounding box center [455, 143] width 10 height 10
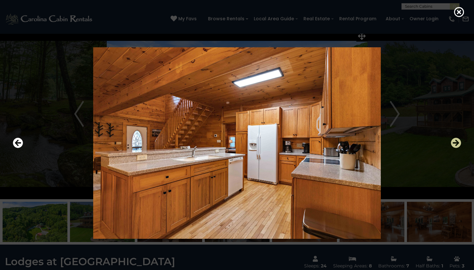
click at [458, 144] on icon "Next" at bounding box center [455, 143] width 10 height 10
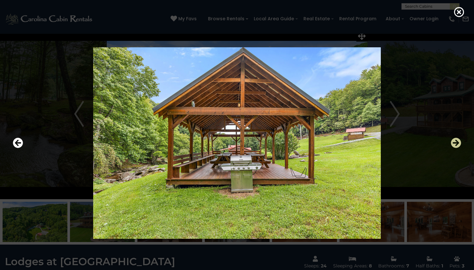
click at [458, 144] on icon "Next" at bounding box center [455, 143] width 10 height 10
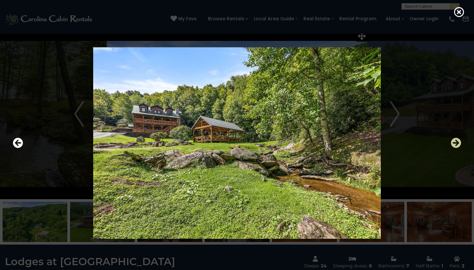
click at [458, 144] on icon "Next" at bounding box center [455, 143] width 10 height 10
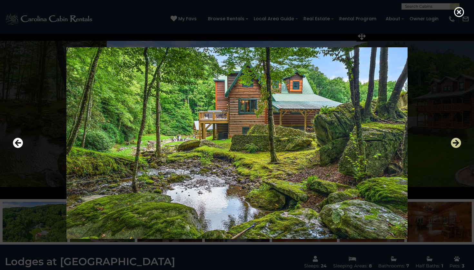
click at [458, 144] on icon "Next" at bounding box center [455, 143] width 10 height 10
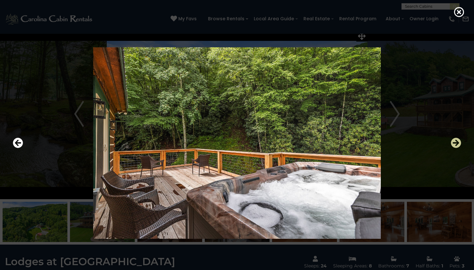
click at [458, 144] on icon "Next" at bounding box center [455, 143] width 10 height 10
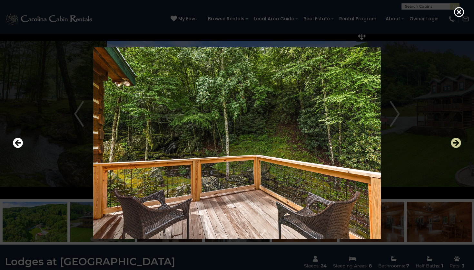
click at [458, 144] on icon "Next" at bounding box center [455, 143] width 10 height 10
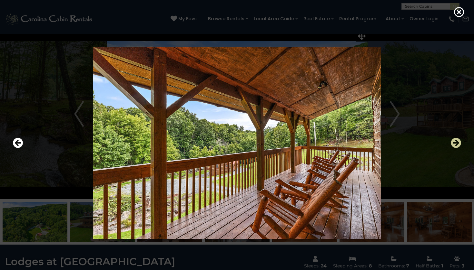
click at [458, 144] on icon "Next" at bounding box center [455, 143] width 10 height 10
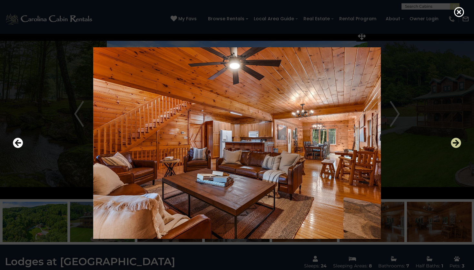
click at [458, 144] on icon "Next" at bounding box center [455, 143] width 10 height 10
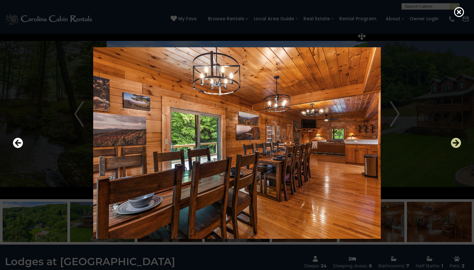
click at [458, 144] on icon "Next" at bounding box center [455, 143] width 10 height 10
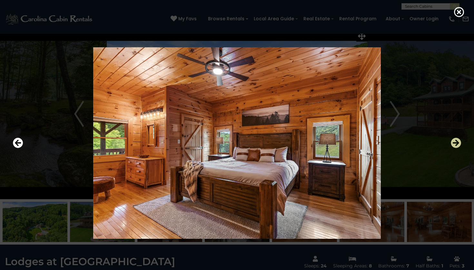
click at [458, 144] on icon "Next" at bounding box center [455, 143] width 10 height 10
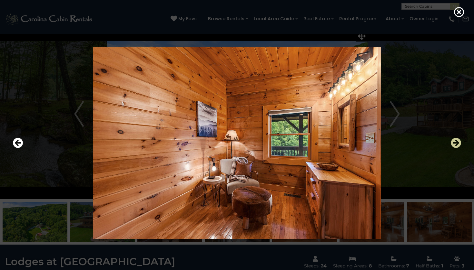
click at [458, 144] on icon "Next" at bounding box center [455, 143] width 10 height 10
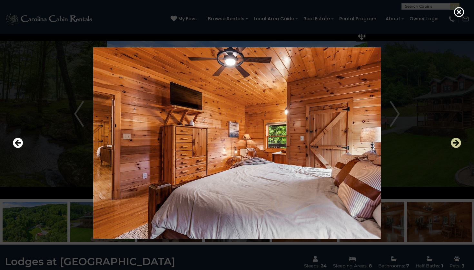
click at [458, 144] on icon "Next" at bounding box center [455, 143] width 10 height 10
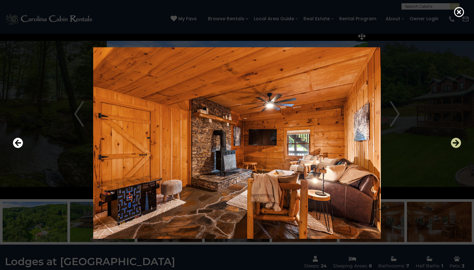
click at [458, 144] on icon "Next" at bounding box center [455, 143] width 10 height 10
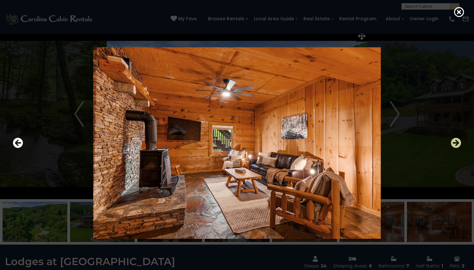
click at [458, 144] on icon "Next" at bounding box center [455, 143] width 10 height 10
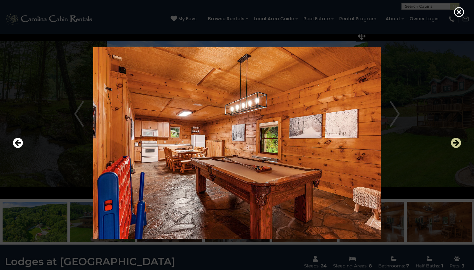
click at [458, 144] on icon "Next" at bounding box center [455, 143] width 10 height 10
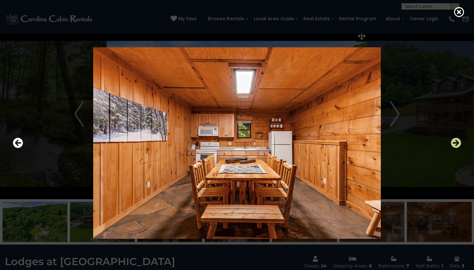
click at [458, 144] on icon "Next" at bounding box center [455, 143] width 10 height 10
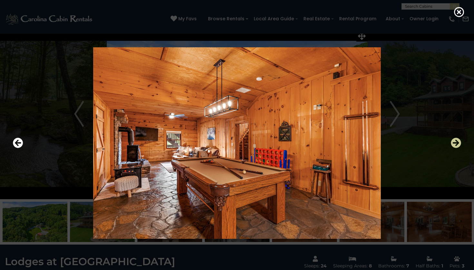
click at [458, 144] on icon "Next" at bounding box center [455, 143] width 10 height 10
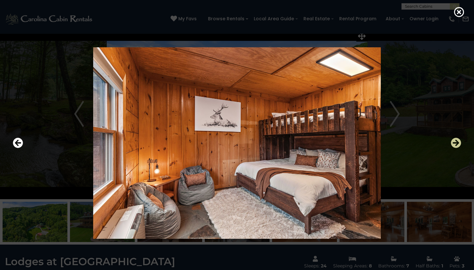
click at [458, 144] on icon "Next" at bounding box center [455, 143] width 10 height 10
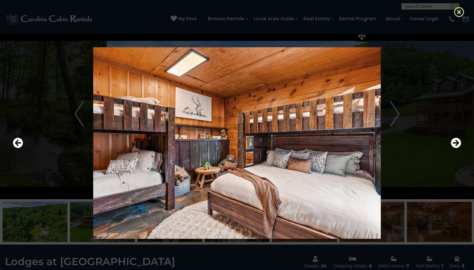
click at [458, 12] on icon at bounding box center [459, 12] width 10 height 10
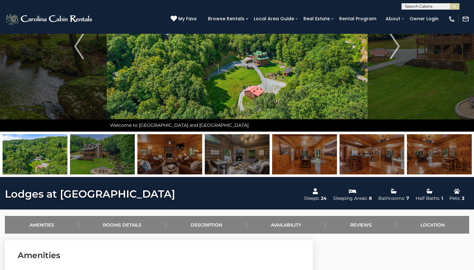
scroll to position [68, 0]
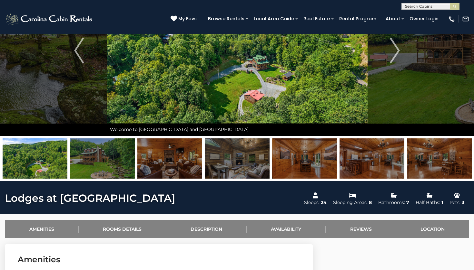
click at [429, 157] on img at bounding box center [439, 159] width 65 height 40
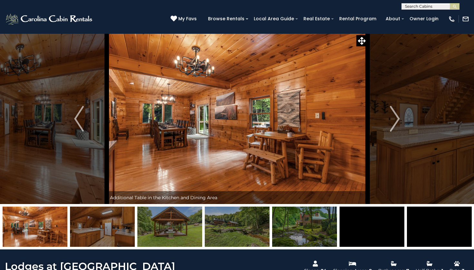
scroll to position [0, 0]
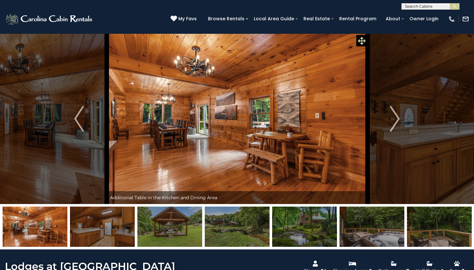
click at [361, 39] on icon at bounding box center [362, 41] width 8 height 8
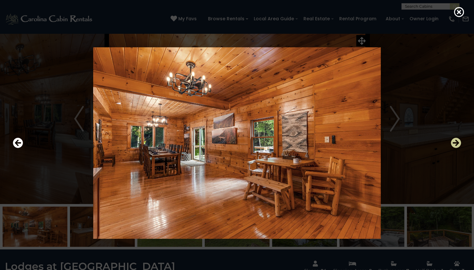
click at [455, 140] on icon "Next" at bounding box center [455, 143] width 10 height 10
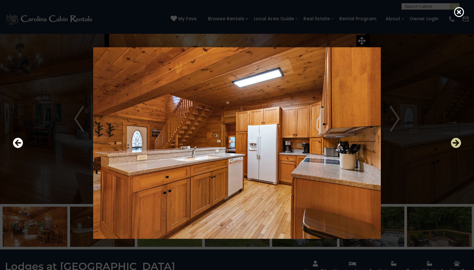
click at [455, 140] on icon "Next" at bounding box center [455, 143] width 10 height 10
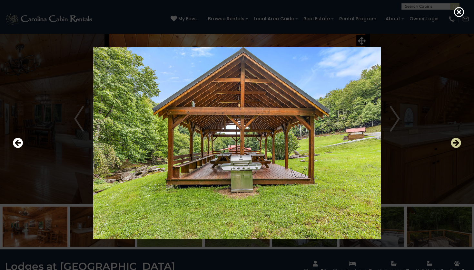
click at [455, 140] on icon "Next" at bounding box center [455, 143] width 10 height 10
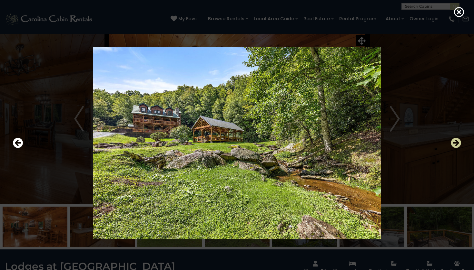
click at [455, 140] on icon "Next" at bounding box center [455, 143] width 10 height 10
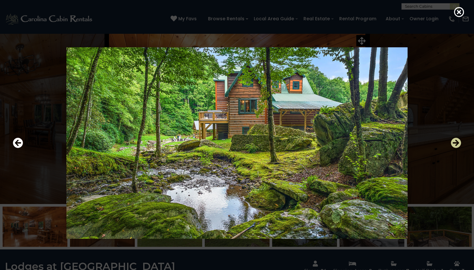
click at [455, 140] on icon "Next" at bounding box center [455, 143] width 10 height 10
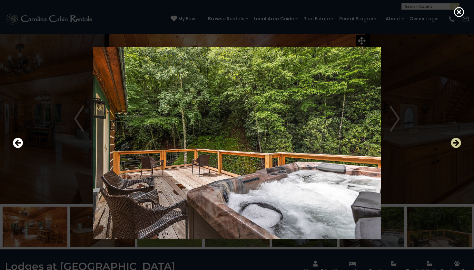
click at [455, 140] on icon "Next" at bounding box center [455, 143] width 10 height 10
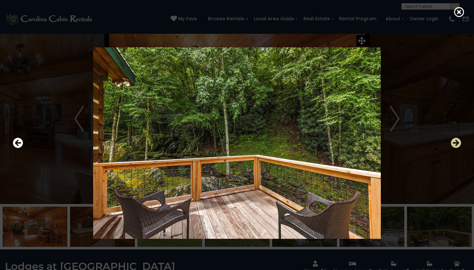
click at [455, 140] on icon "Next" at bounding box center [455, 143] width 10 height 10
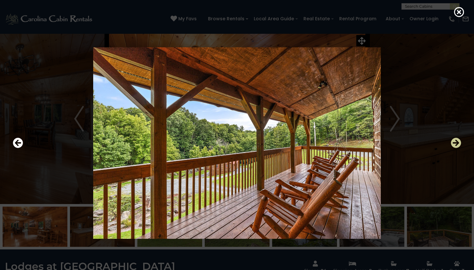
click at [455, 140] on icon "Next" at bounding box center [455, 143] width 10 height 10
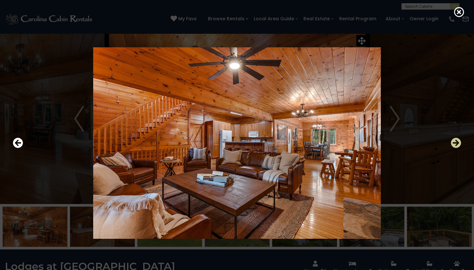
click at [455, 140] on icon "Next" at bounding box center [455, 143] width 10 height 10
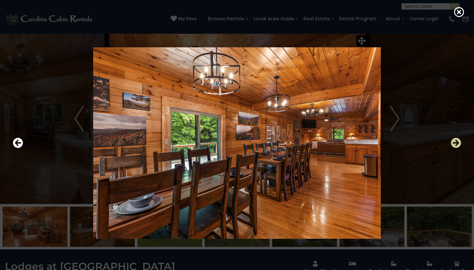
click at [455, 140] on icon "Next" at bounding box center [455, 143] width 10 height 10
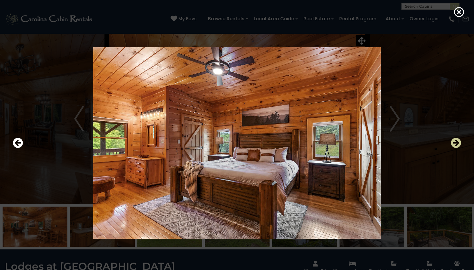
click at [455, 140] on icon "Next" at bounding box center [455, 143] width 10 height 10
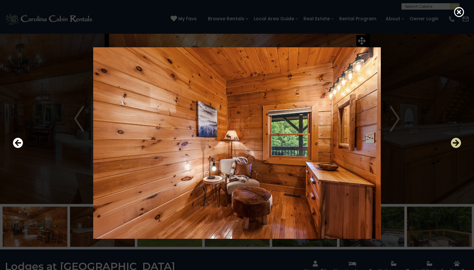
click at [455, 140] on icon "Next" at bounding box center [455, 143] width 10 height 10
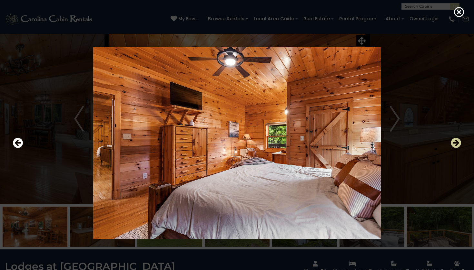
click at [455, 140] on icon "Next" at bounding box center [455, 143] width 10 height 10
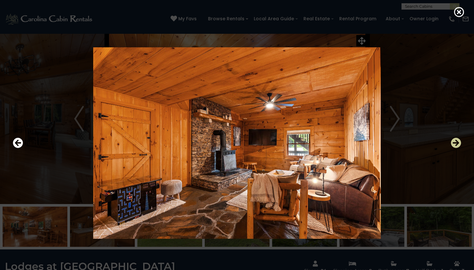
click at [455, 140] on icon "Next" at bounding box center [455, 143] width 10 height 10
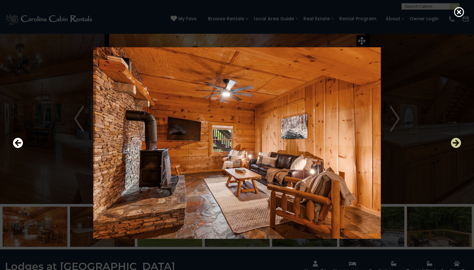
click at [455, 140] on icon "Next" at bounding box center [455, 143] width 10 height 10
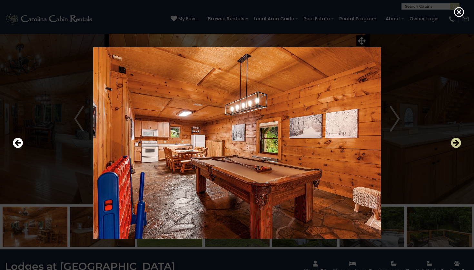
click at [455, 140] on icon "Next" at bounding box center [455, 143] width 10 height 10
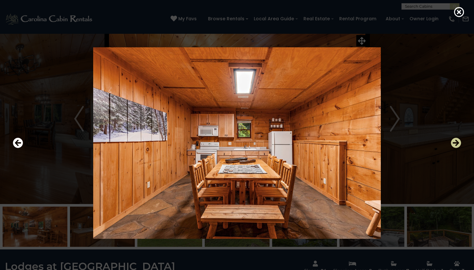
click at [455, 140] on icon "Next" at bounding box center [455, 143] width 10 height 10
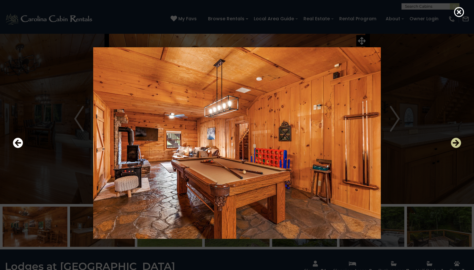
click at [455, 140] on icon "Next" at bounding box center [455, 143] width 10 height 10
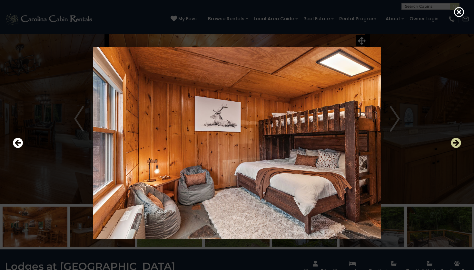
click at [455, 140] on icon "Next" at bounding box center [455, 143] width 10 height 10
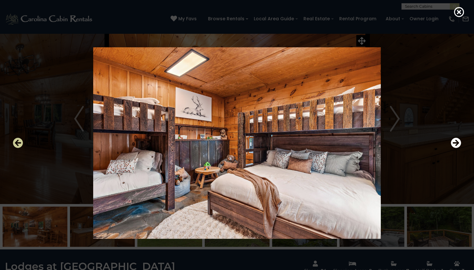
click at [16, 139] on icon "Previous" at bounding box center [18, 143] width 10 height 10
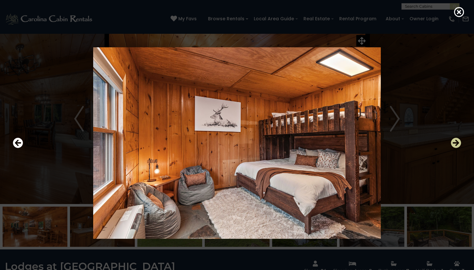
click at [453, 144] on icon "Next" at bounding box center [455, 143] width 10 height 10
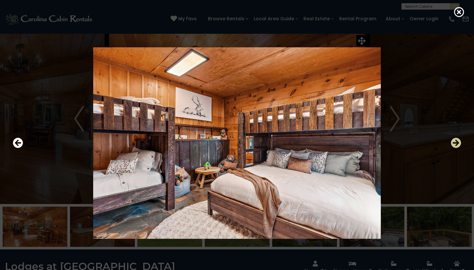
click at [454, 144] on icon "Next" at bounding box center [455, 143] width 10 height 10
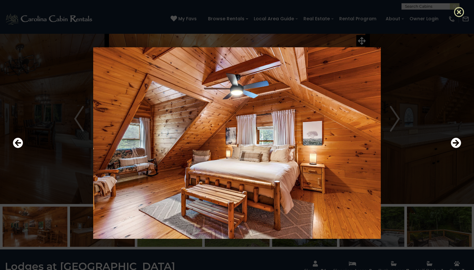
click at [459, 11] on icon at bounding box center [459, 12] width 10 height 10
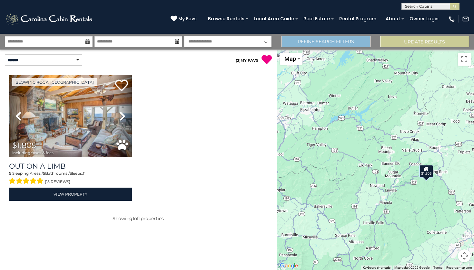
click at [358, 41] on link "Refine Search Filters" at bounding box center [325, 41] width 89 height 11
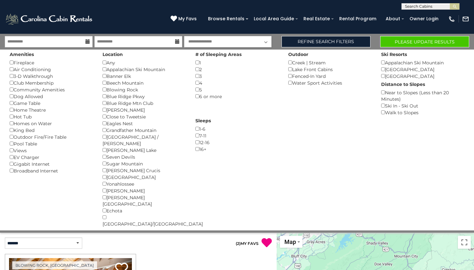
click at [434, 39] on button "Please Update Results" at bounding box center [424, 41] width 89 height 11
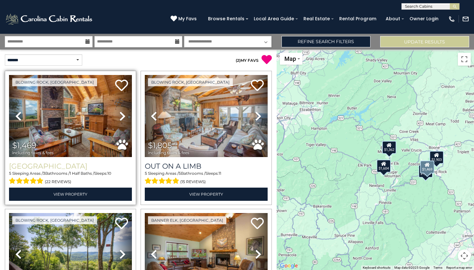
click at [62, 165] on h3 "[GEOGRAPHIC_DATA]" at bounding box center [70, 166] width 123 height 9
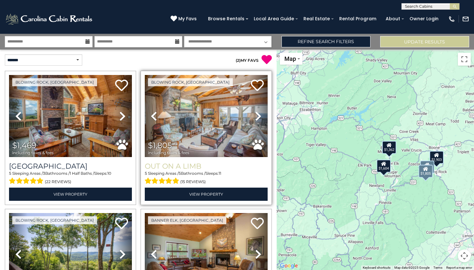
click at [211, 167] on h3 "Out On A Limb" at bounding box center [206, 166] width 123 height 9
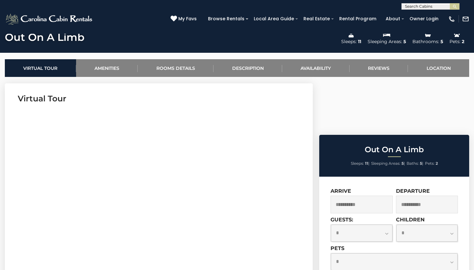
scroll to position [224, 0]
